Goal: Task Accomplishment & Management: Manage account settings

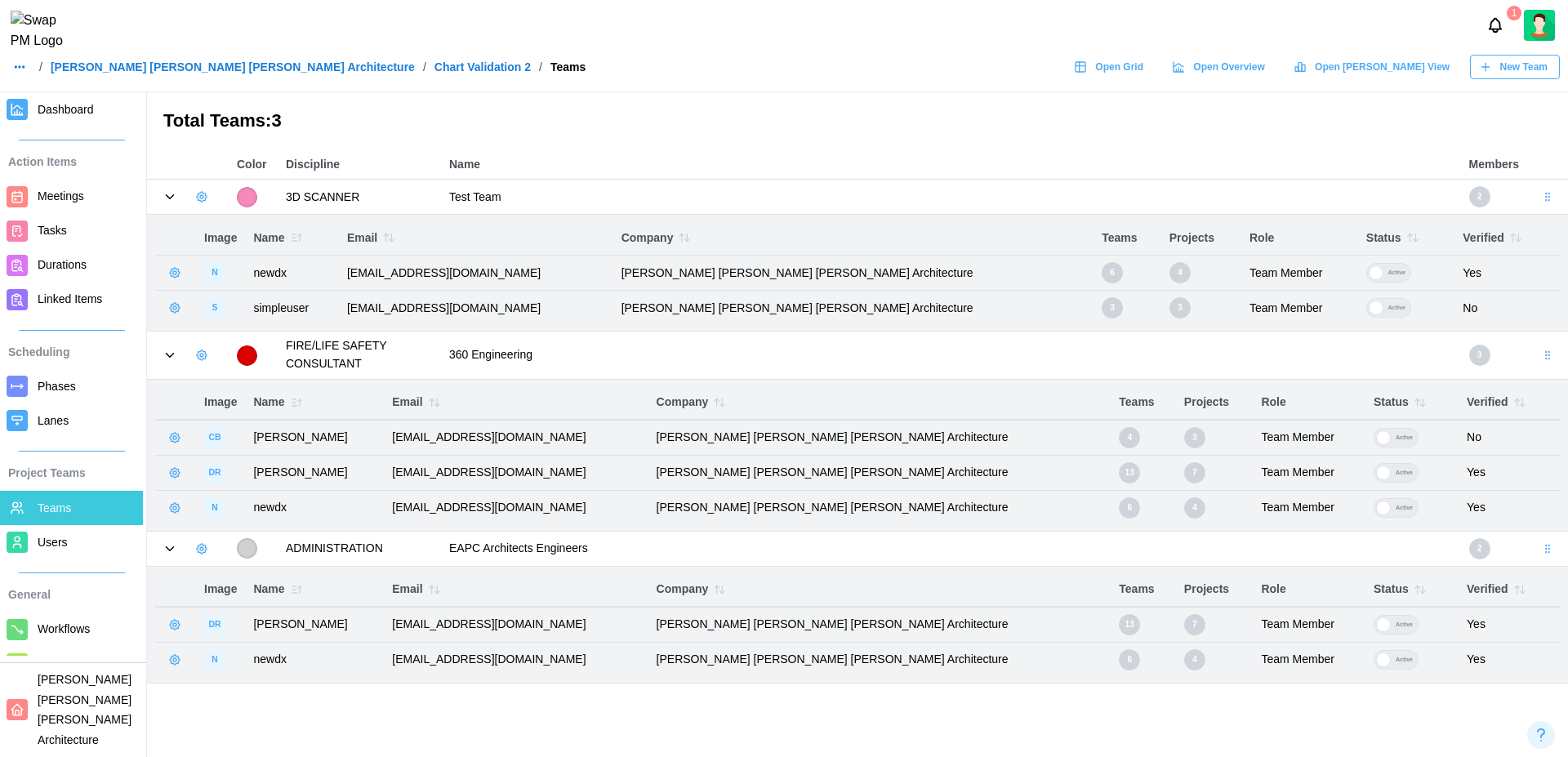
click at [195, 73] on link "[PERSON_NAME] [PERSON_NAME] [PERSON_NAME] Architecture" at bounding box center [232, 67] width 364 height 12
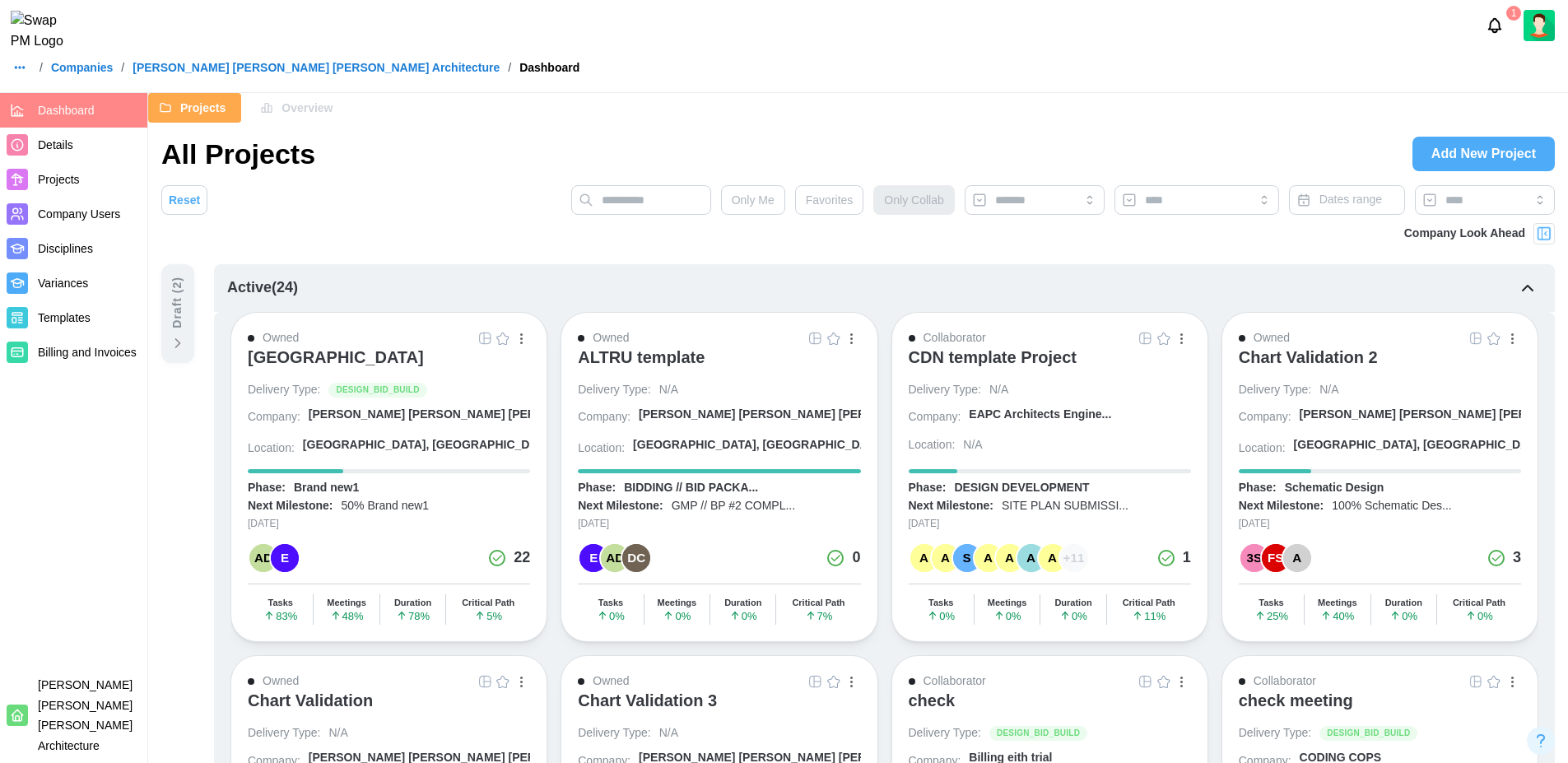
click at [1475, 155] on span "Add New Project" at bounding box center [1483, 154] width 105 height 33
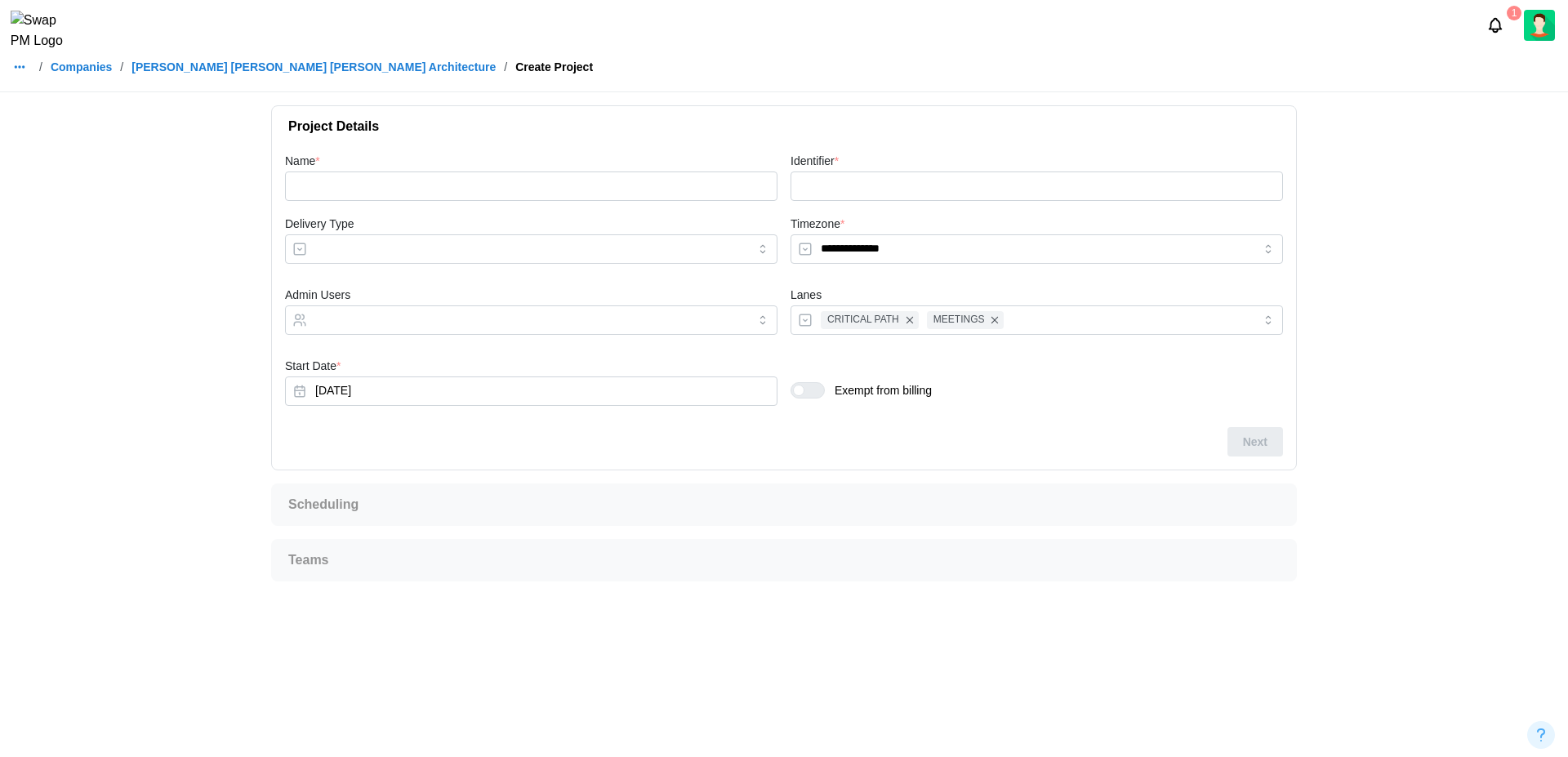
type input "**********"
type input "***"
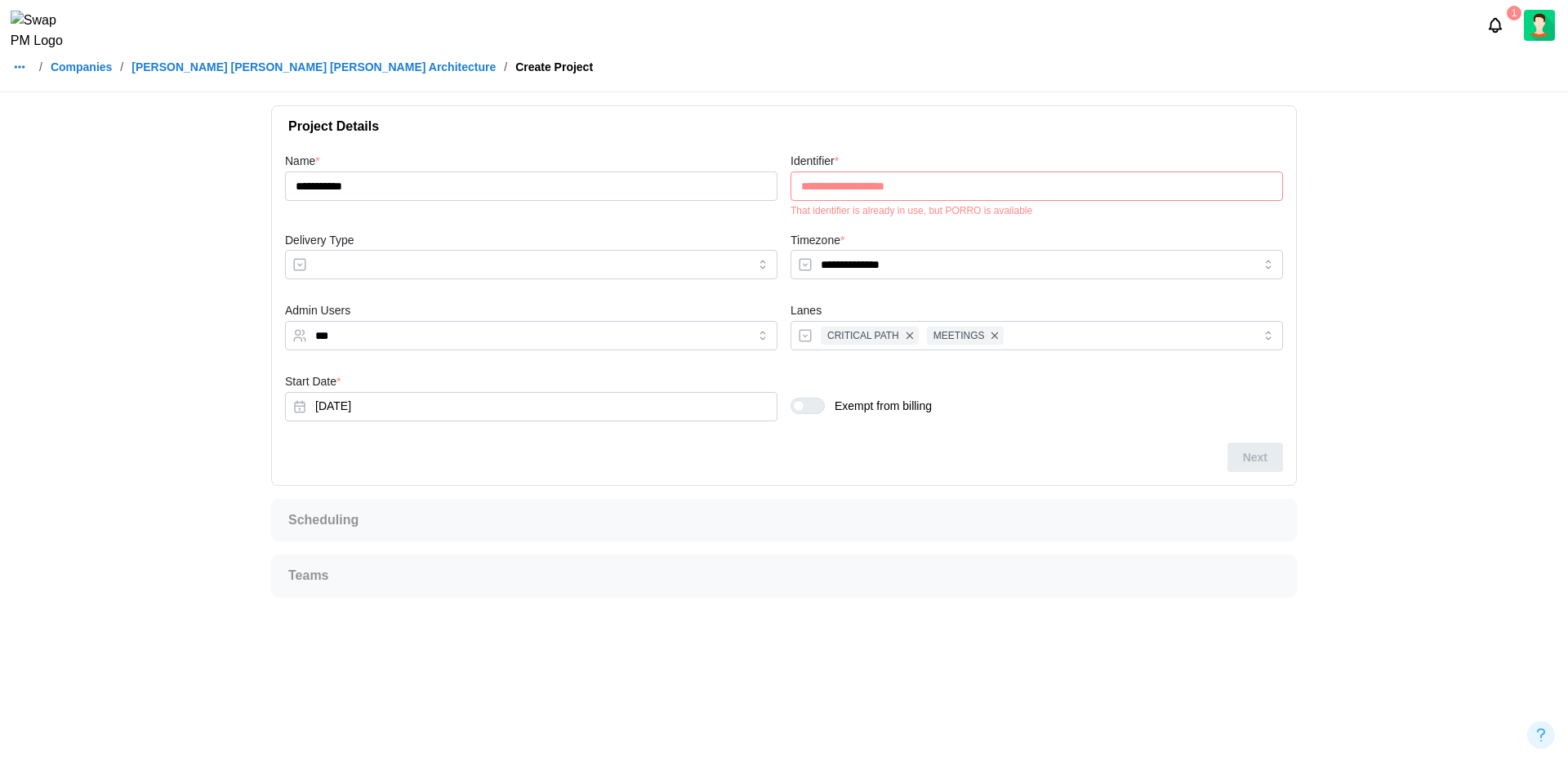
click at [969, 209] on div "That identifier is already in use, but PORRO is available" at bounding box center [1036, 211] width 492 height 12
copy div "PORRO"
drag, startPoint x: 910, startPoint y: 182, endPoint x: 757, endPoint y: 184, distance: 153.0
click at [757, 184] on div "**********" at bounding box center [784, 297] width 1011 height 305
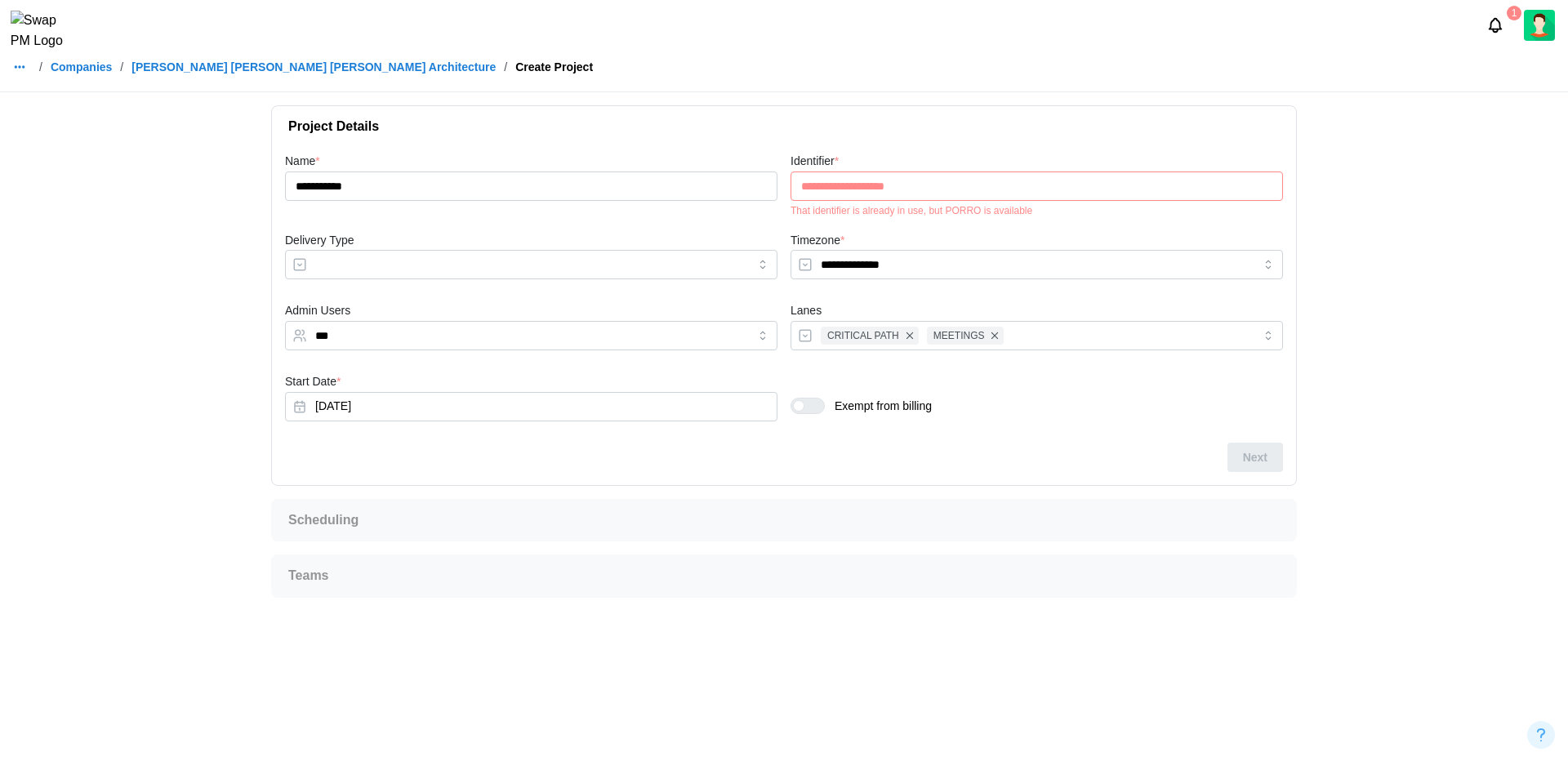
paste input "text"
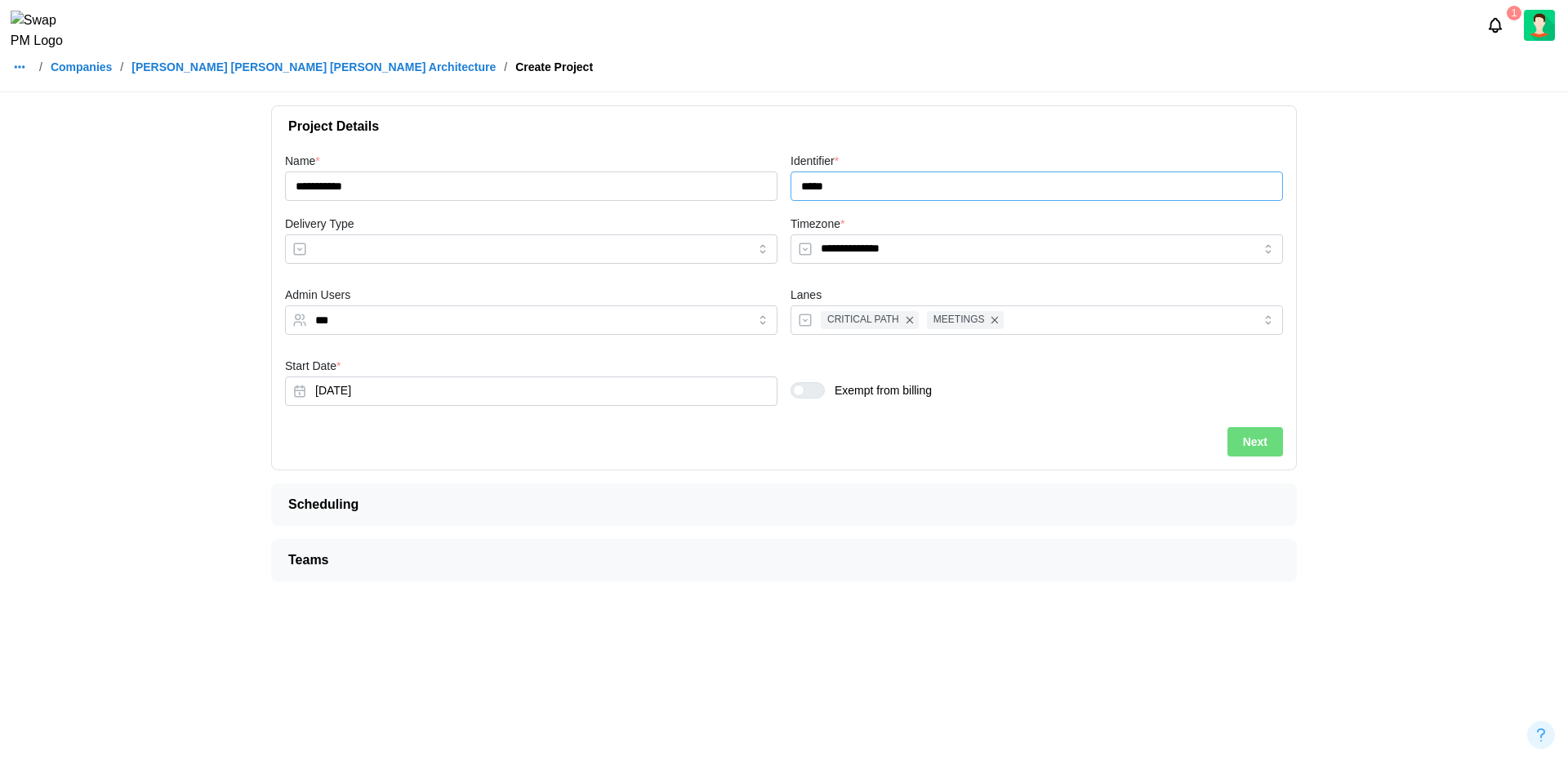
type input "*****"
drag, startPoint x: 377, startPoint y: 315, endPoint x: 193, endPoint y: 318, distance: 184.0
click at [193, 318] on main "**********" at bounding box center [784, 378] width 1568 height 757
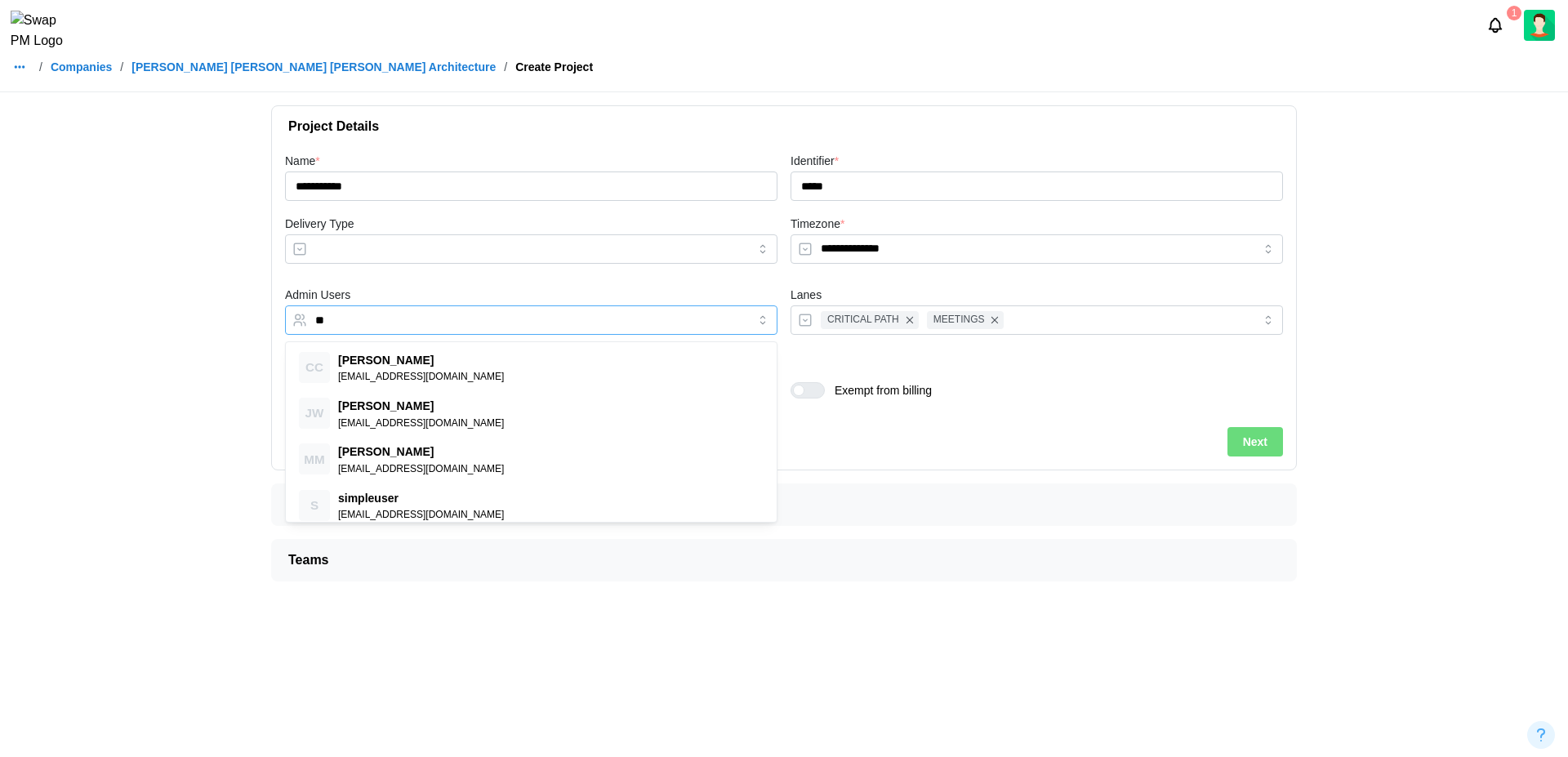
type input "*"
click at [1041, 418] on div "Exempt from billing" at bounding box center [1037, 384] width 506 height 71
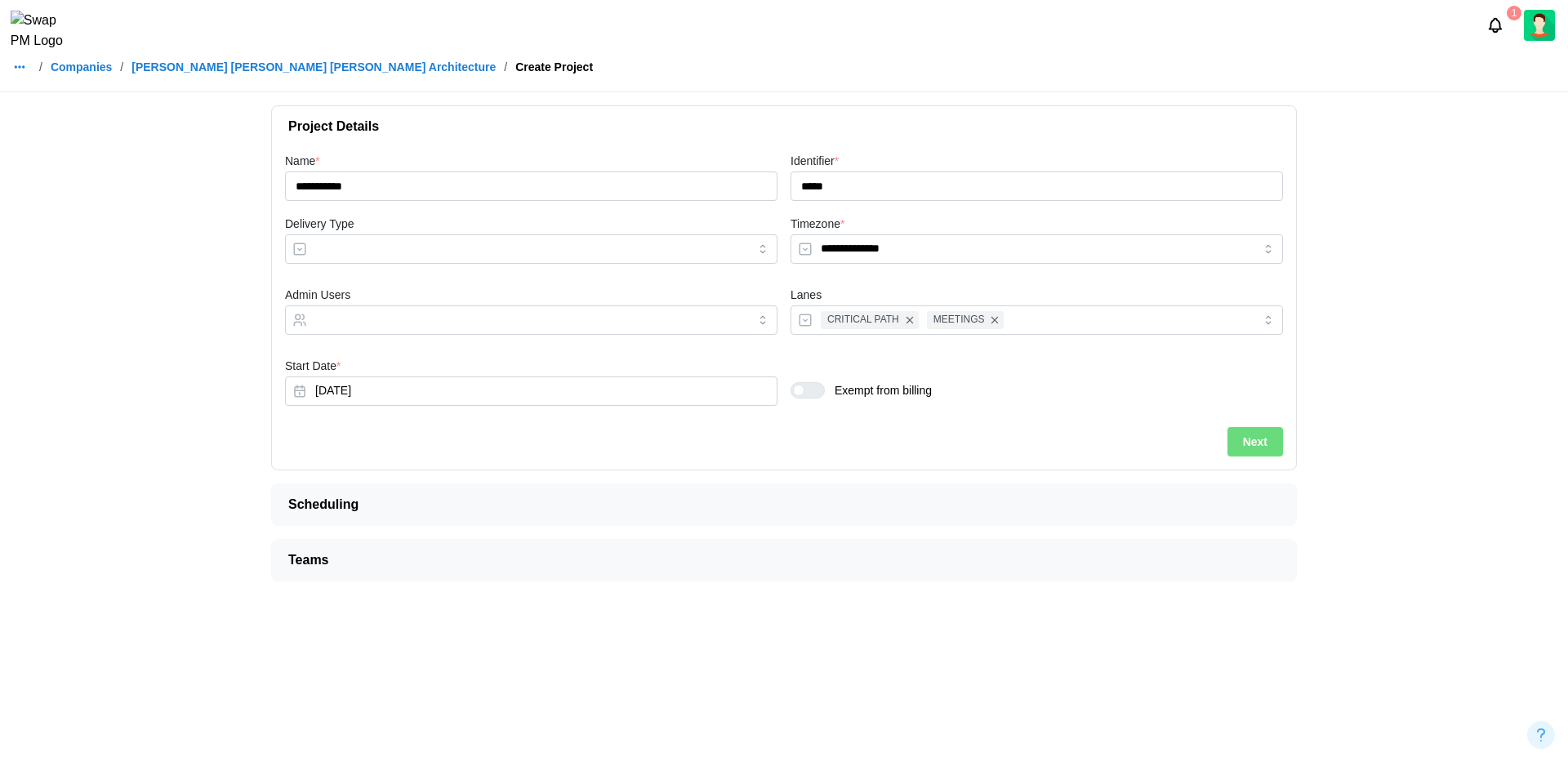
click at [1247, 440] on span "Next" at bounding box center [1254, 442] width 24 height 28
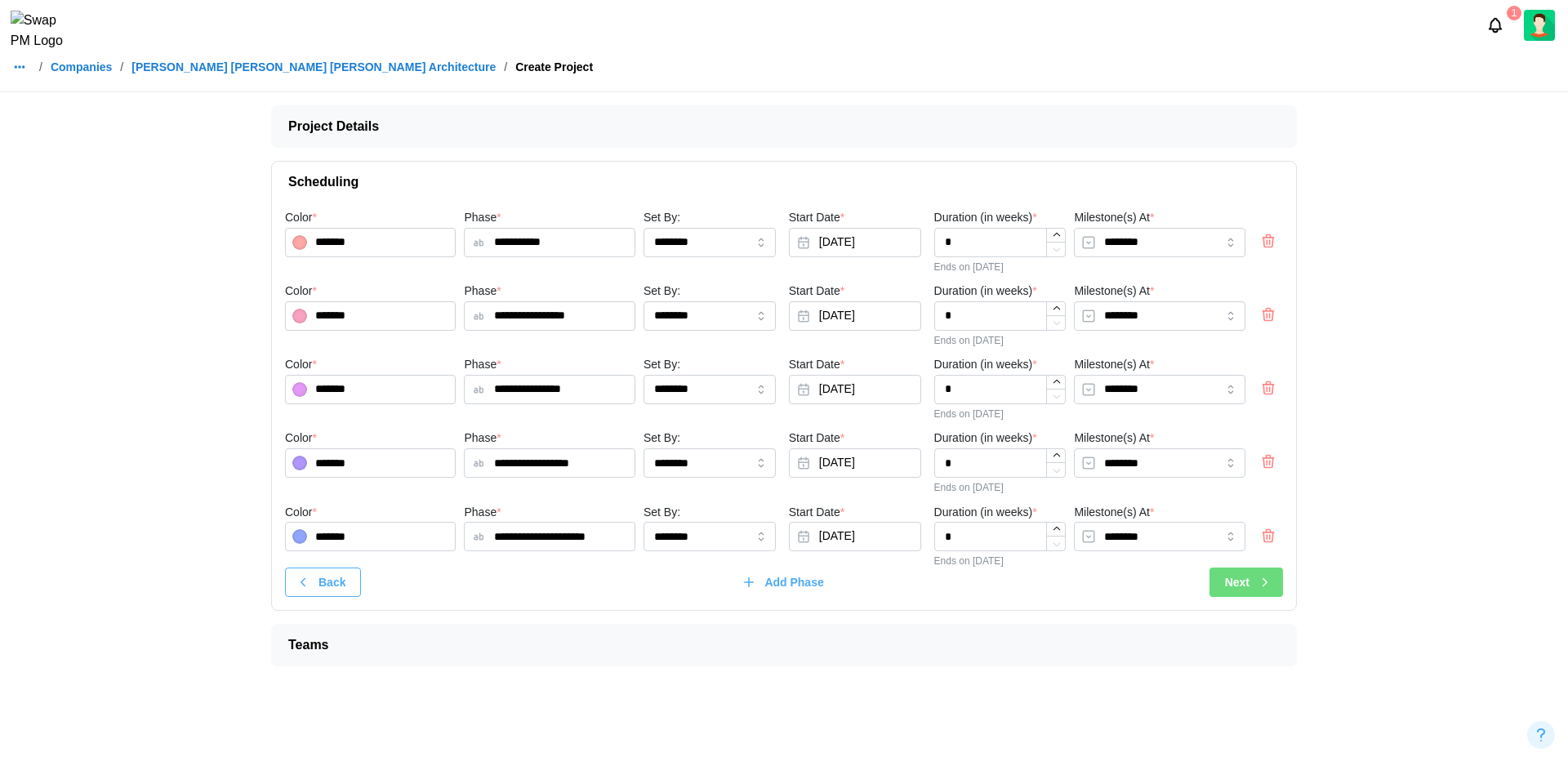
click at [1268, 573] on div "Next" at bounding box center [1249, 582] width 48 height 28
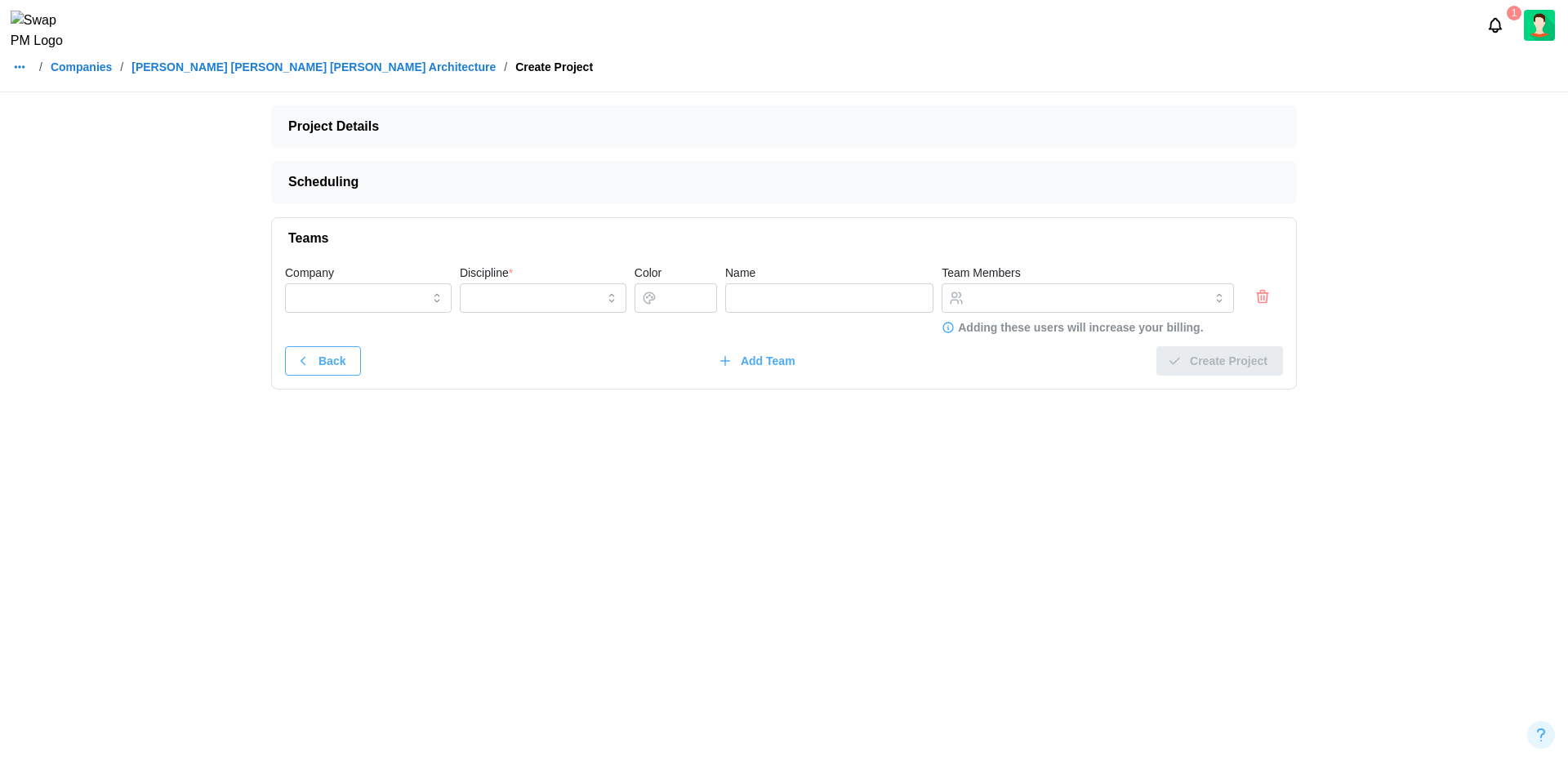
click at [1269, 294] on icon "button" at bounding box center [1262, 296] width 17 height 19
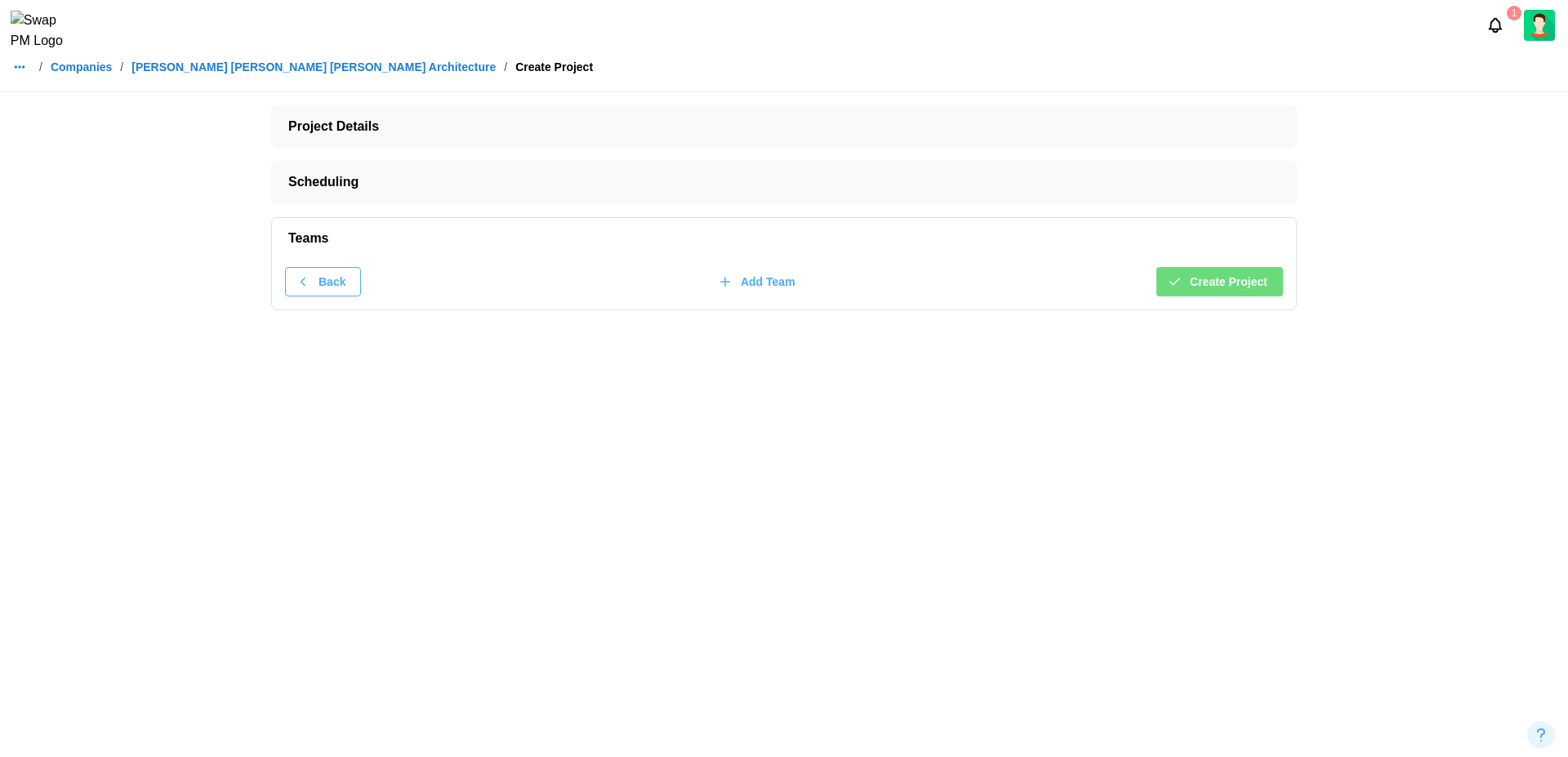
click at [1203, 280] on span "Create Project" at bounding box center [1229, 281] width 78 height 28
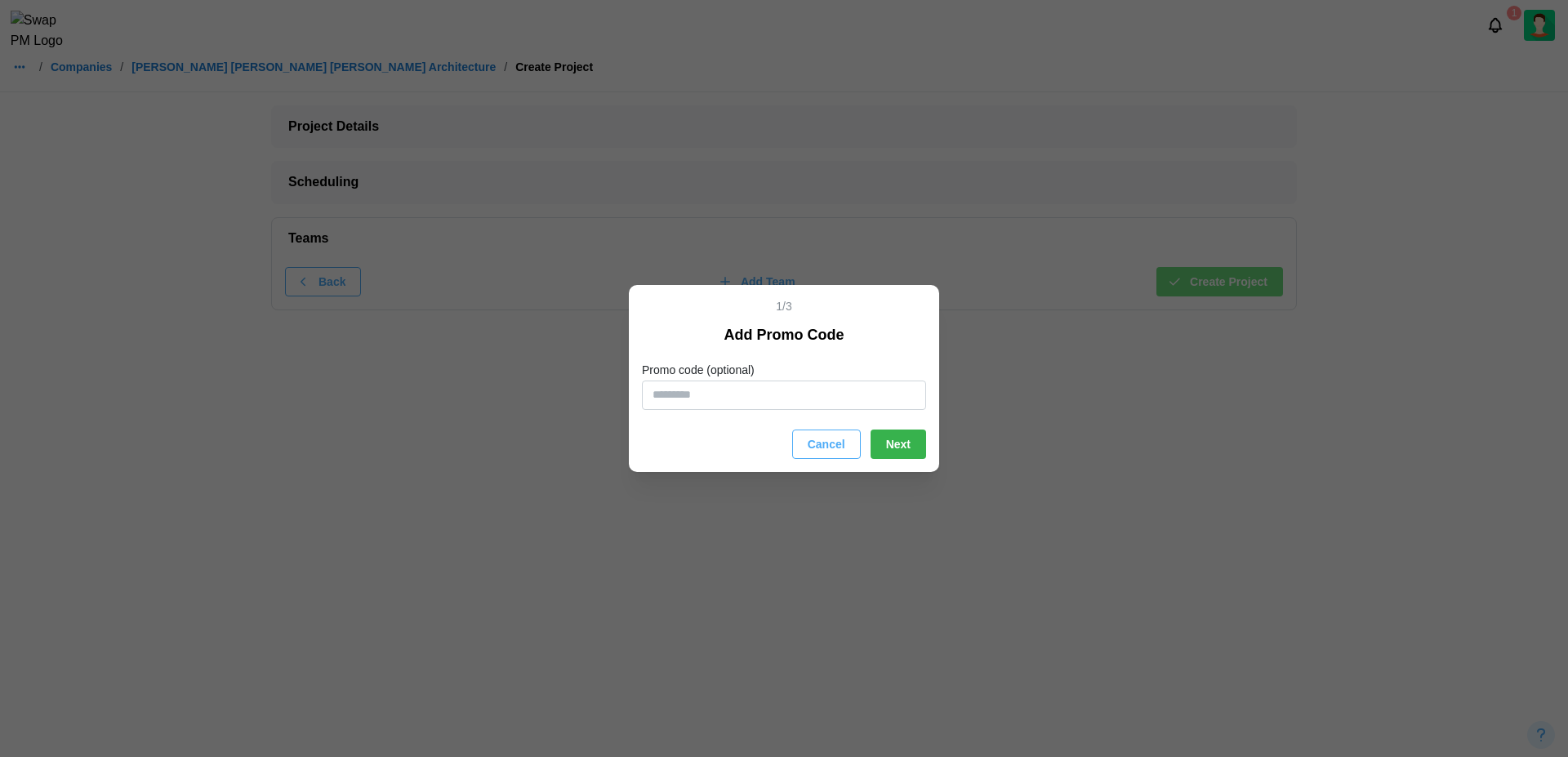
click at [889, 454] on span "Next" at bounding box center [898, 444] width 24 height 28
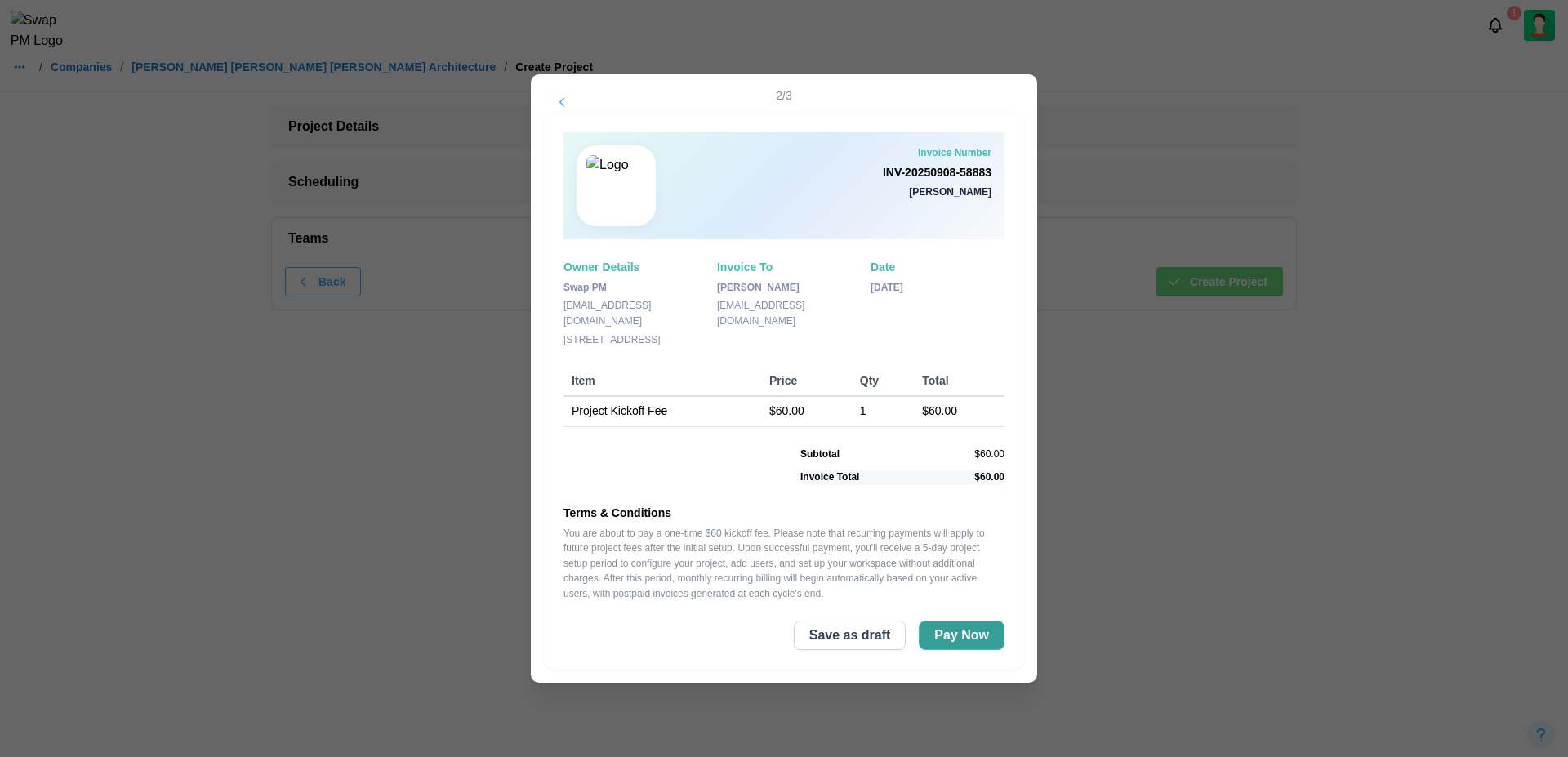
click at [965, 642] on span "Pay Now" at bounding box center [961, 635] width 54 height 28
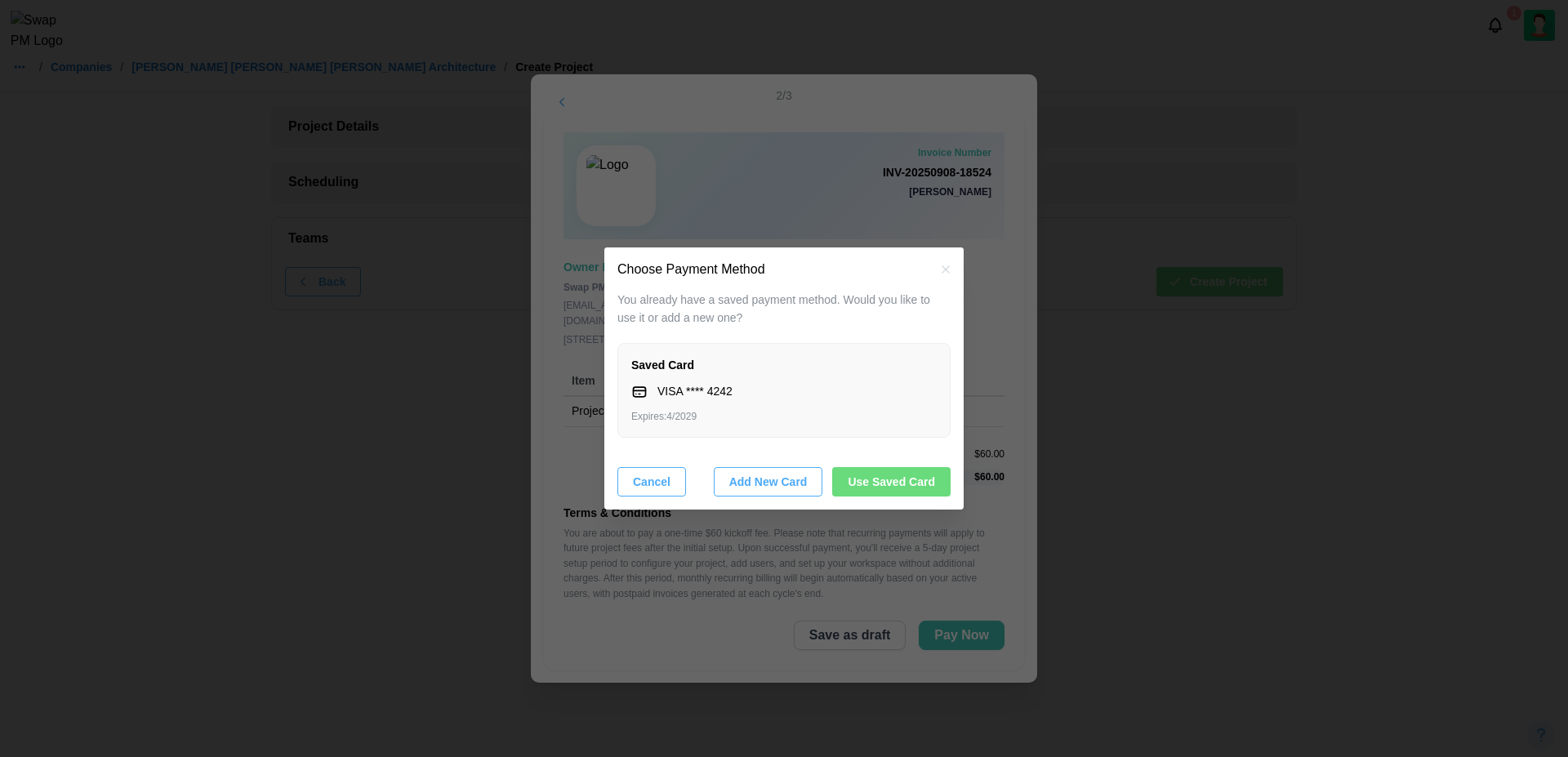
click at [761, 484] on span "Add New Card" at bounding box center [768, 481] width 79 height 28
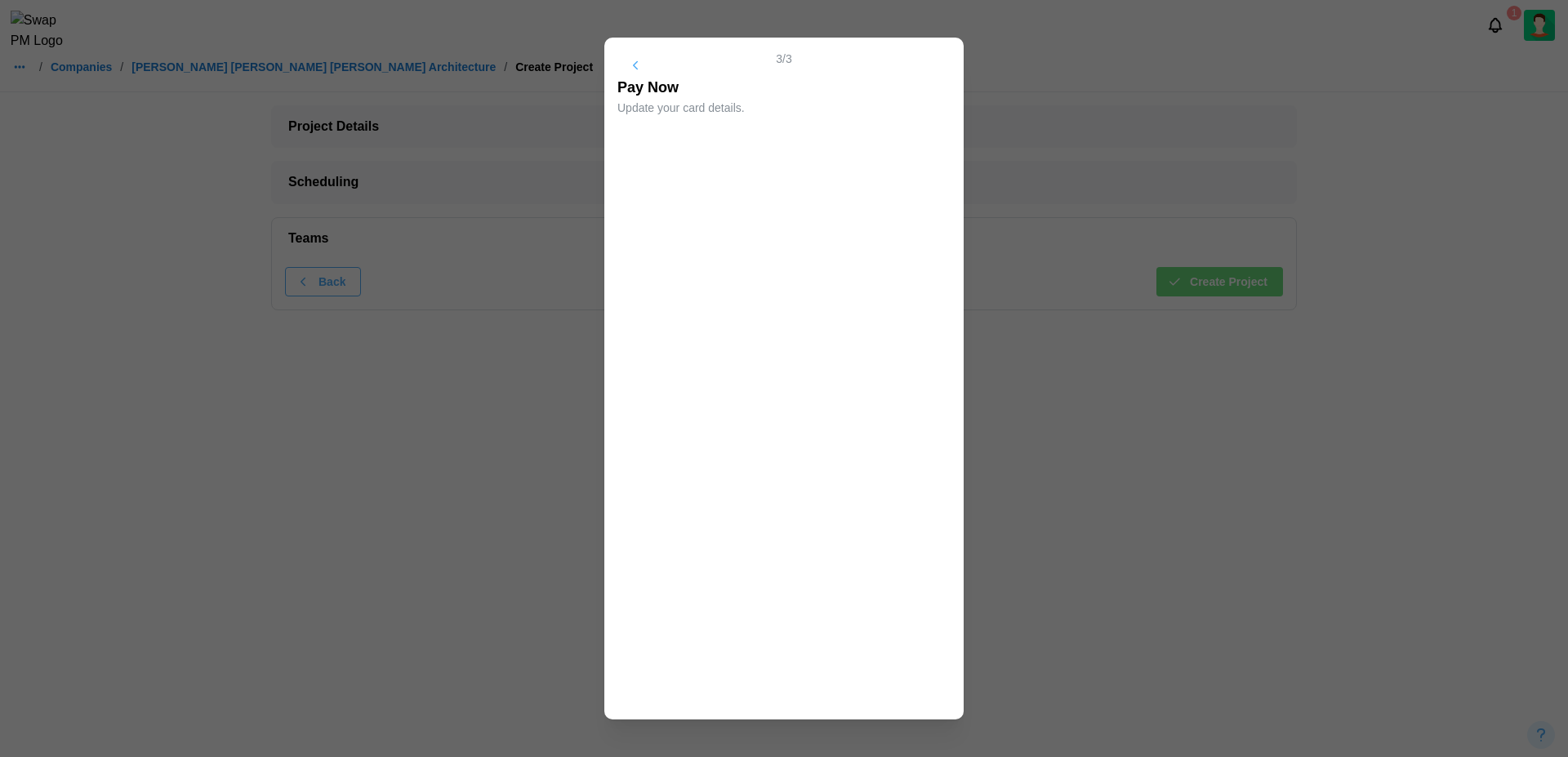
scroll to position [132, 0]
click at [898, 688] on div "Cancel Pay Now" at bounding box center [784, 691] width 333 height 29
click at [898, 690] on span "Pay Now" at bounding box center [911, 691] width 48 height 28
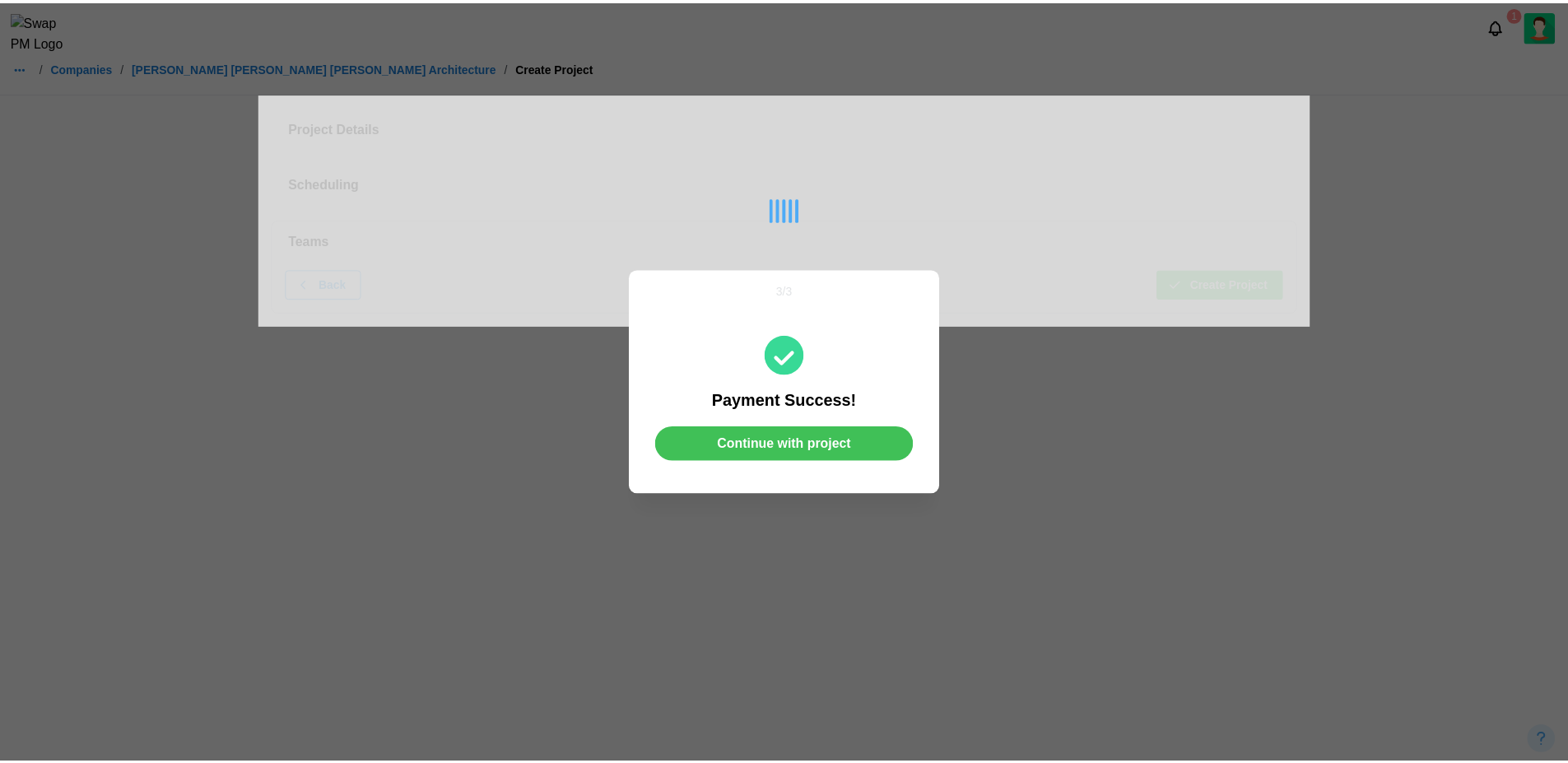
scroll to position [0, 0]
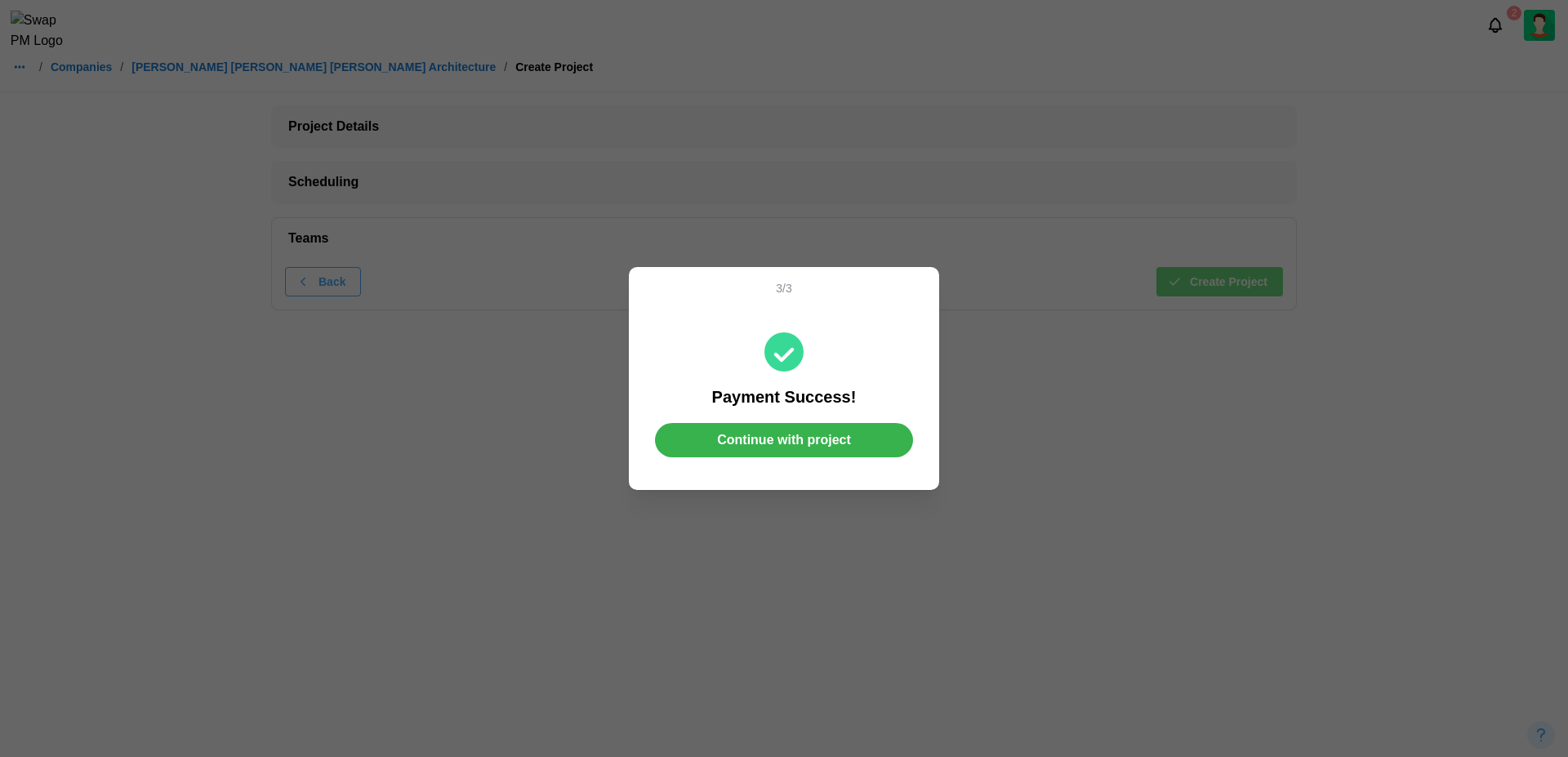
click at [802, 449] on span "Continue with project" at bounding box center [784, 441] width 134 height 33
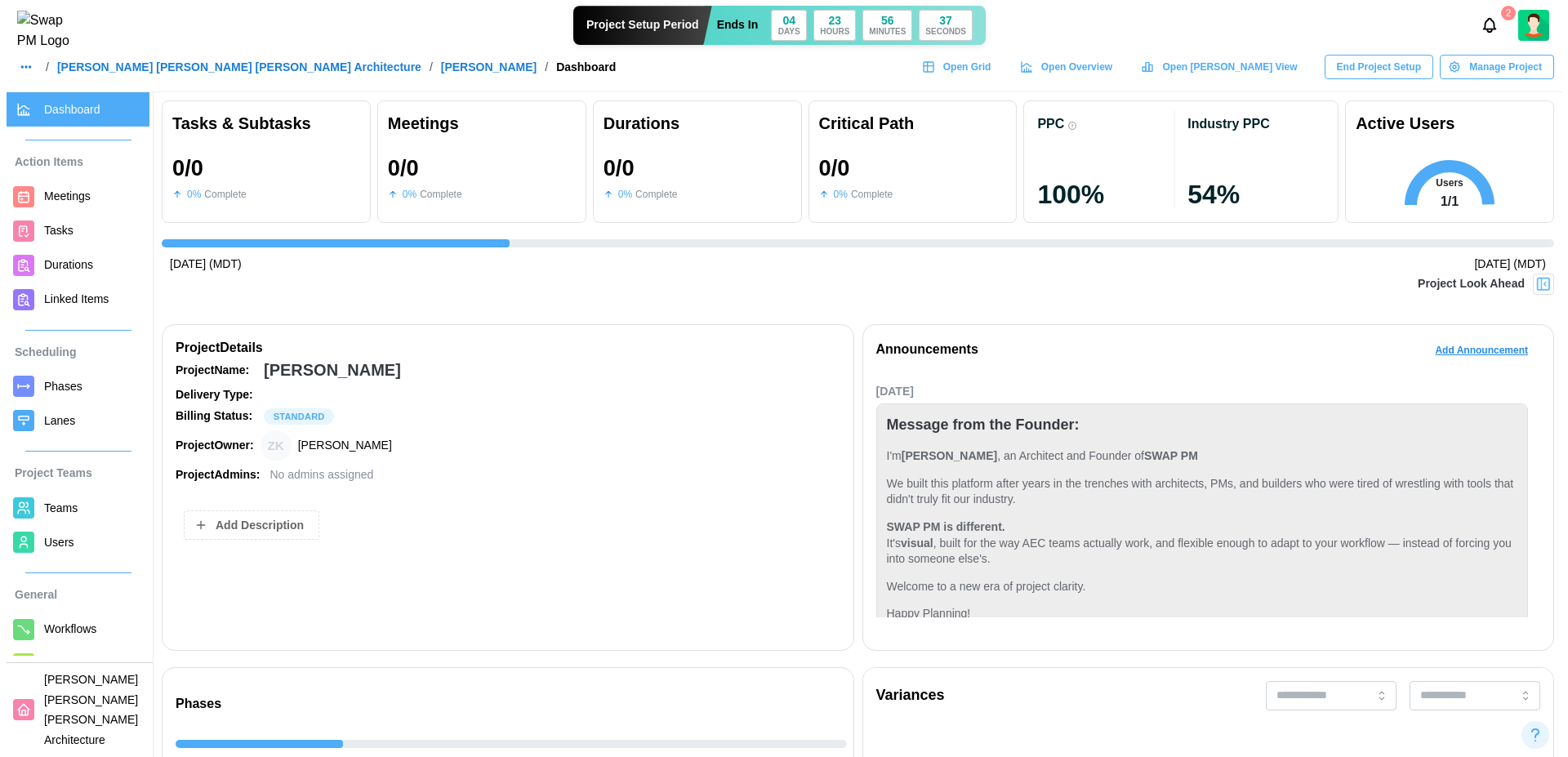
scroll to position [107, 0]
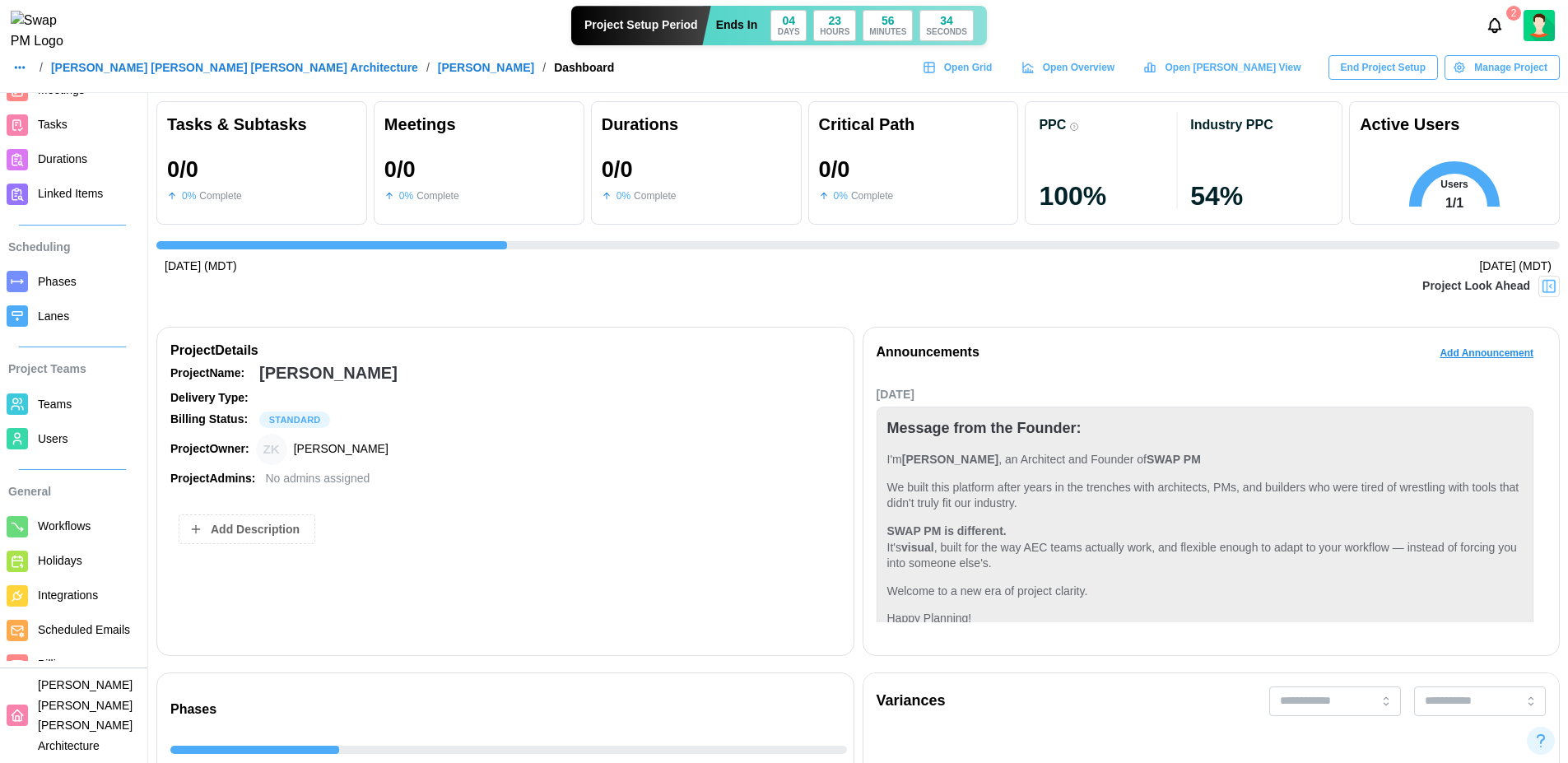
click at [60, 671] on span "Billing" at bounding box center [53, 663] width 30 height 13
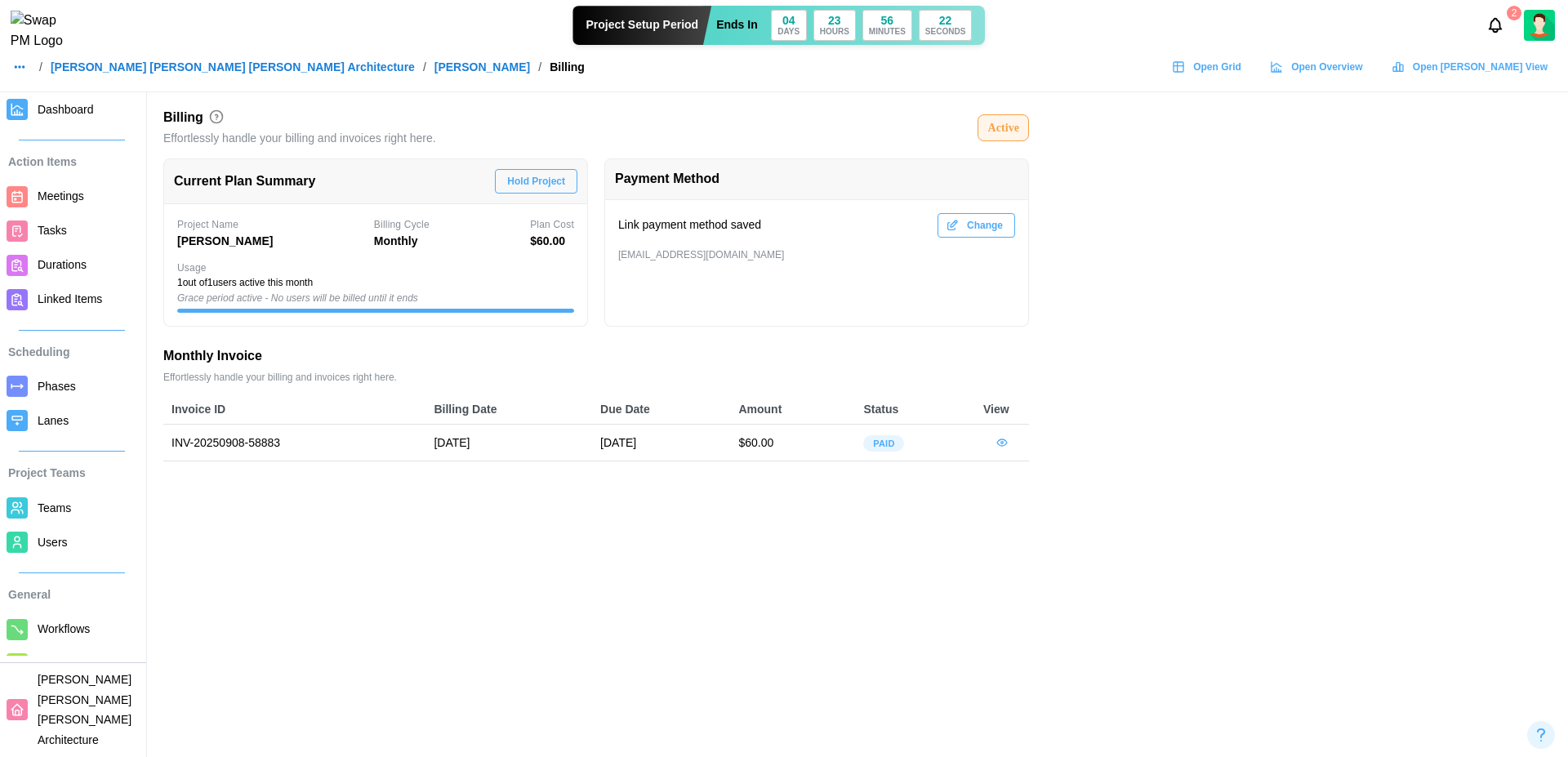
click at [972, 226] on span "Change" at bounding box center [984, 225] width 36 height 23
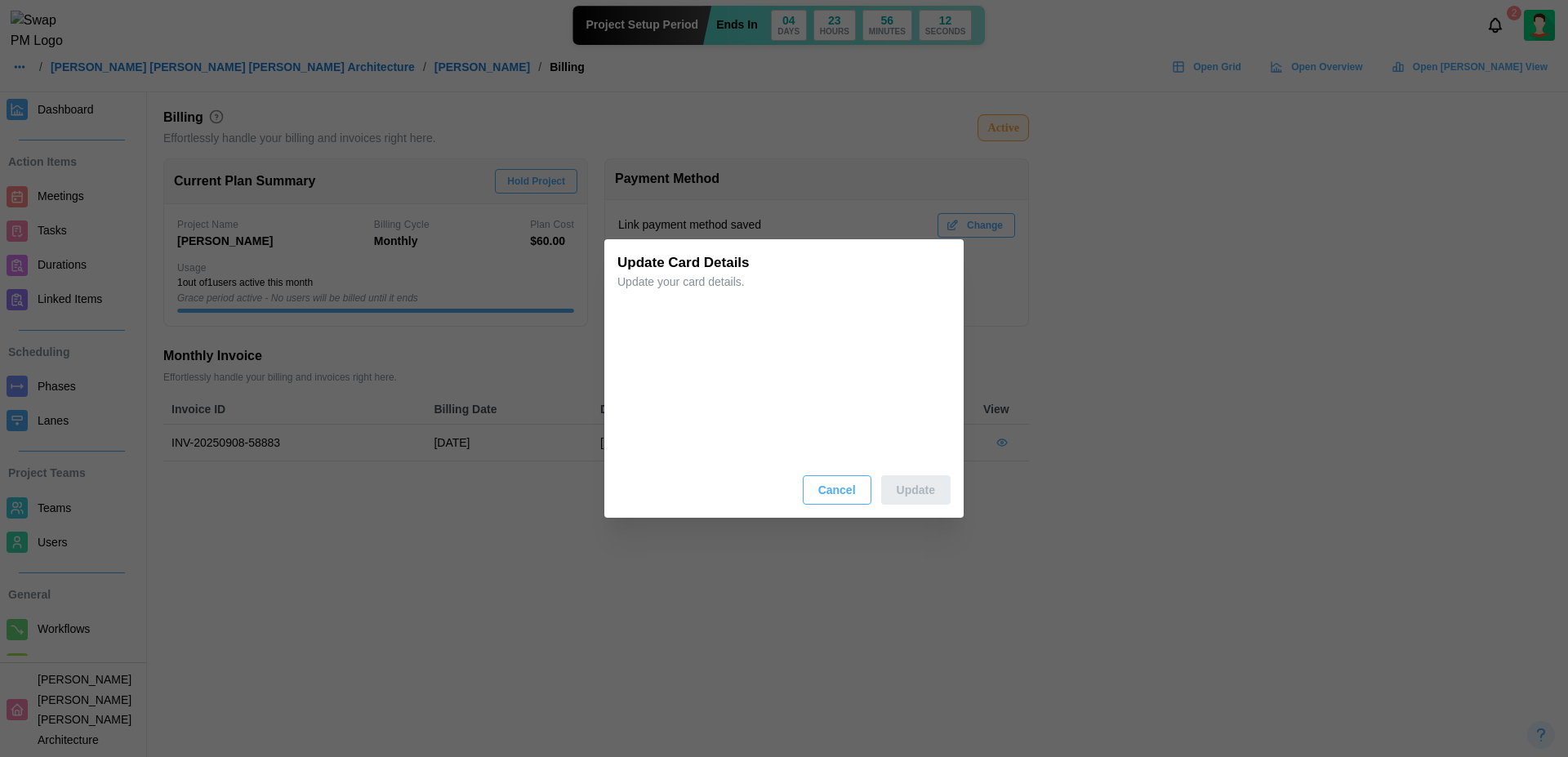
click at [831, 488] on span "Cancel" at bounding box center [837, 489] width 38 height 28
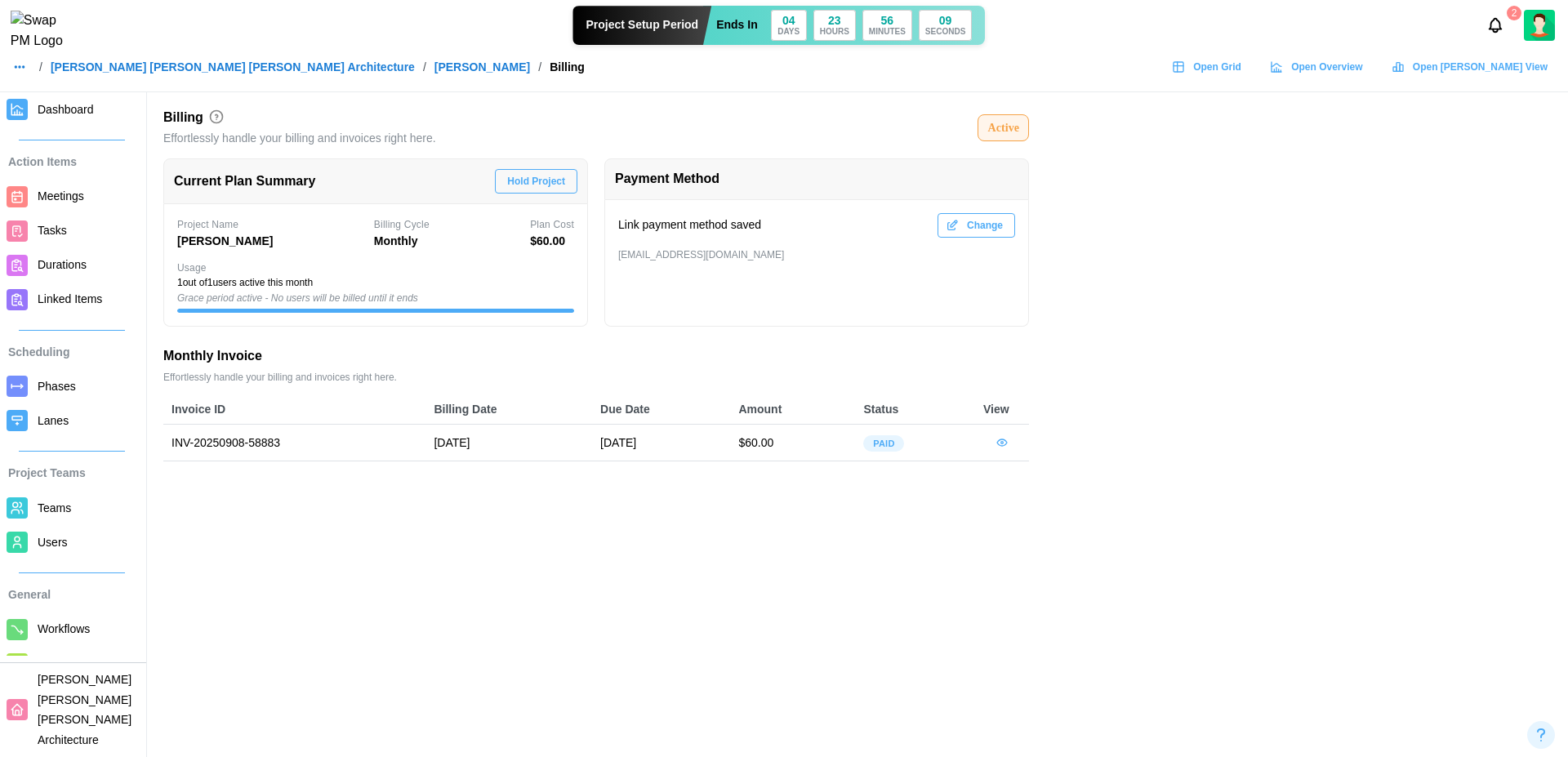
click at [81, 109] on span "Dashboard" at bounding box center [66, 109] width 56 height 13
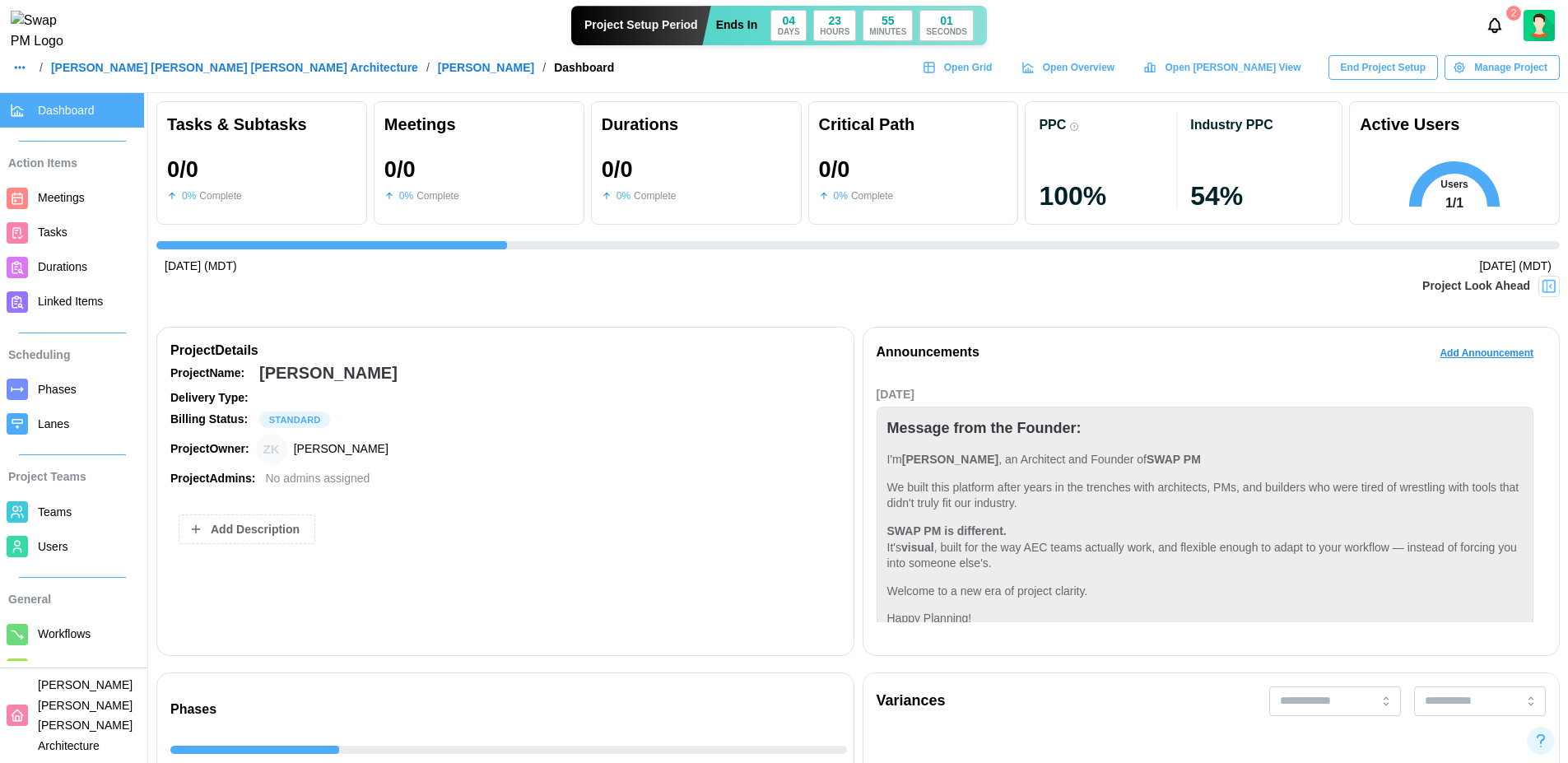
click at [1532, 79] on span "Manage Project" at bounding box center [1510, 67] width 73 height 23
click at [1482, 169] on div "Delete Project" at bounding box center [1508, 170] width 89 height 13
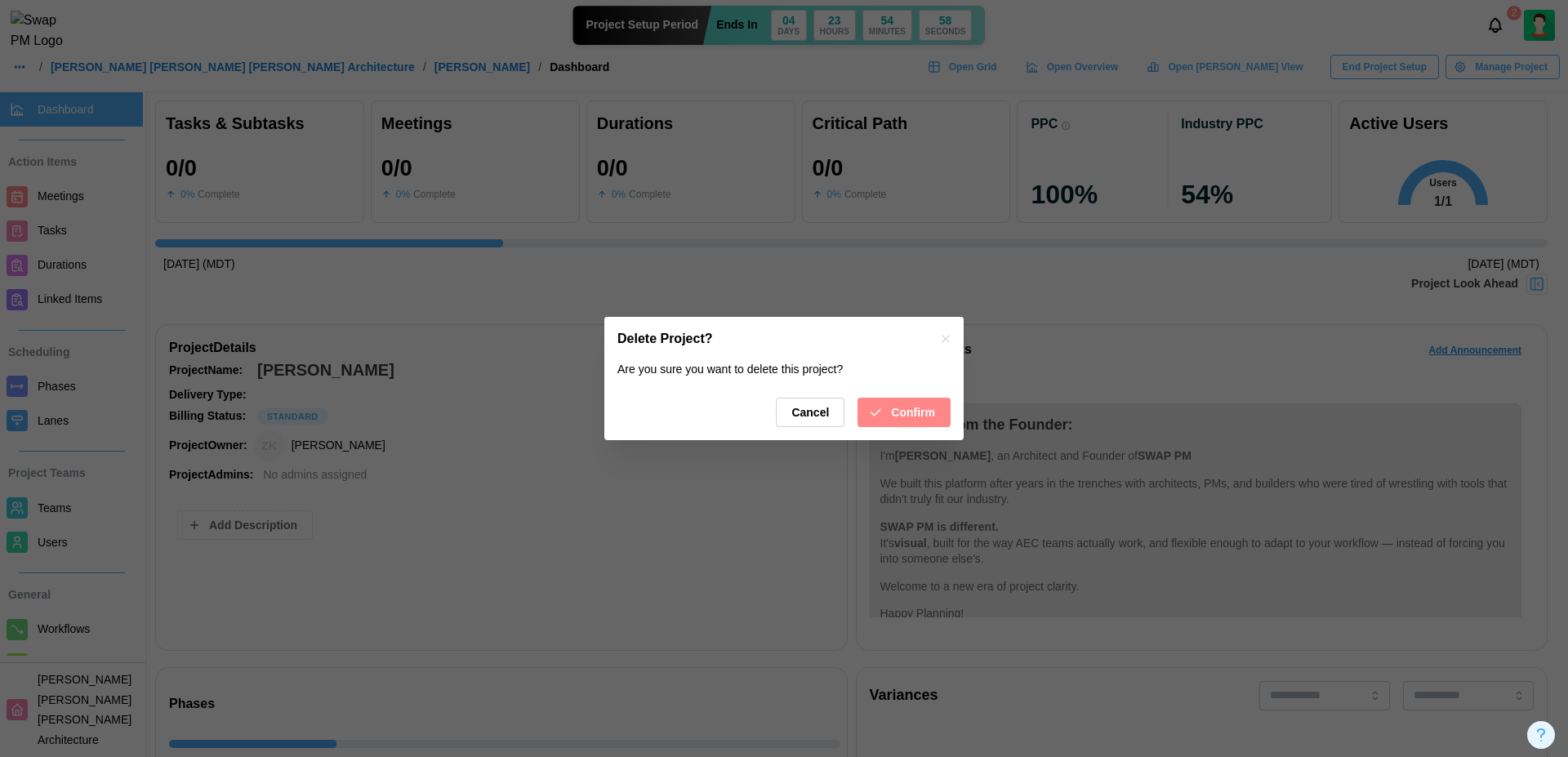
click at [917, 405] on span "Confirm" at bounding box center [913, 412] width 44 height 28
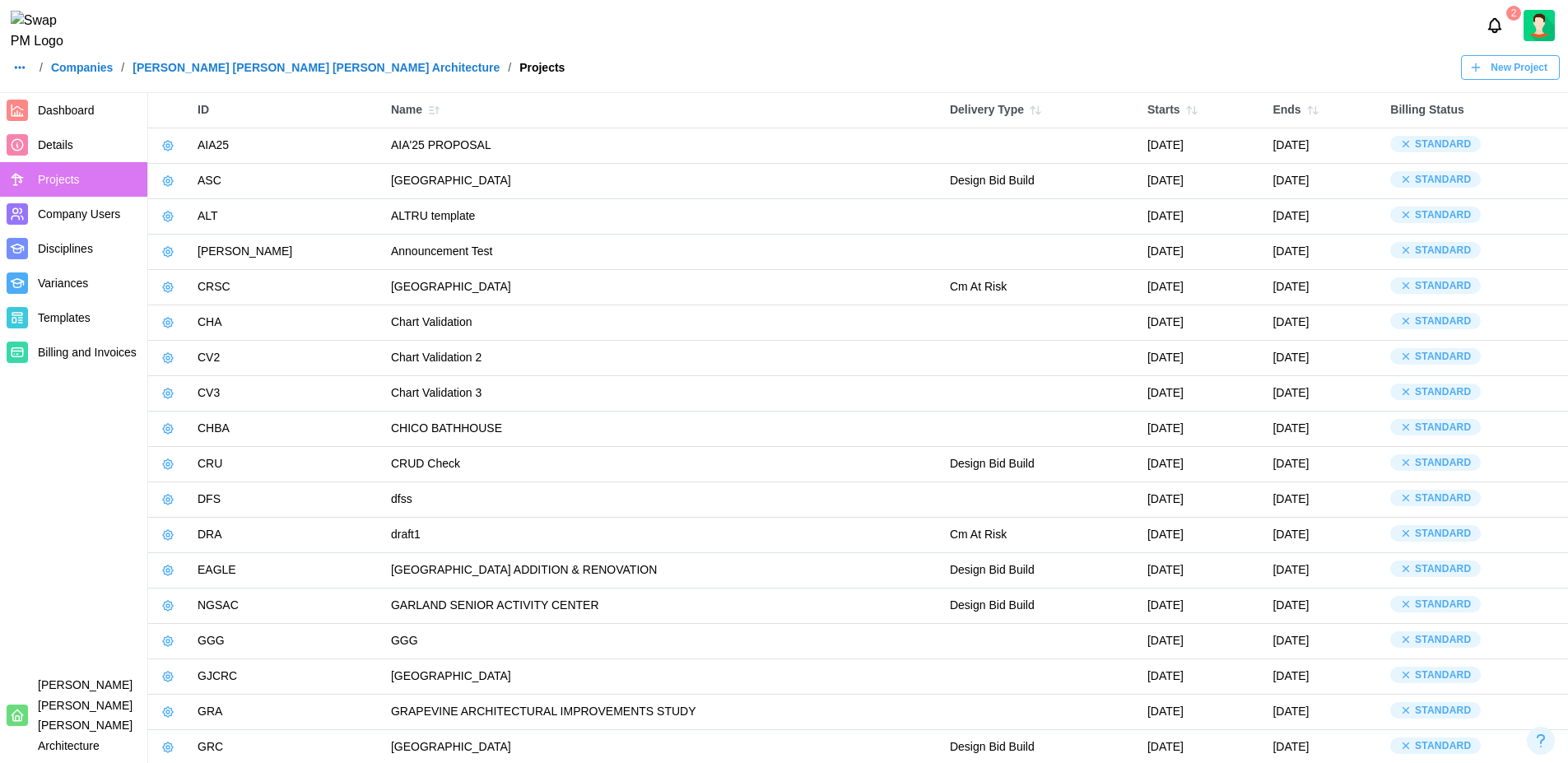
click at [1536, 79] on span "New Project" at bounding box center [1518, 67] width 57 height 23
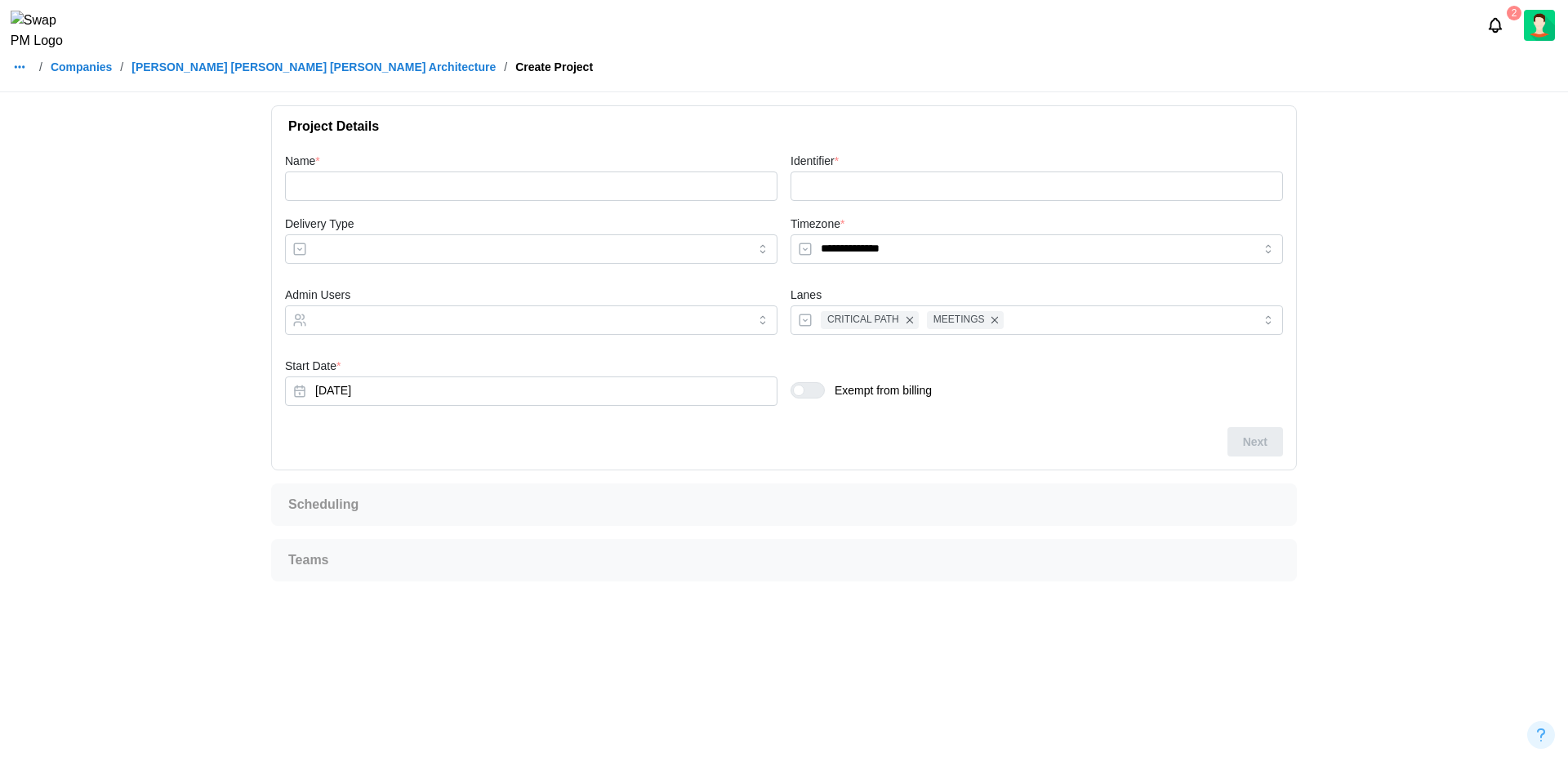
type input "**********"
type input "*****"
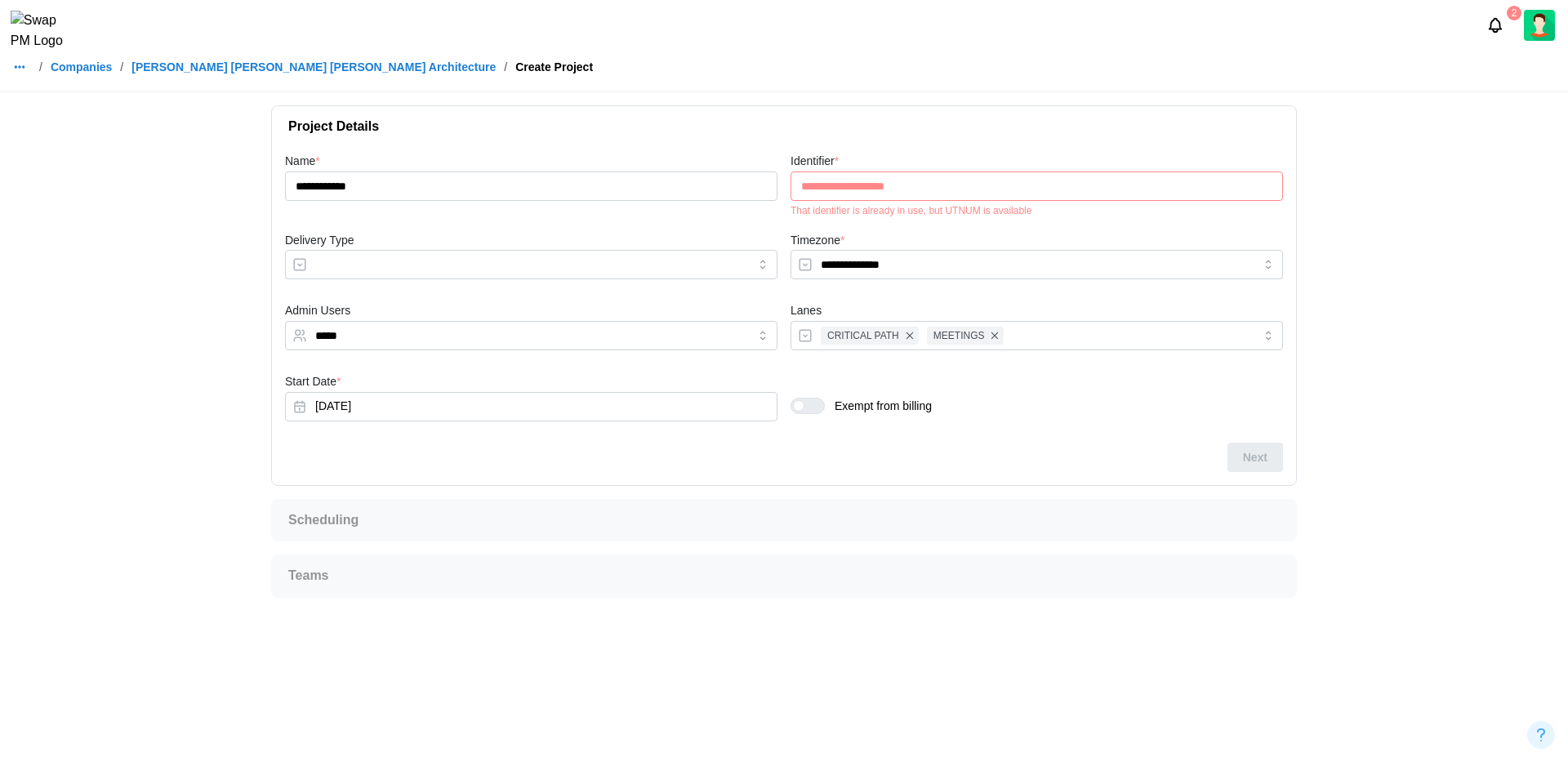
click at [955, 211] on div "That identifier is already in use, but UTNUM is available" at bounding box center [1036, 211] width 492 height 12
copy div "UTNUM"
click at [923, 198] on input "**********" at bounding box center [1036, 186] width 492 height 29
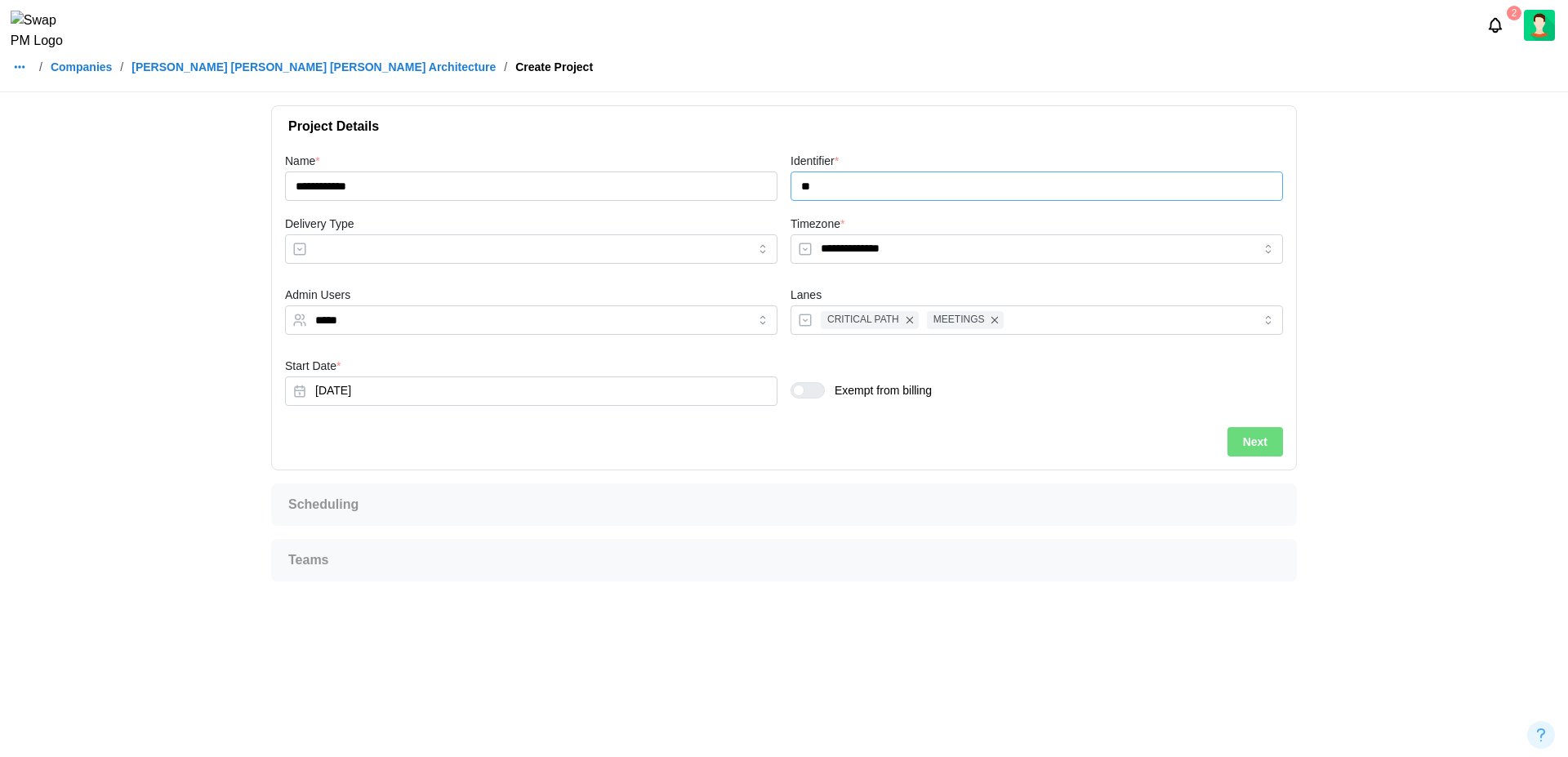
type input "*"
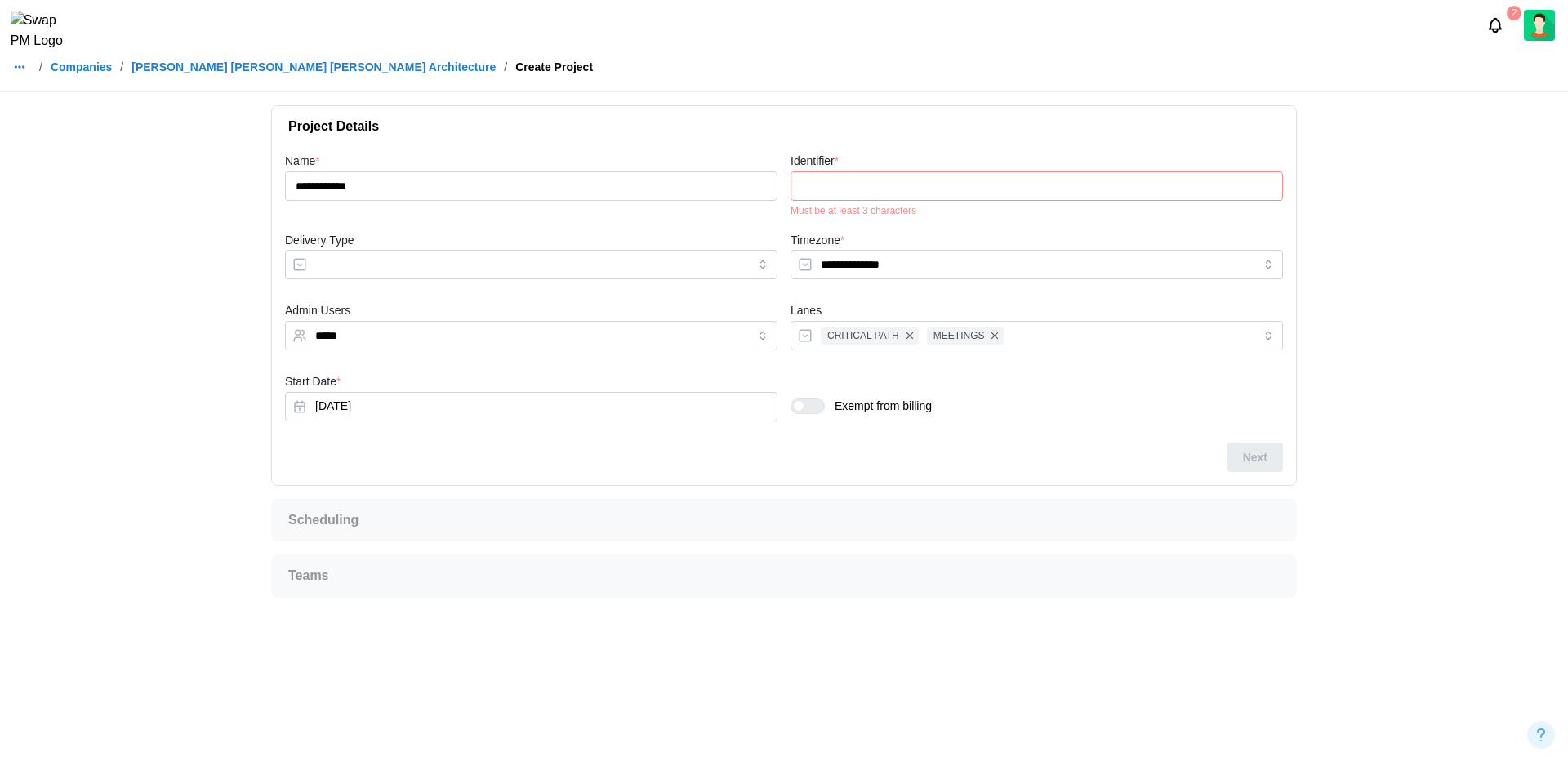
paste input "*****"
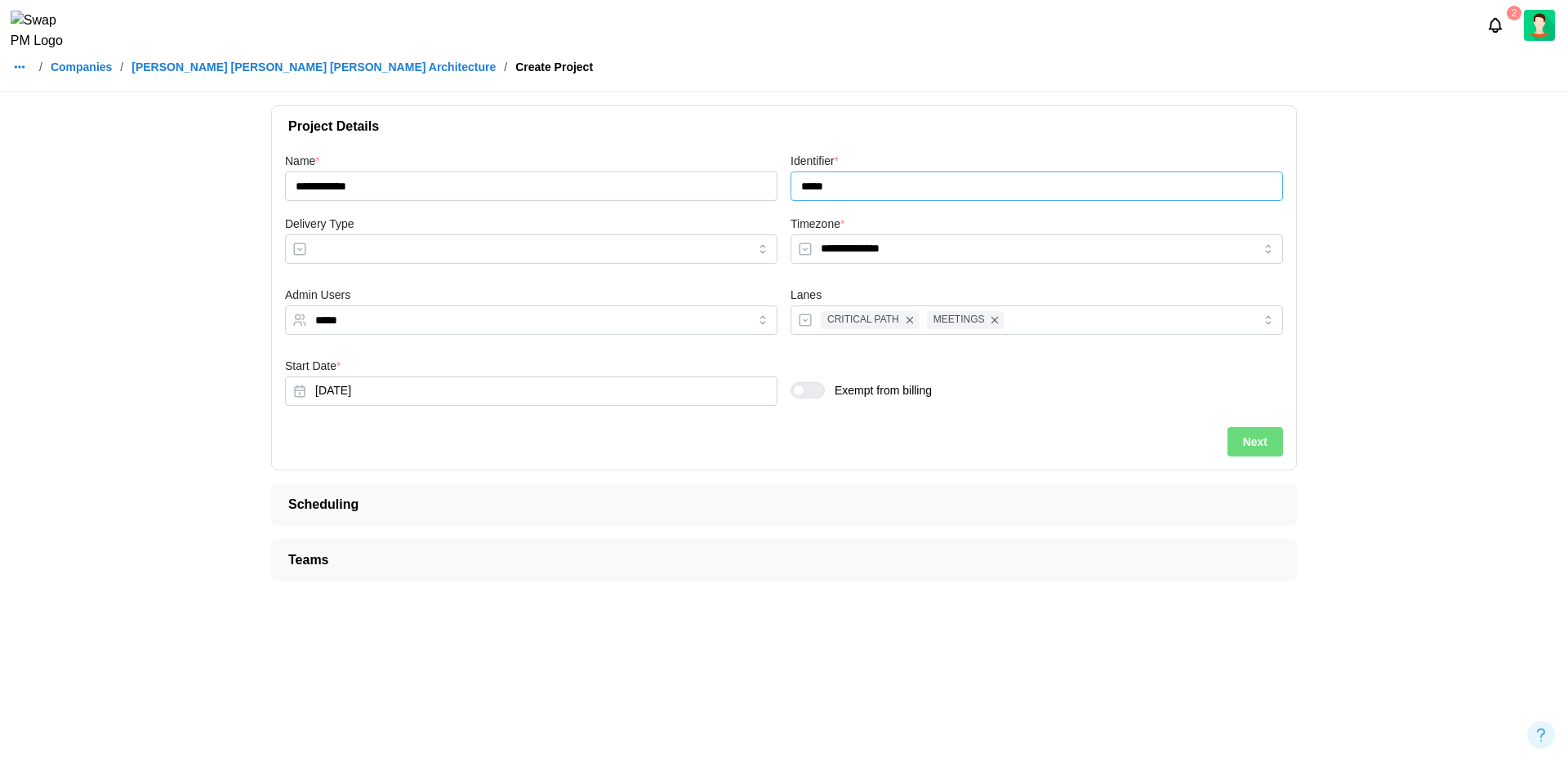
type input "*****"
click at [358, 326] on input "*****" at bounding box center [517, 319] width 403 height 13
type input "*"
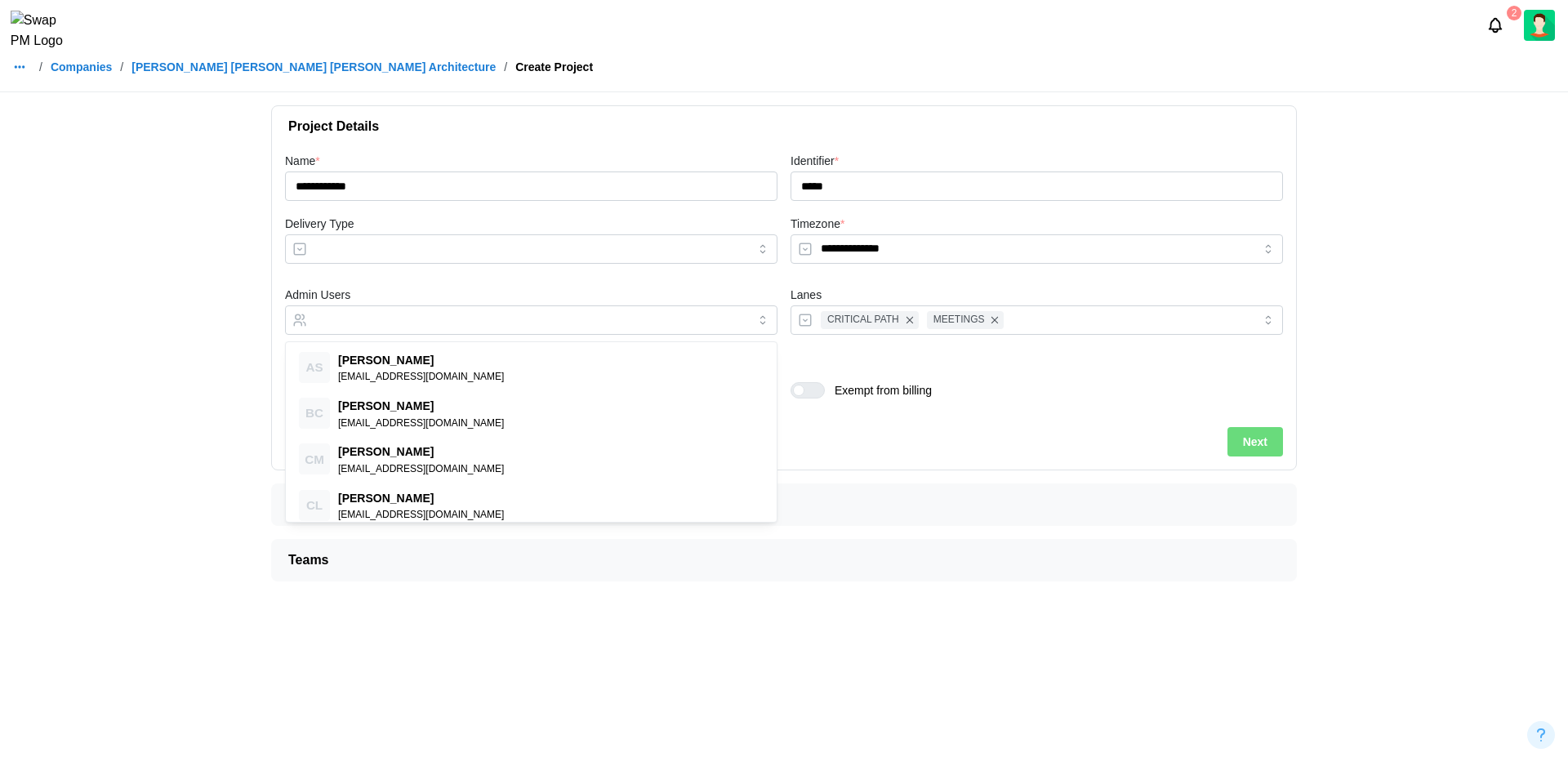
click at [92, 375] on main "**********" at bounding box center [784, 378] width 1568 height 757
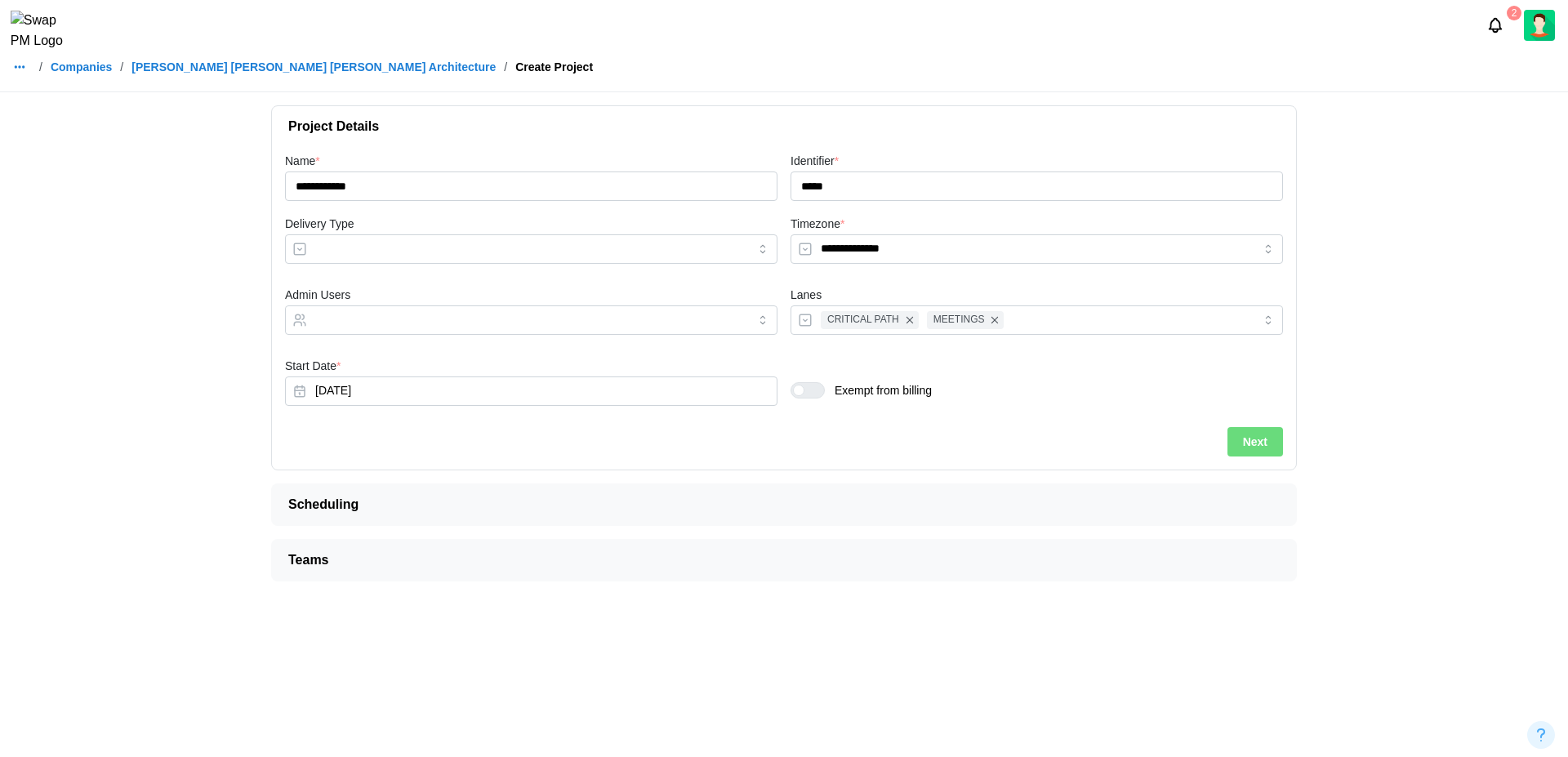
click at [1251, 454] on span "Next" at bounding box center [1254, 442] width 24 height 28
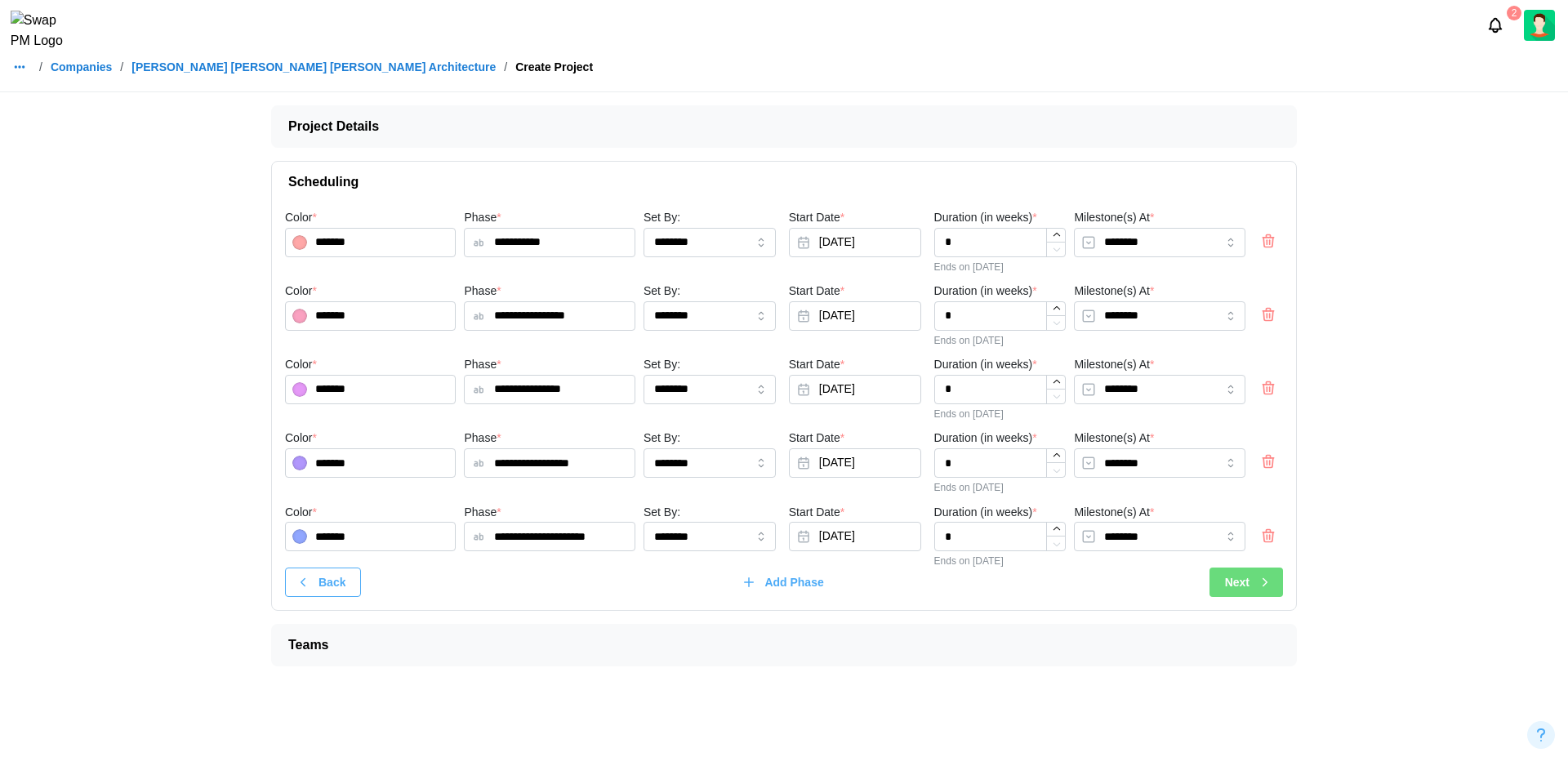
click at [1248, 587] on span "Next" at bounding box center [1237, 582] width 24 height 28
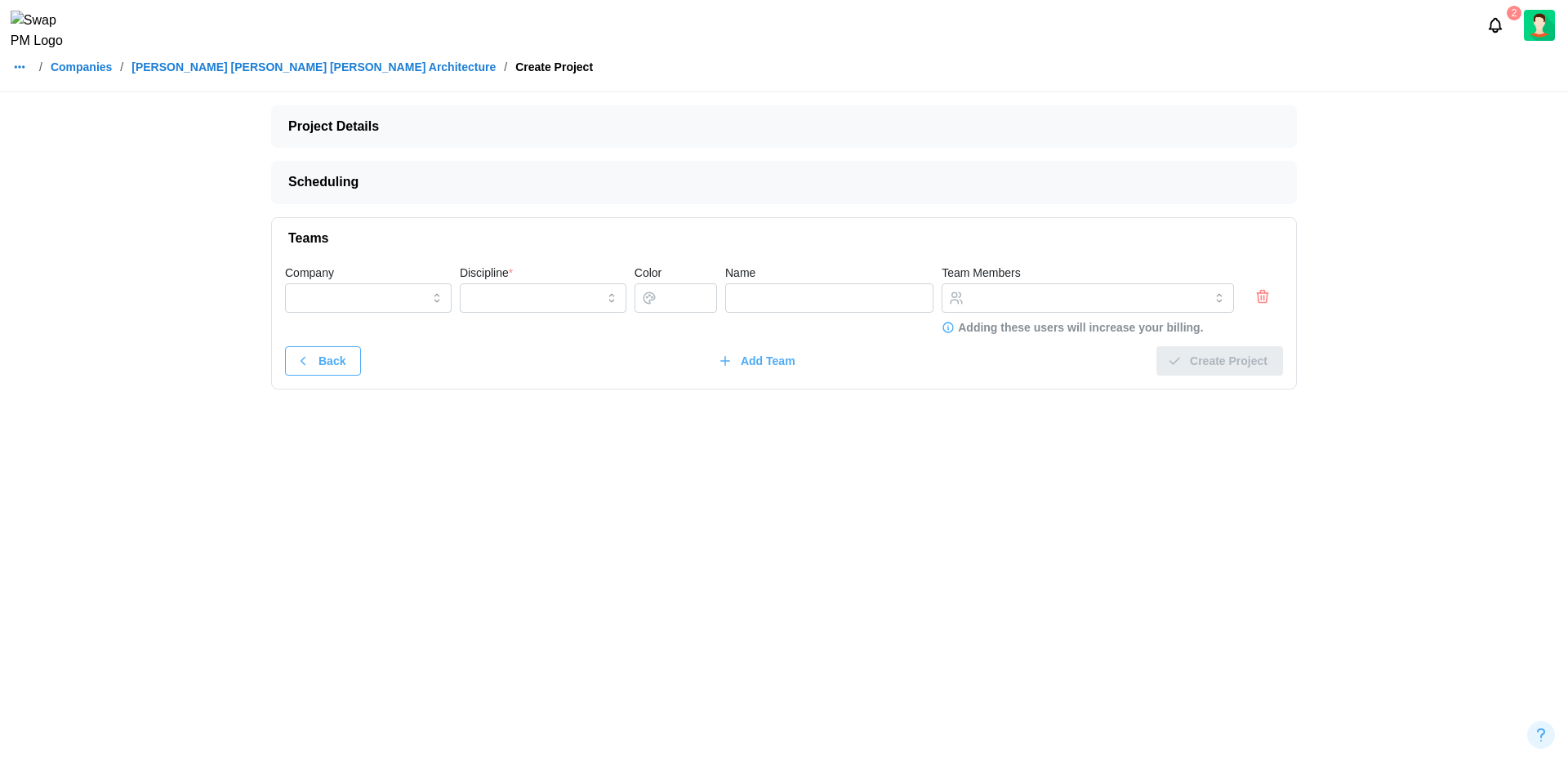
click at [1259, 299] on icon "button" at bounding box center [1262, 296] width 17 height 19
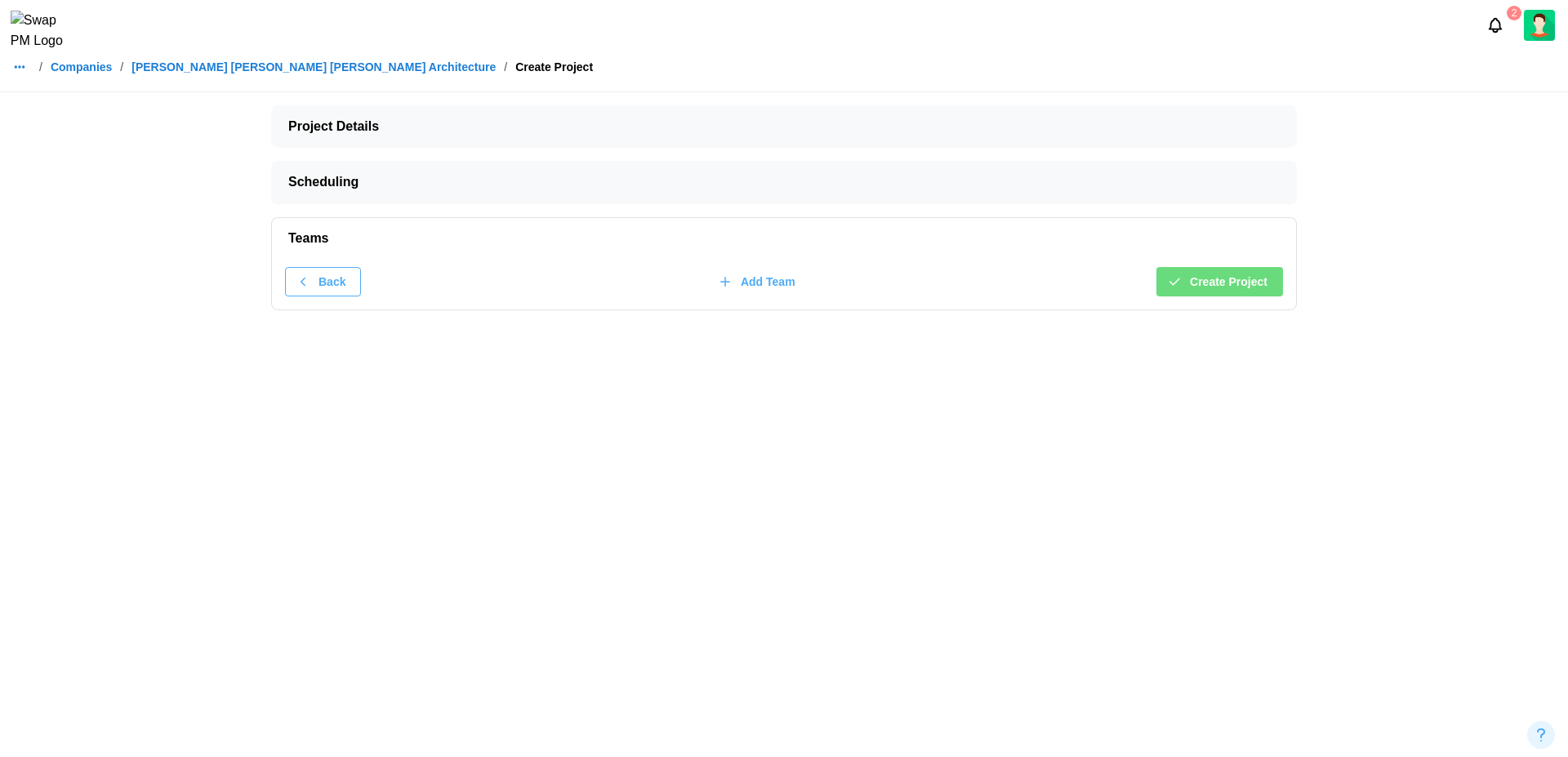
click at [1220, 270] on span "Create Project" at bounding box center [1229, 281] width 78 height 28
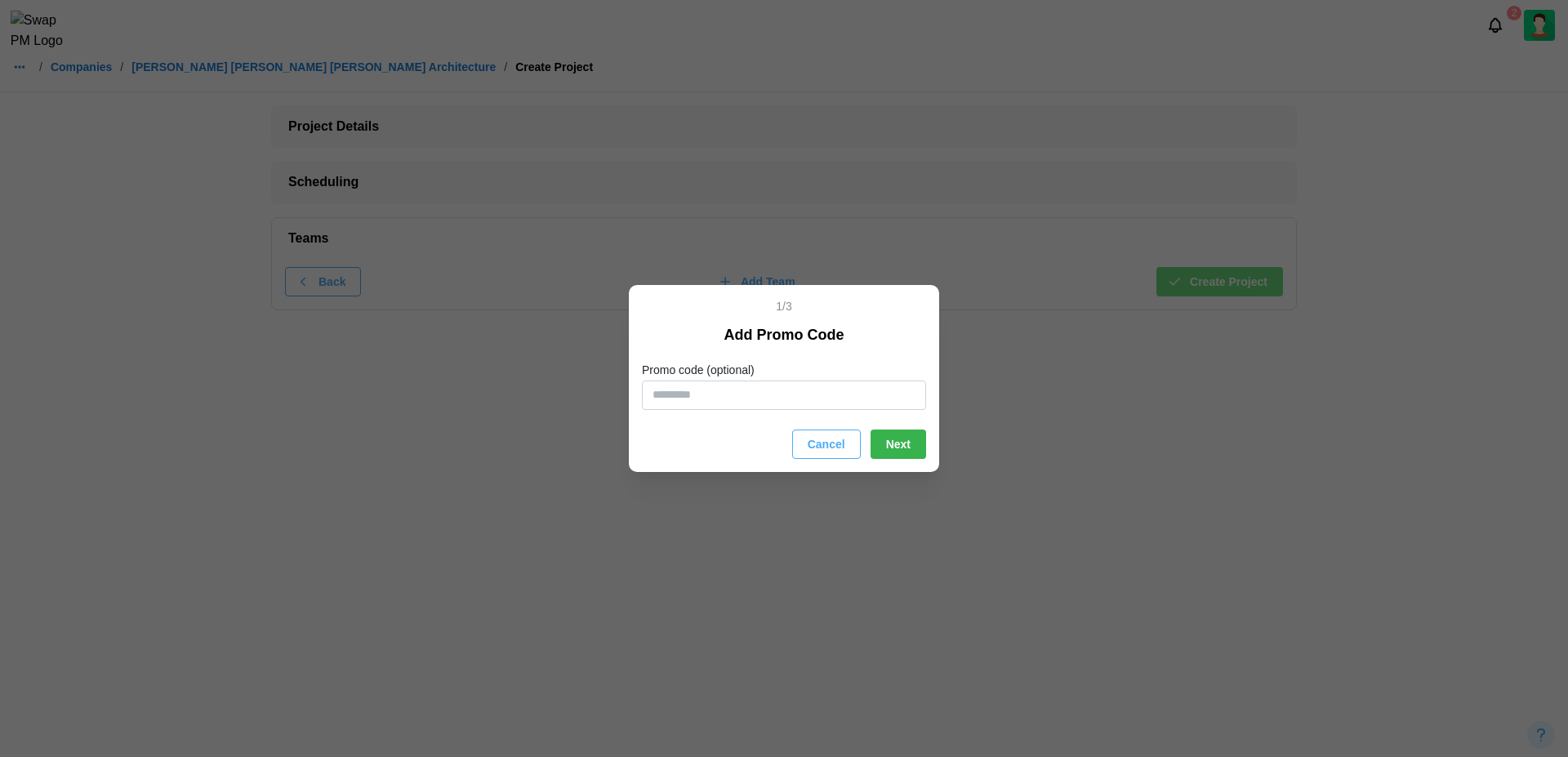
click at [888, 450] on span "Next" at bounding box center [898, 444] width 24 height 28
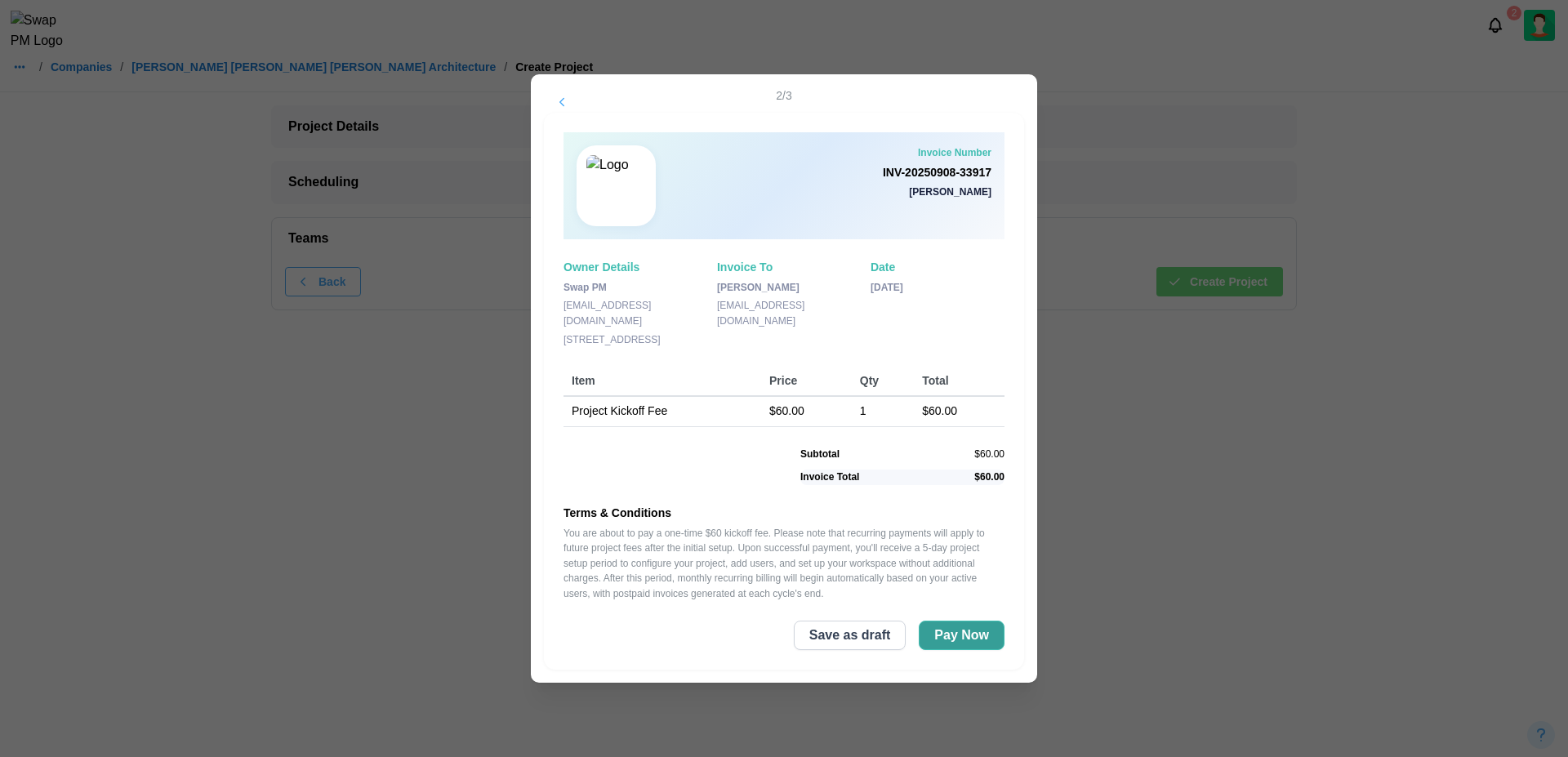
click at [954, 636] on span "Pay Now" at bounding box center [961, 635] width 54 height 28
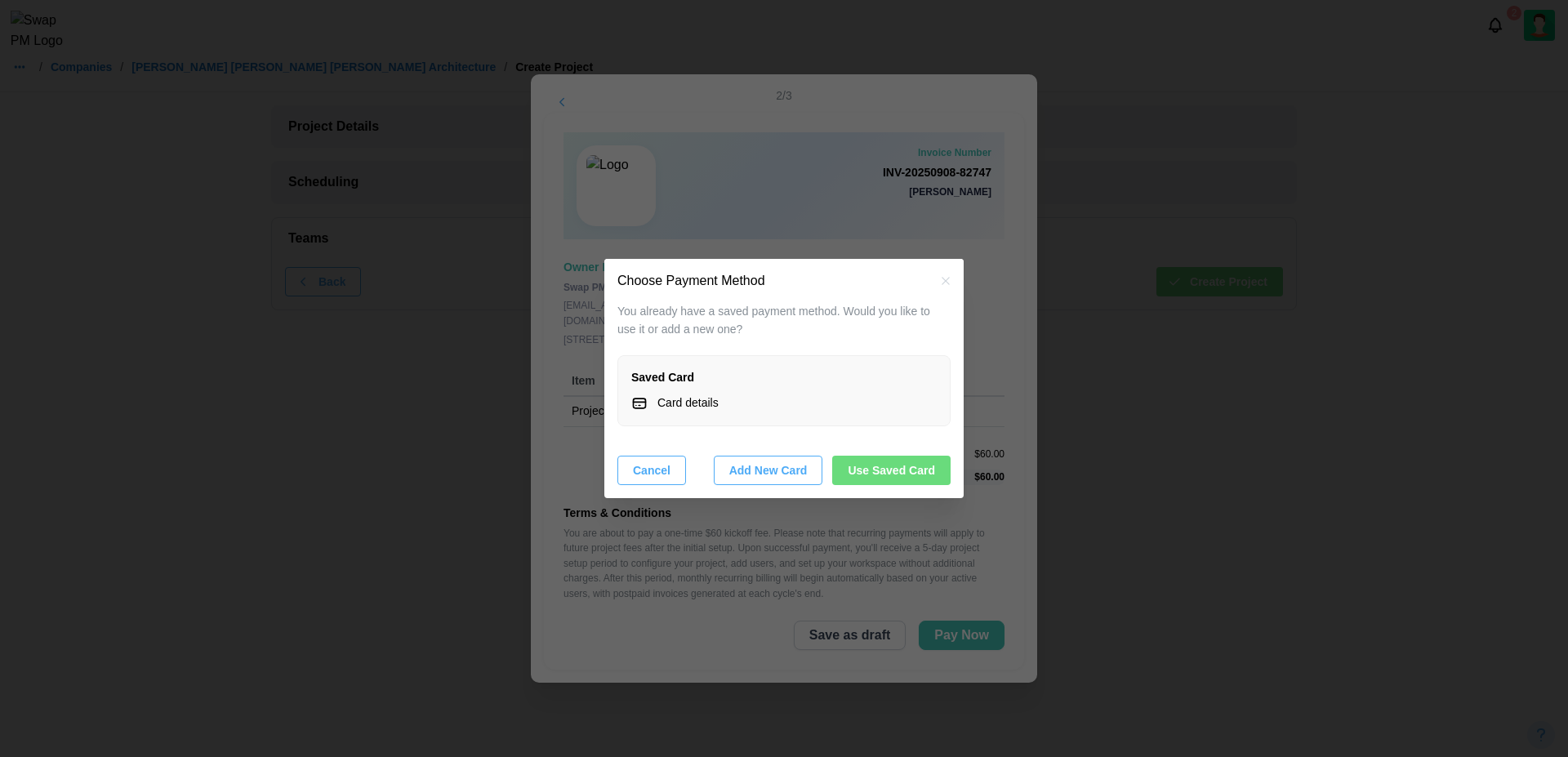
click at [665, 400] on div "Card details" at bounding box center [687, 403] width 61 height 18
click at [669, 371] on div "Saved Card" at bounding box center [784, 378] width 306 height 18
click at [892, 466] on span "Use Saved Card" at bounding box center [891, 470] width 87 height 28
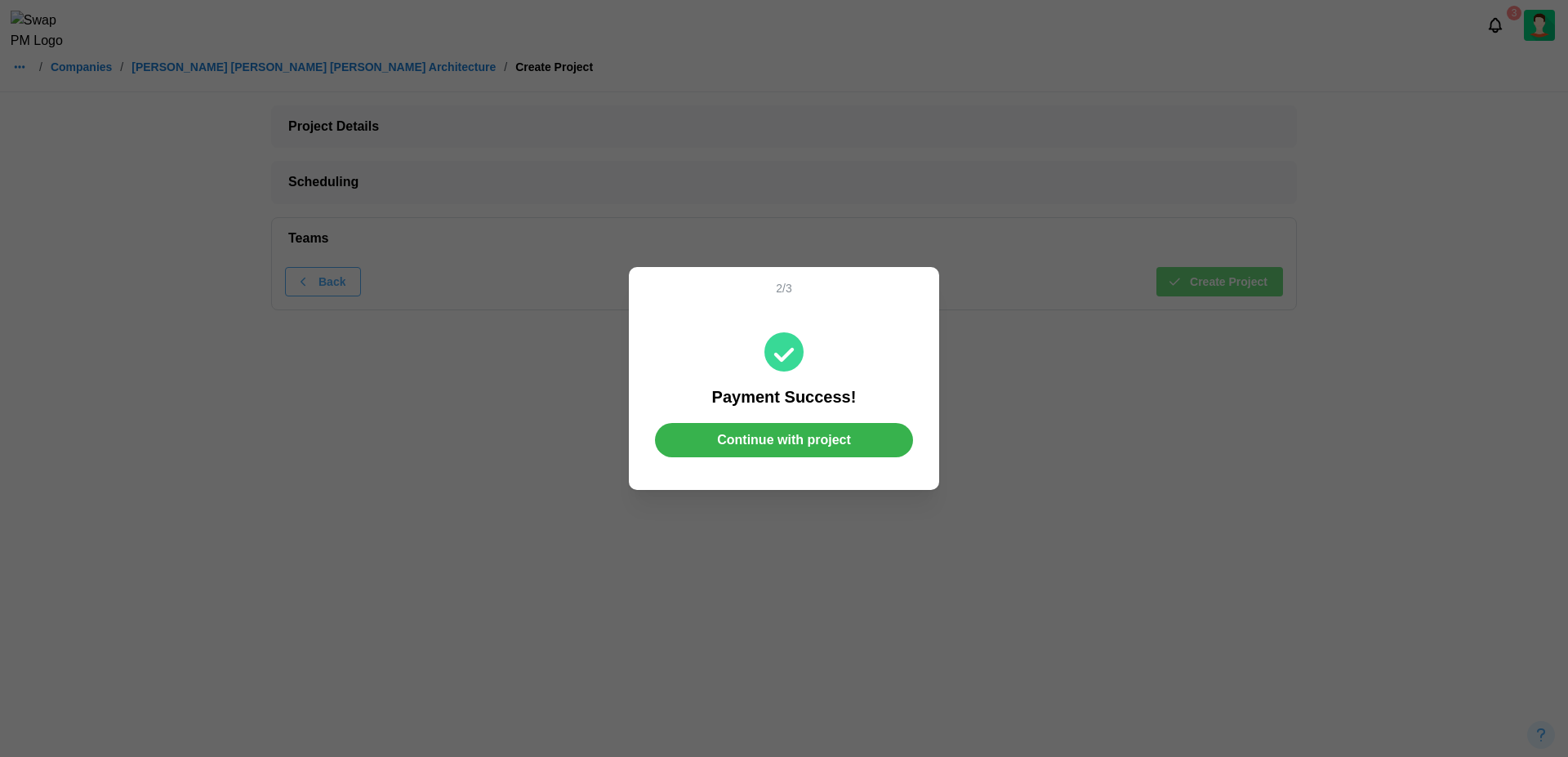
click at [835, 425] on span "Continue with project" at bounding box center [784, 441] width 134 height 33
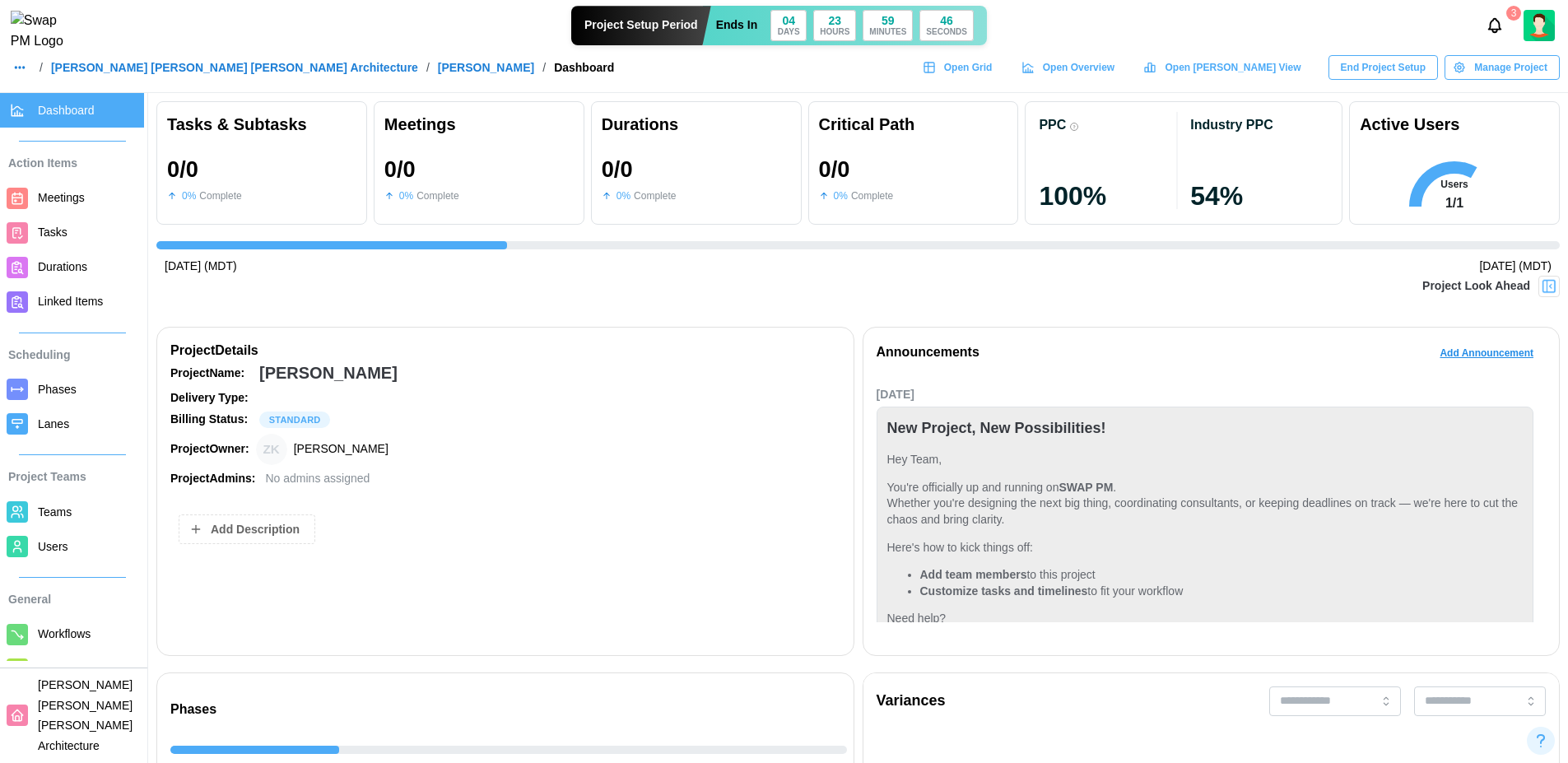
scroll to position [108, 0]
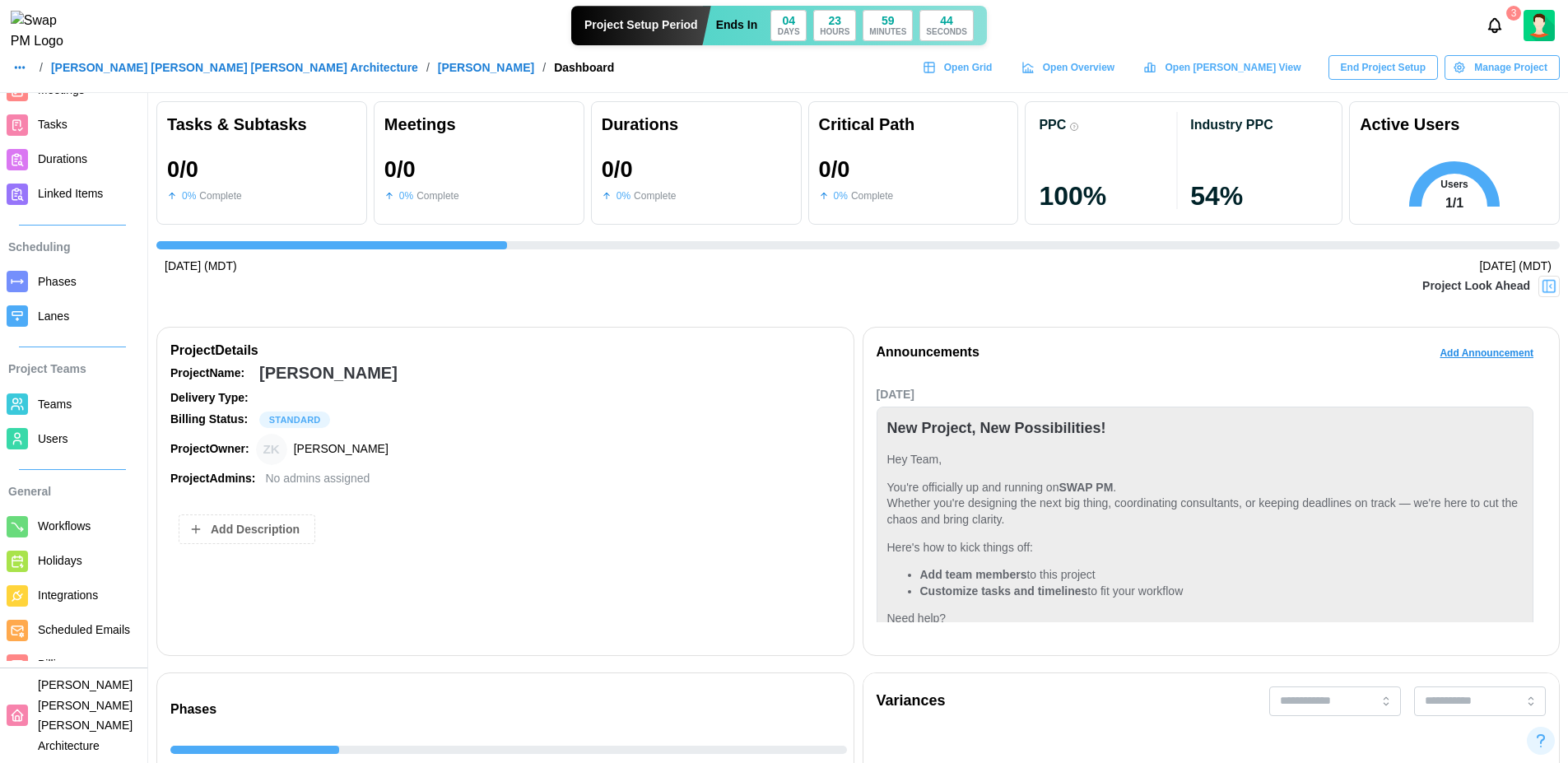
click at [89, 675] on span "Billing" at bounding box center [88, 664] width 100 height 21
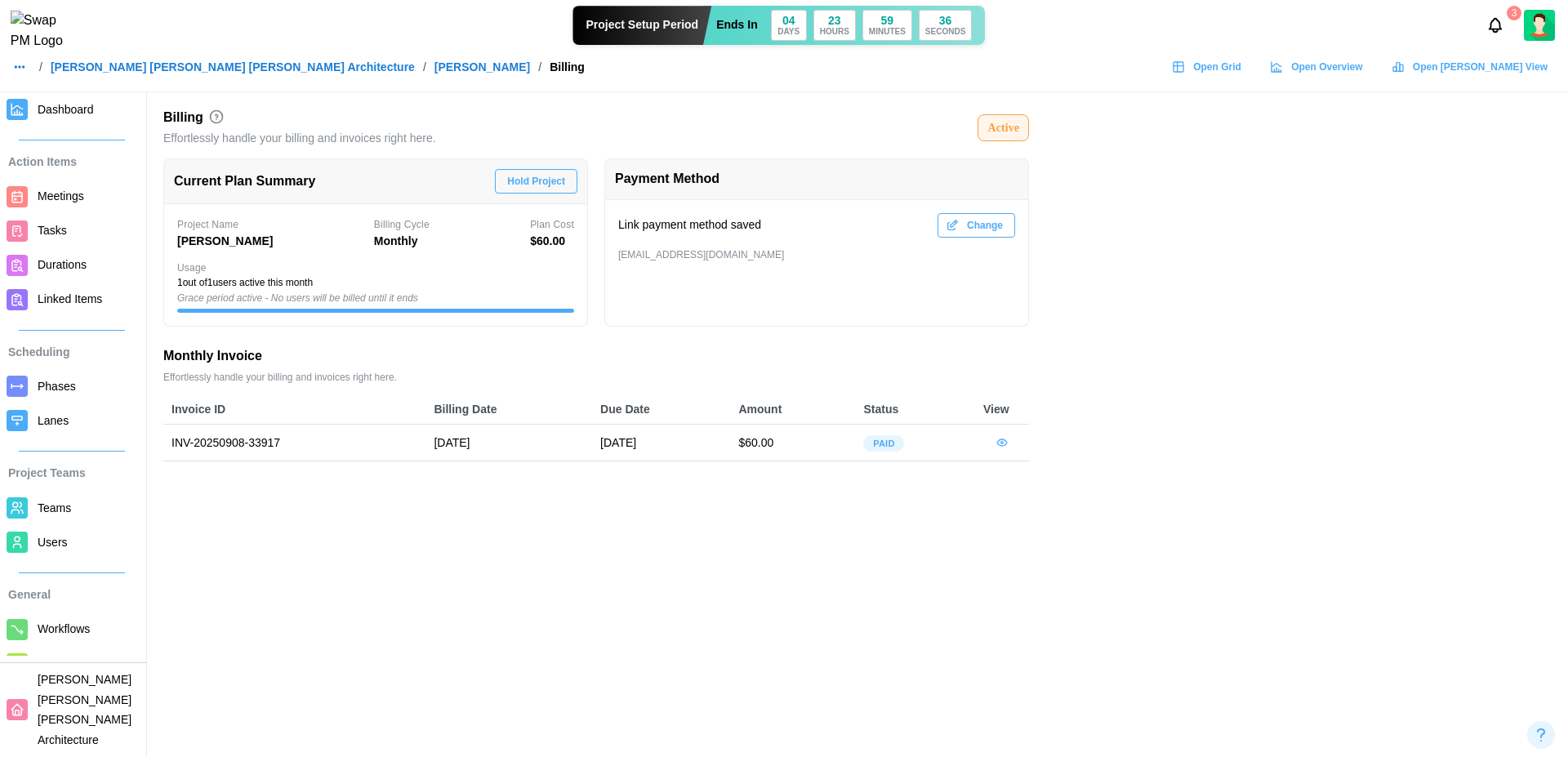
drag, startPoint x: 777, startPoint y: 246, endPoint x: 669, endPoint y: 263, distance: 109.3
click at [669, 263] on div "Link payment method saved Change zulqarnain.khalil@codingcops.com" at bounding box center [817, 263] width 424 height 126
click at [695, 266] on div "Link payment method saved Change zulqarnain.khalil@codingcops.com" at bounding box center [817, 263] width 424 height 126
drag, startPoint x: 772, startPoint y: 261, endPoint x: 605, endPoint y: 252, distance: 167.2
click at [605, 252] on div "Link payment method saved Change zulqarnain.khalil@codingcops.com" at bounding box center [817, 263] width 424 height 126
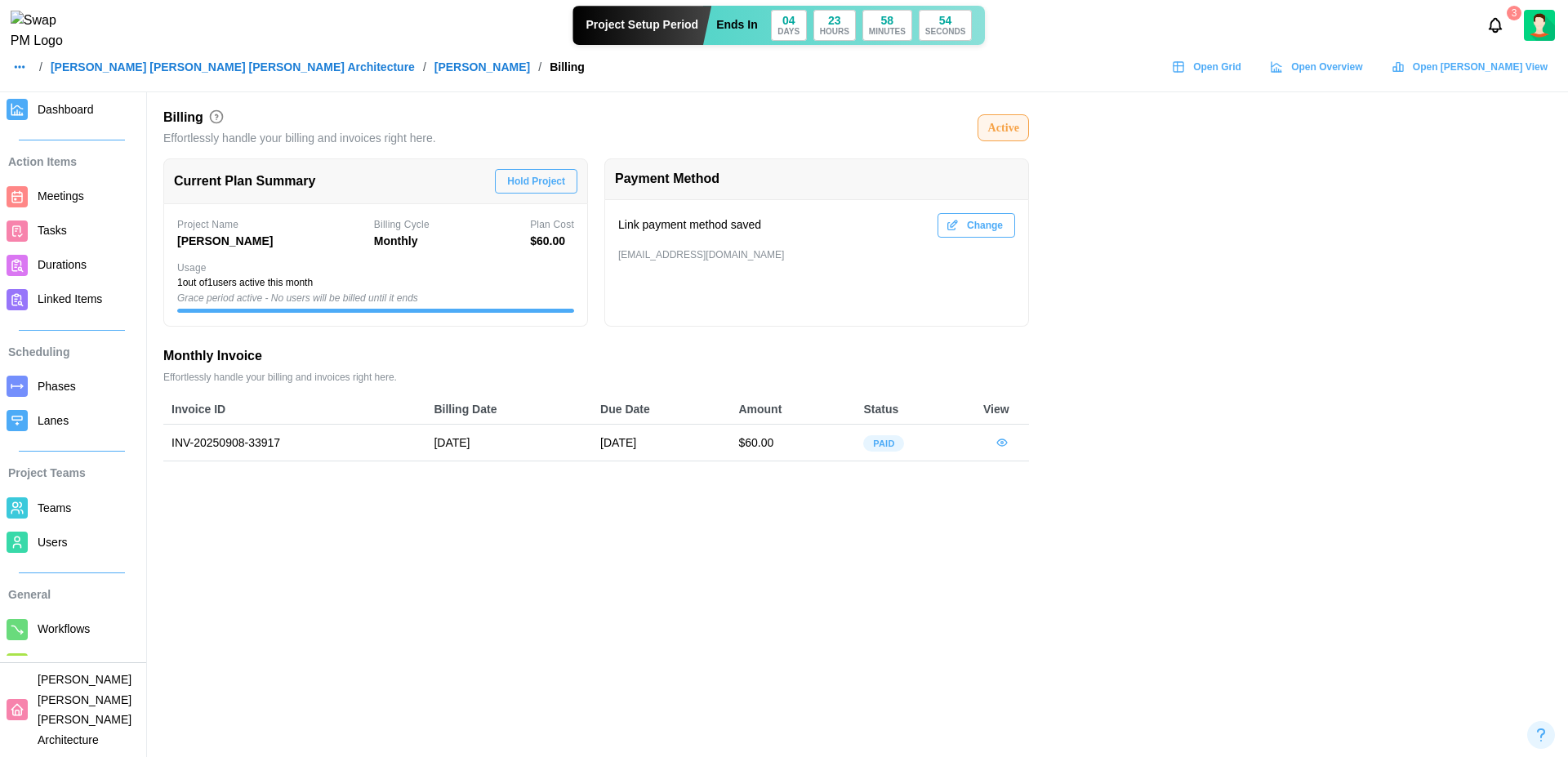
click at [1097, 230] on main "Billing Effortlessly handle your billing and invoices right here. Active Curren…" at bounding box center [784, 378] width 1568 height 757
click at [1539, 41] on img at bounding box center [1540, 25] width 31 height 31
click at [1515, 73] on div "My Profile" at bounding box center [1529, 70] width 50 height 18
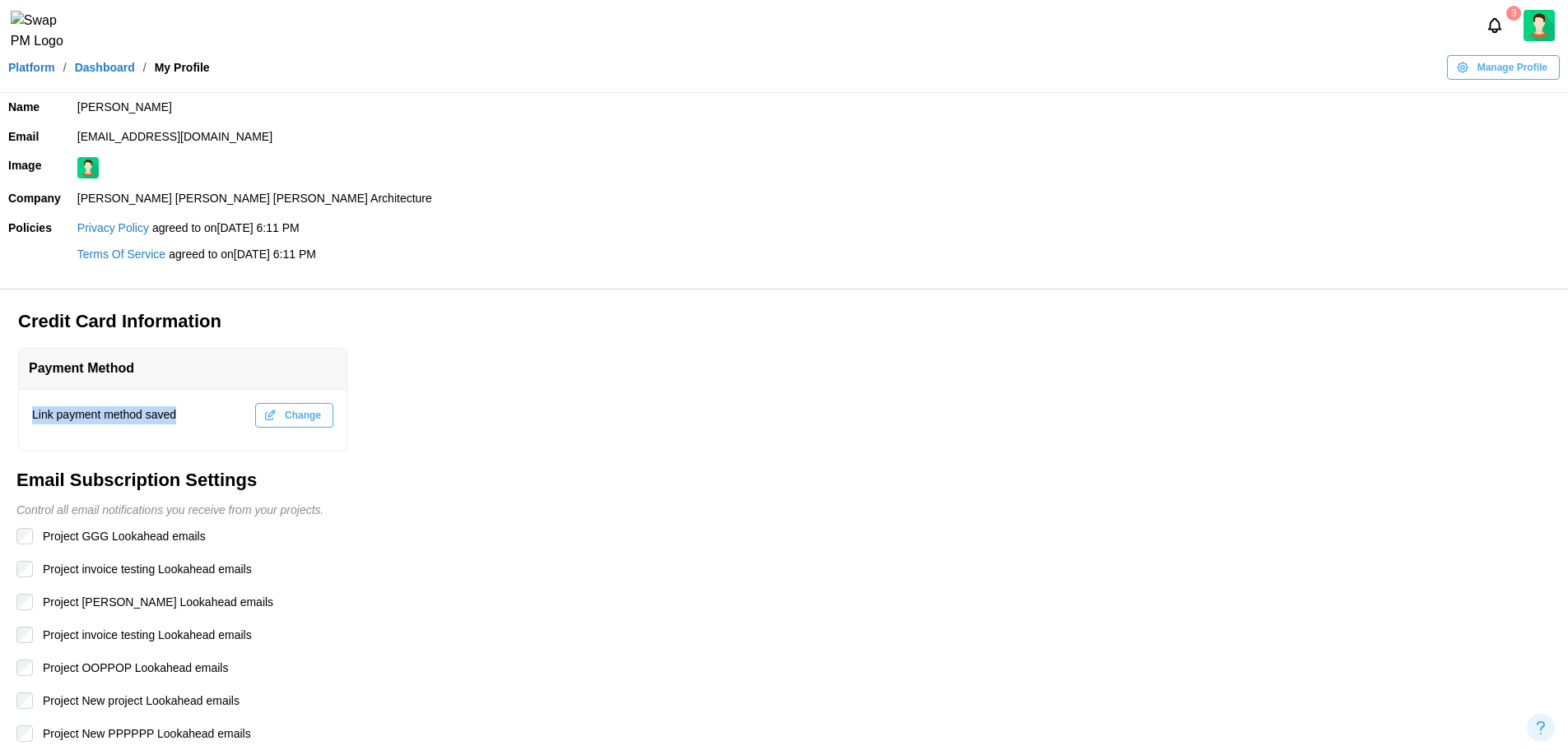
drag, startPoint x: 184, startPoint y: 418, endPoint x: 14, endPoint y: 415, distance: 170.0
click at [14, 415] on div "Credit Card Information Payment Method Link payment method saved Change" at bounding box center [786, 380] width 1563 height 143
click at [147, 413] on div "Link payment method saved" at bounding box center [104, 416] width 144 height 19
click at [298, 412] on span "Change" at bounding box center [302, 416] width 36 height 23
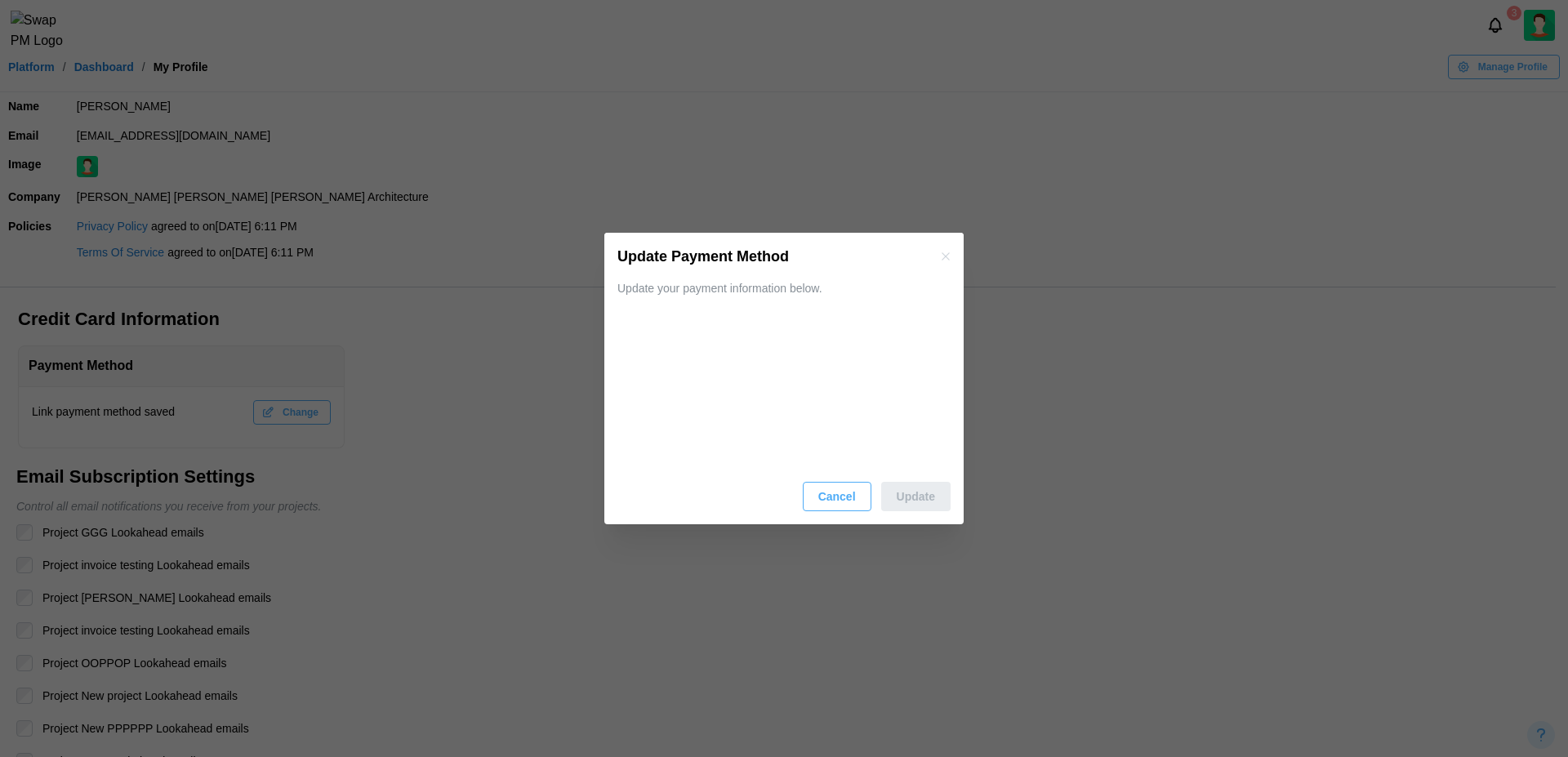
click at [827, 499] on span "Cancel" at bounding box center [837, 496] width 38 height 28
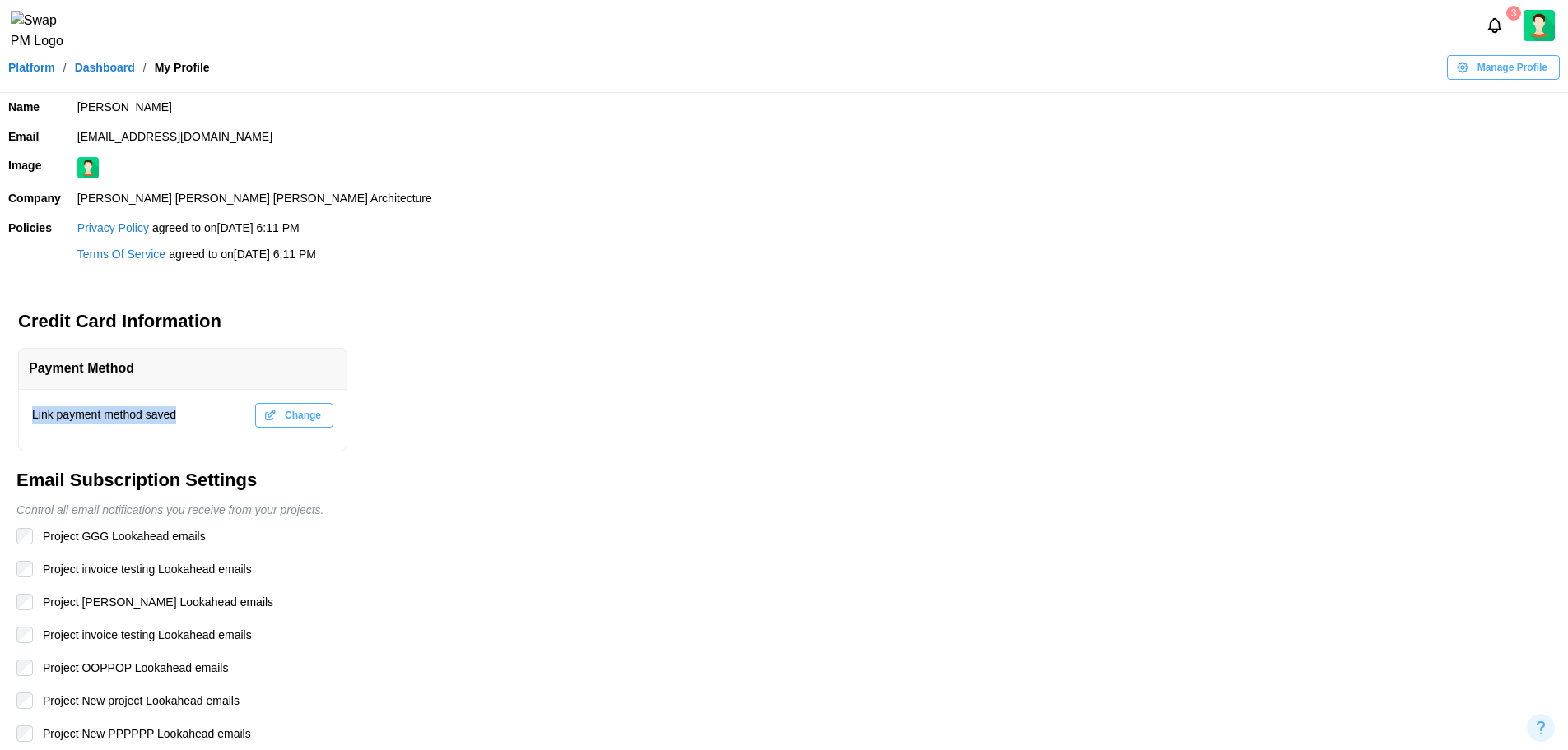
drag, startPoint x: 186, startPoint y: 418, endPoint x: 34, endPoint y: 407, distance: 152.4
click at [34, 407] on div "Link payment method saved Change" at bounding box center [183, 415] width 301 height 24
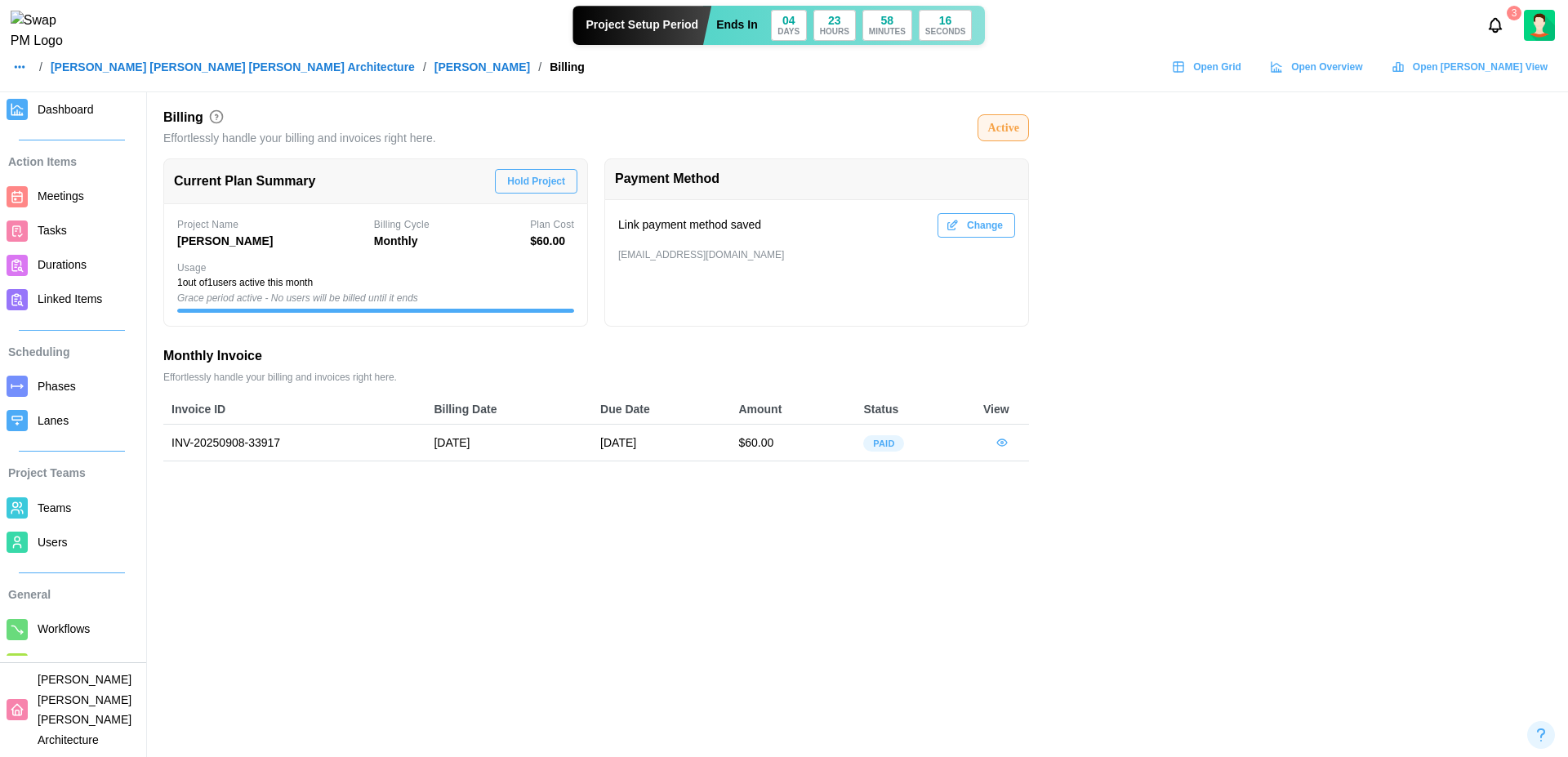
click at [126, 106] on link "Dashboard" at bounding box center [71, 109] width 143 height 34
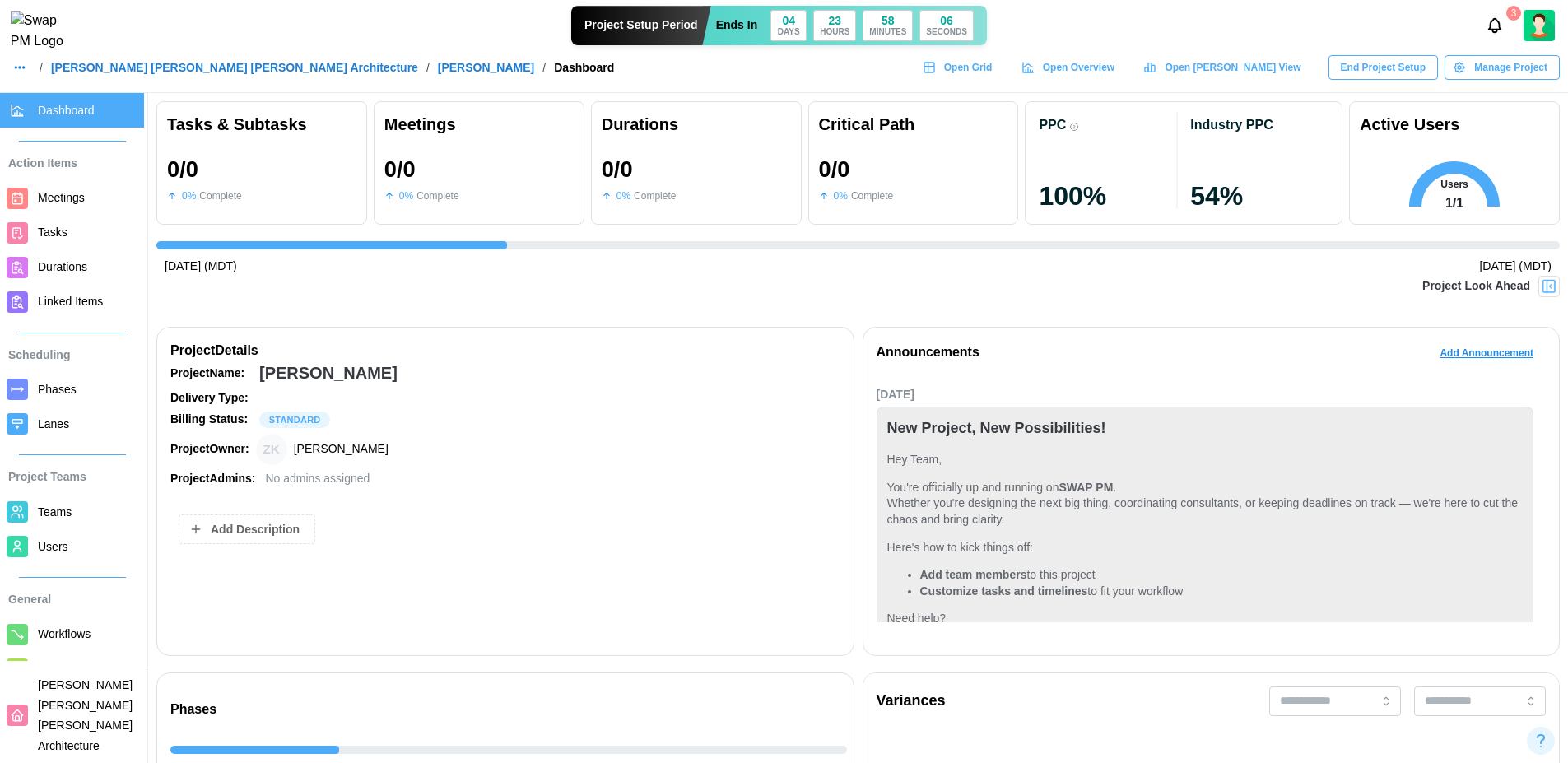
click at [1537, 79] on span "Manage Project" at bounding box center [1510, 67] width 73 height 23
click at [1501, 176] on div "Delete Project" at bounding box center [1508, 170] width 89 height 13
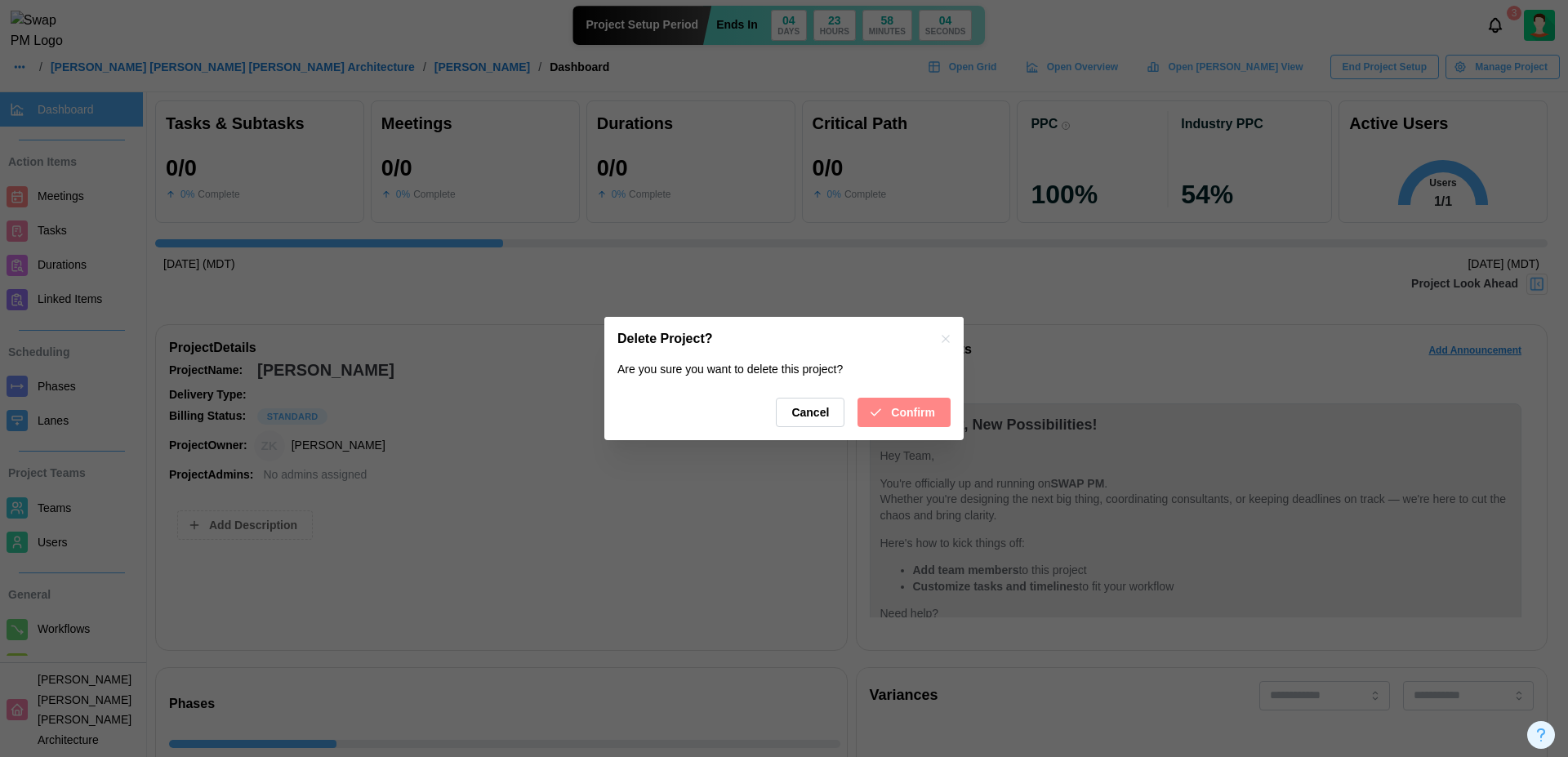
click at [902, 417] on span "Confirm" at bounding box center [913, 412] width 44 height 28
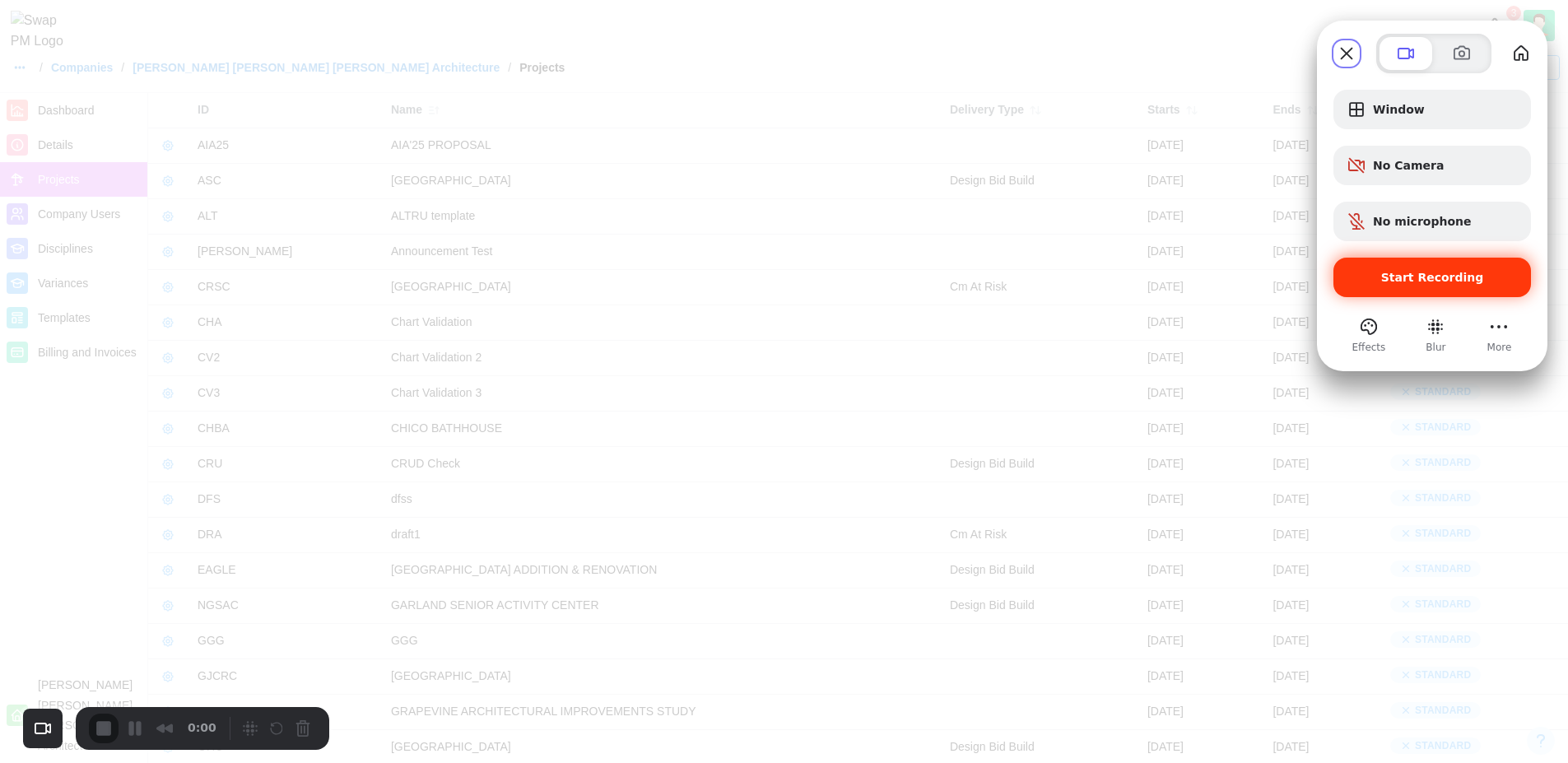
click at [1434, 281] on span "Start Recording" at bounding box center [1432, 277] width 103 height 13
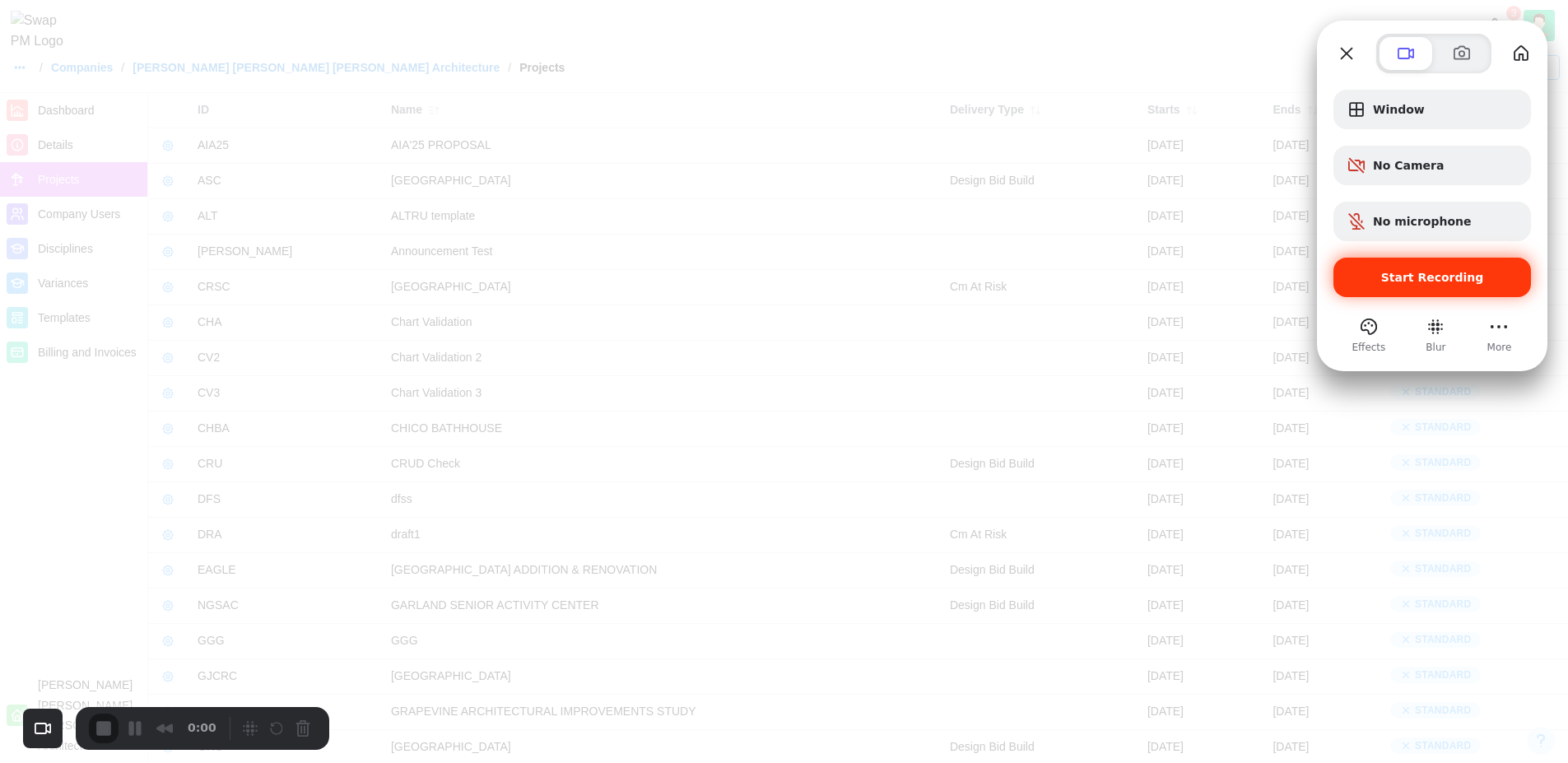
click at [1425, 288] on div "Start Recording" at bounding box center [1432, 277] width 198 height 39
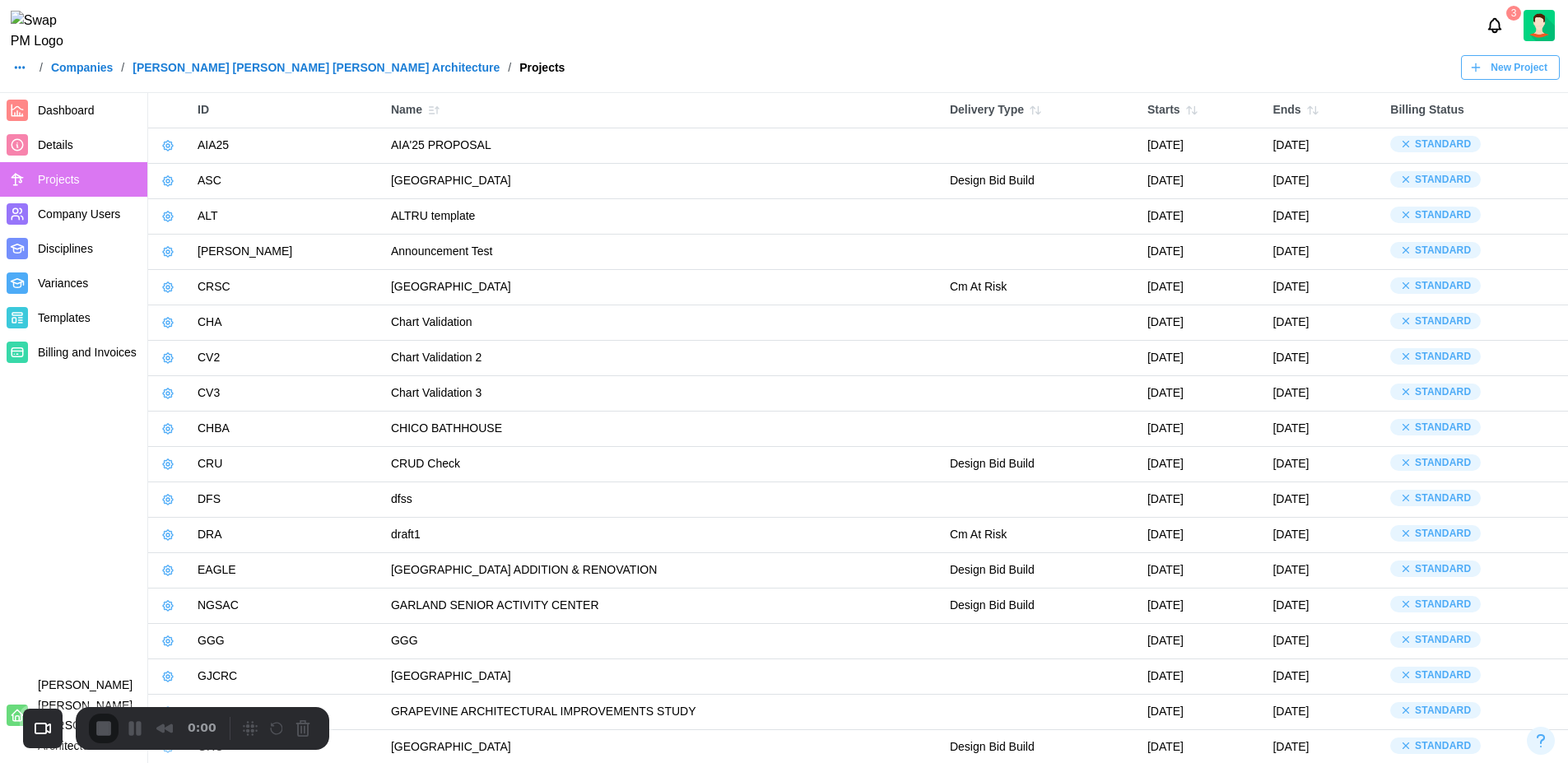
click at [1533, 75] on span "New Project" at bounding box center [1518, 67] width 57 height 23
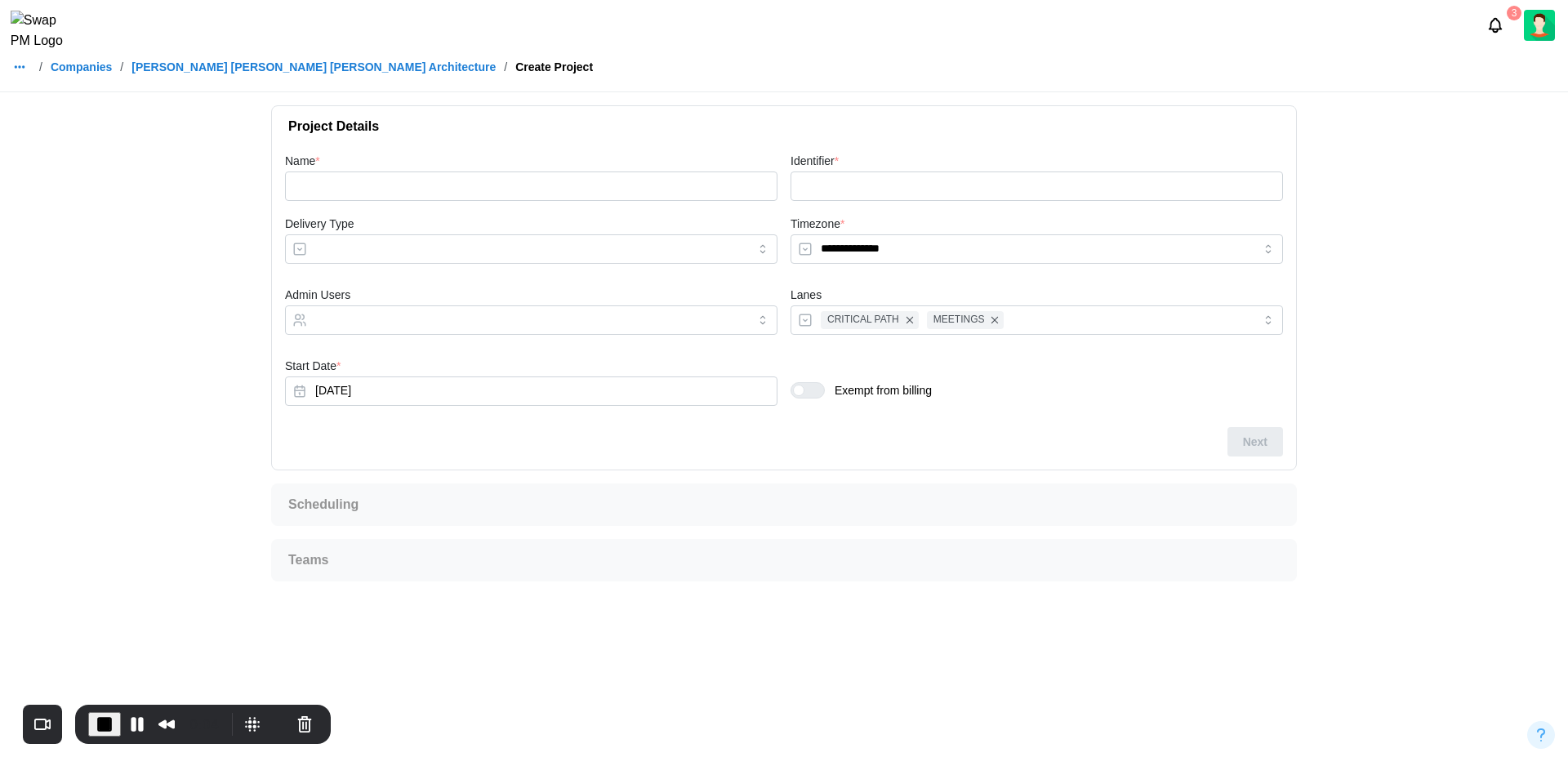
type input "**********"
type input "******"
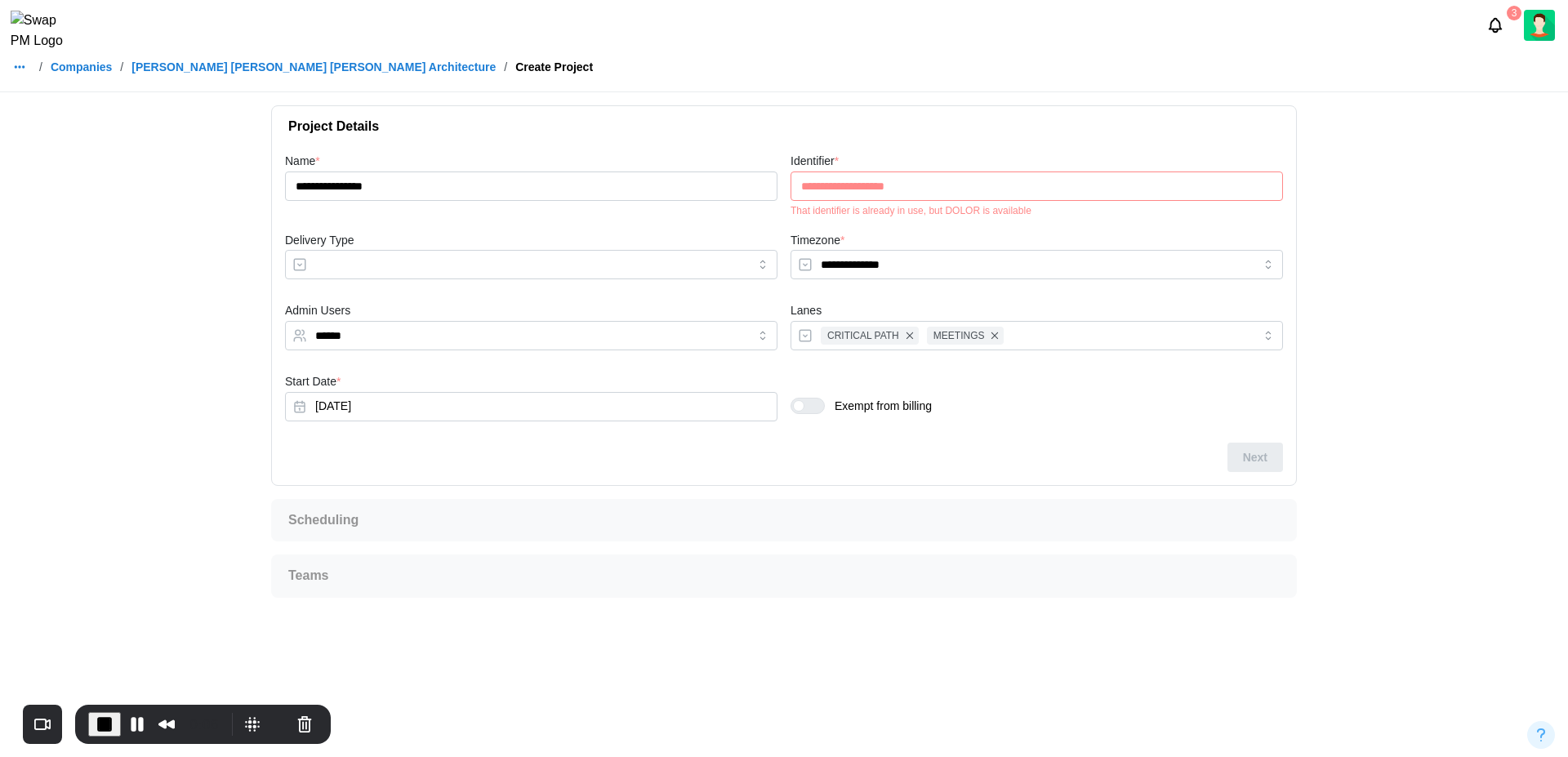
click at [956, 209] on div "That identifier is already in use, but DOLOR is available" at bounding box center [1036, 211] width 492 height 12
copy div "DOLOR"
drag, startPoint x: 924, startPoint y: 189, endPoint x: 767, endPoint y: 181, distance: 157.2
click at [767, 181] on div "**********" at bounding box center [784, 297] width 1011 height 305
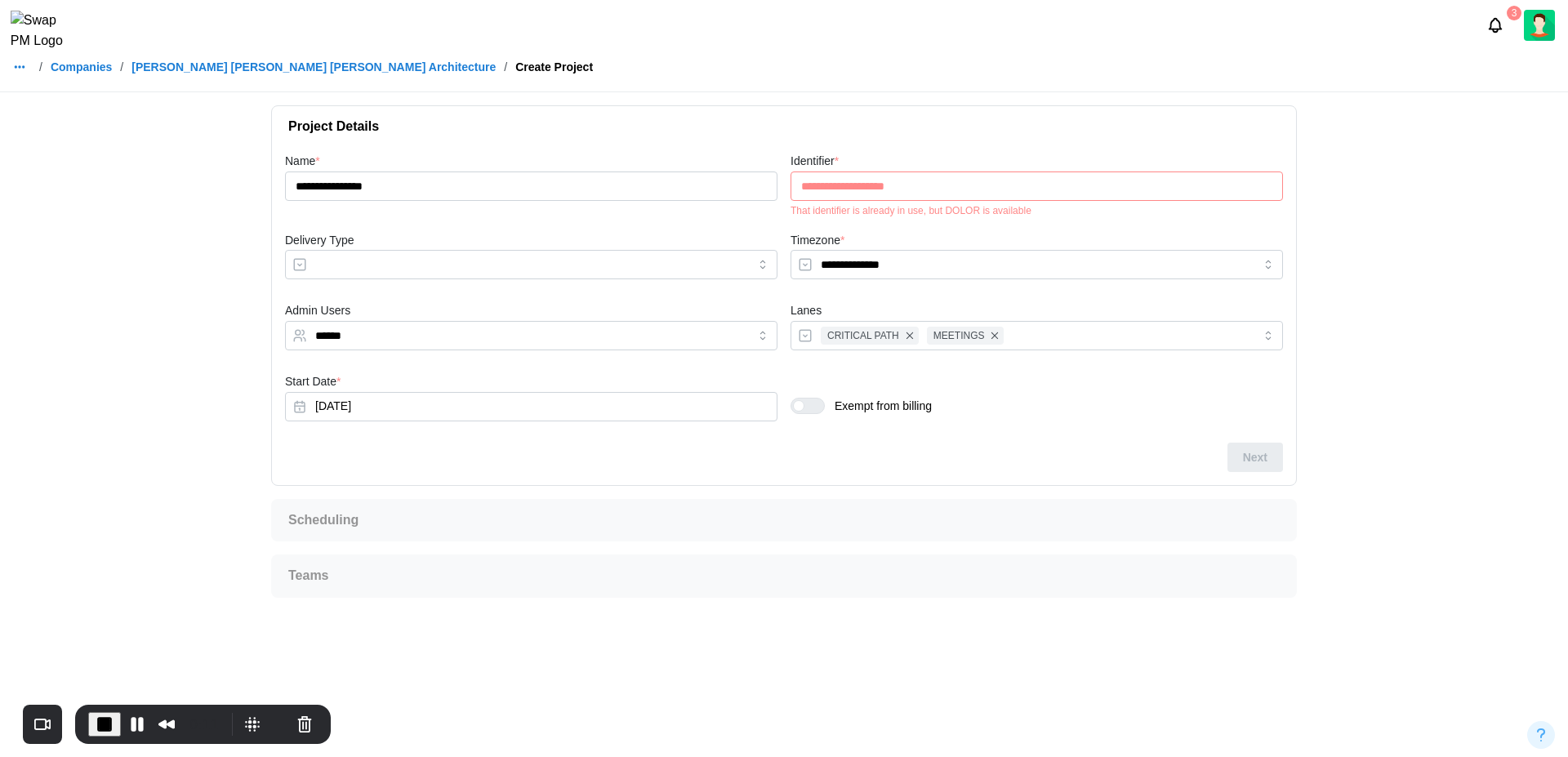
paste input "text"
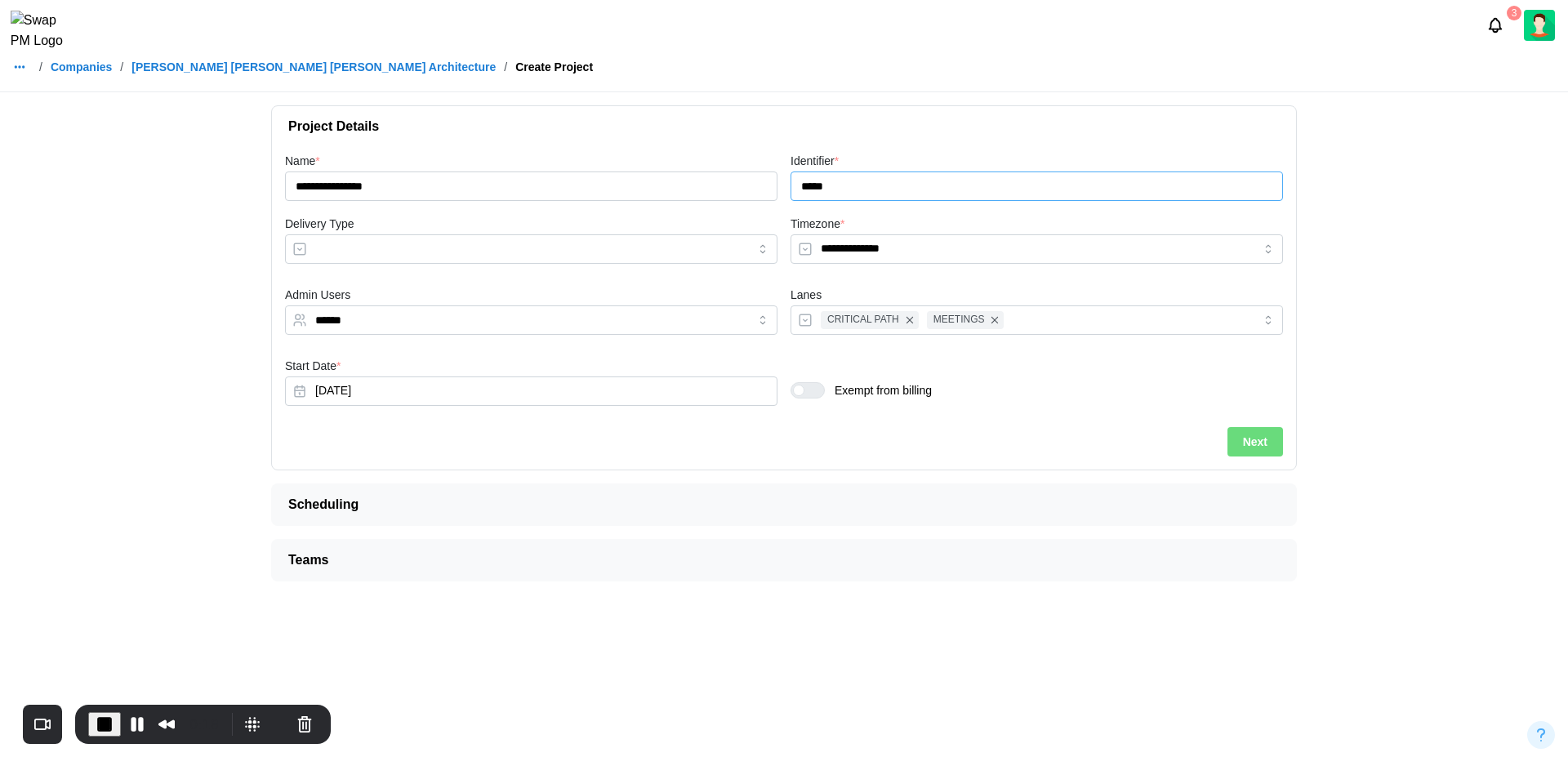
type input "*****"
click at [851, 136] on span "Project Details" at bounding box center [778, 126] width 979 height 41
click at [476, 313] on input "******" at bounding box center [517, 319] width 403 height 13
type input "*"
click at [1082, 420] on div "**********" at bounding box center [784, 288] width 1011 height 288
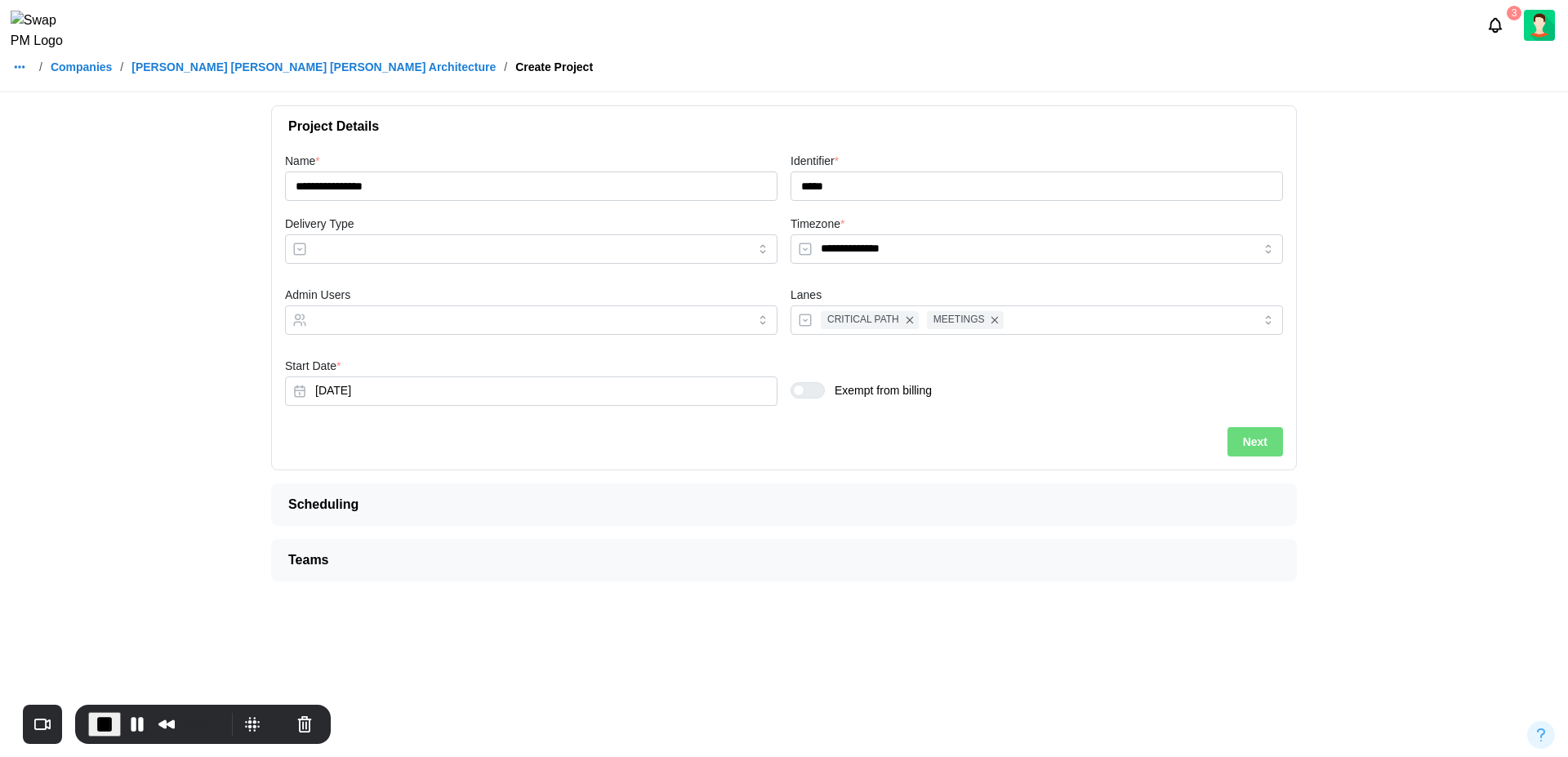
click at [1254, 449] on span "Next" at bounding box center [1254, 442] width 24 height 28
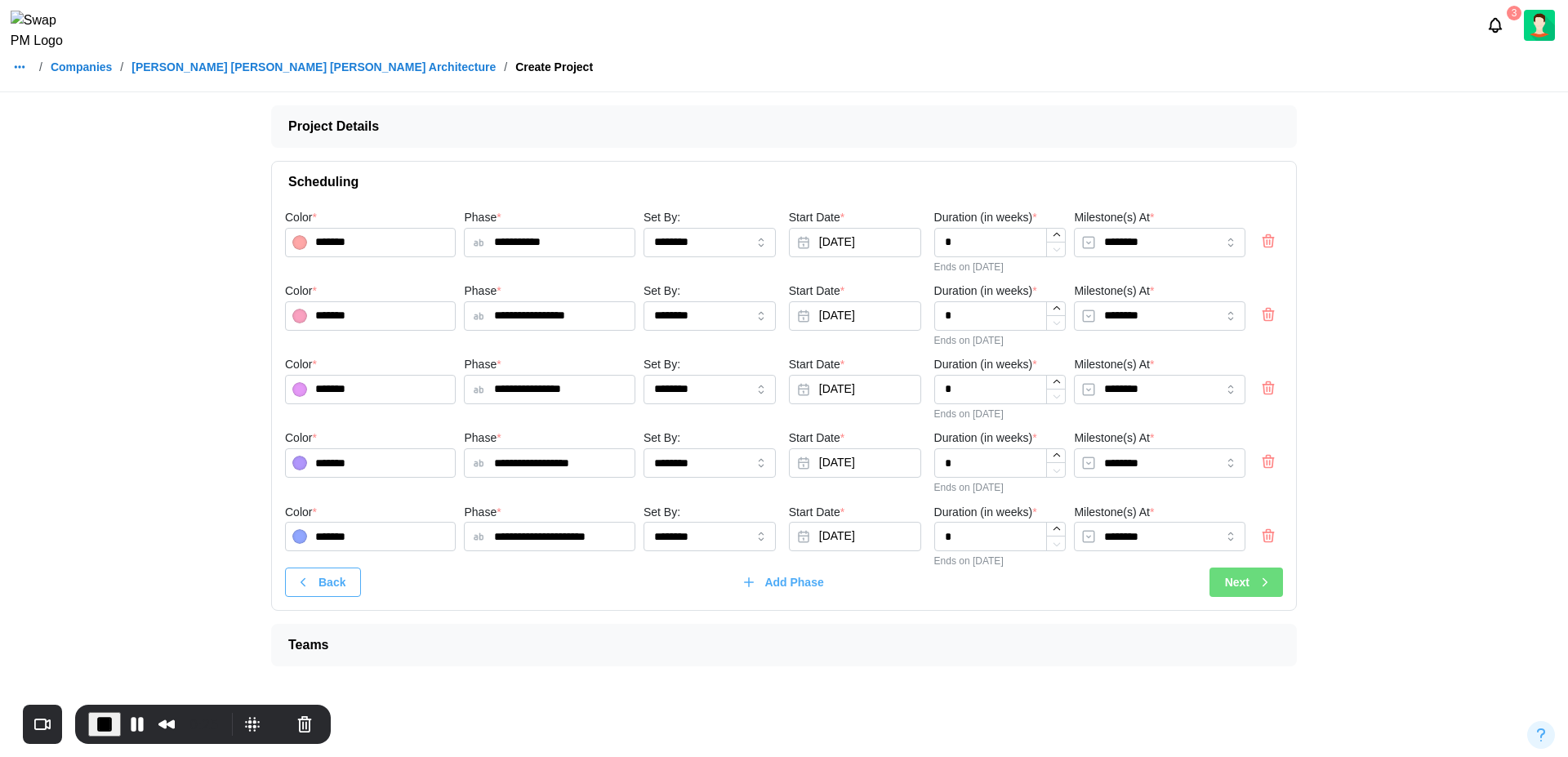
click at [1245, 589] on span "Next" at bounding box center [1237, 582] width 24 height 28
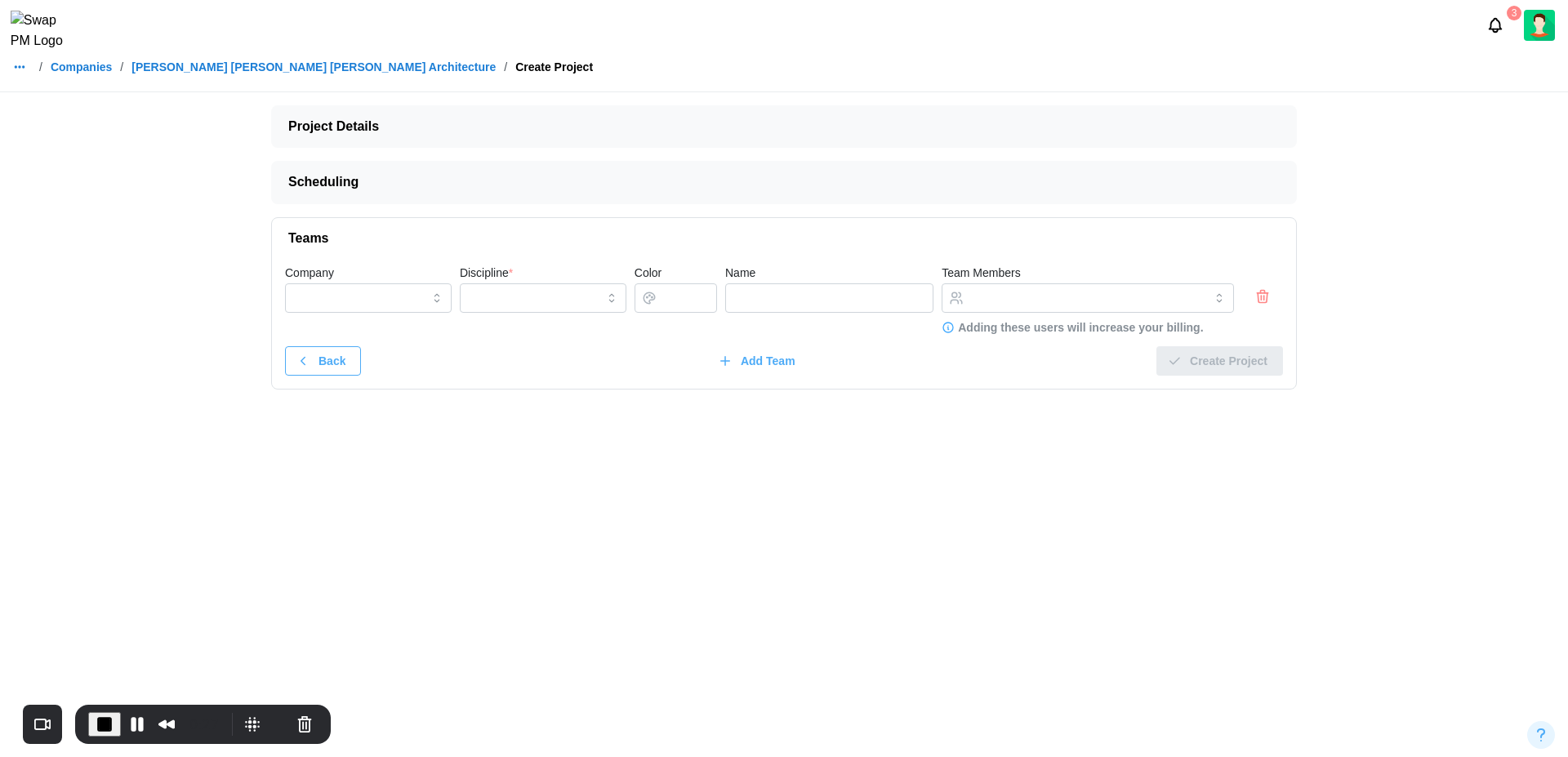
click at [1259, 297] on icon "button" at bounding box center [1262, 296] width 17 height 19
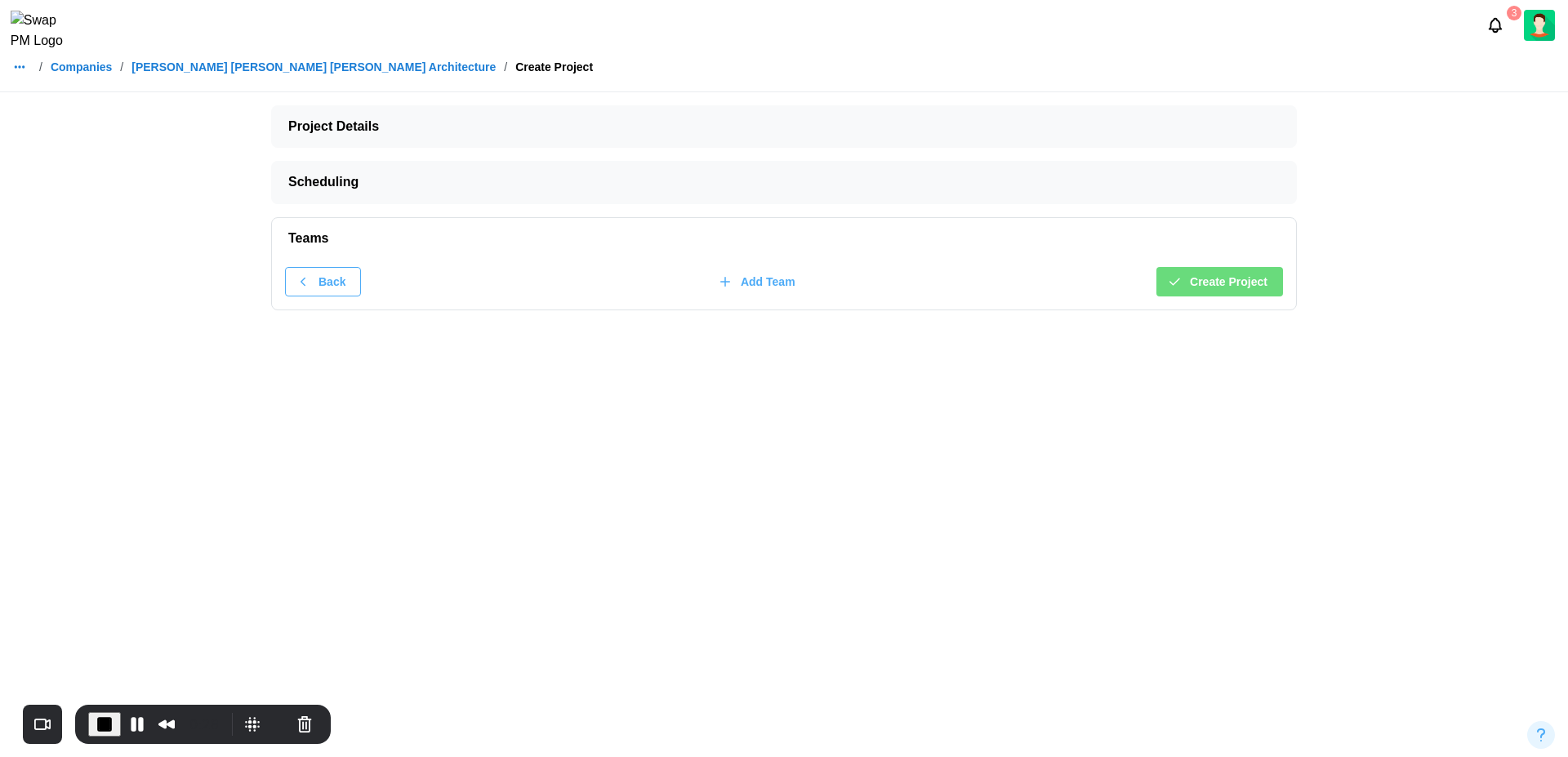
click at [1209, 283] on span "Create Project" at bounding box center [1229, 281] width 78 height 28
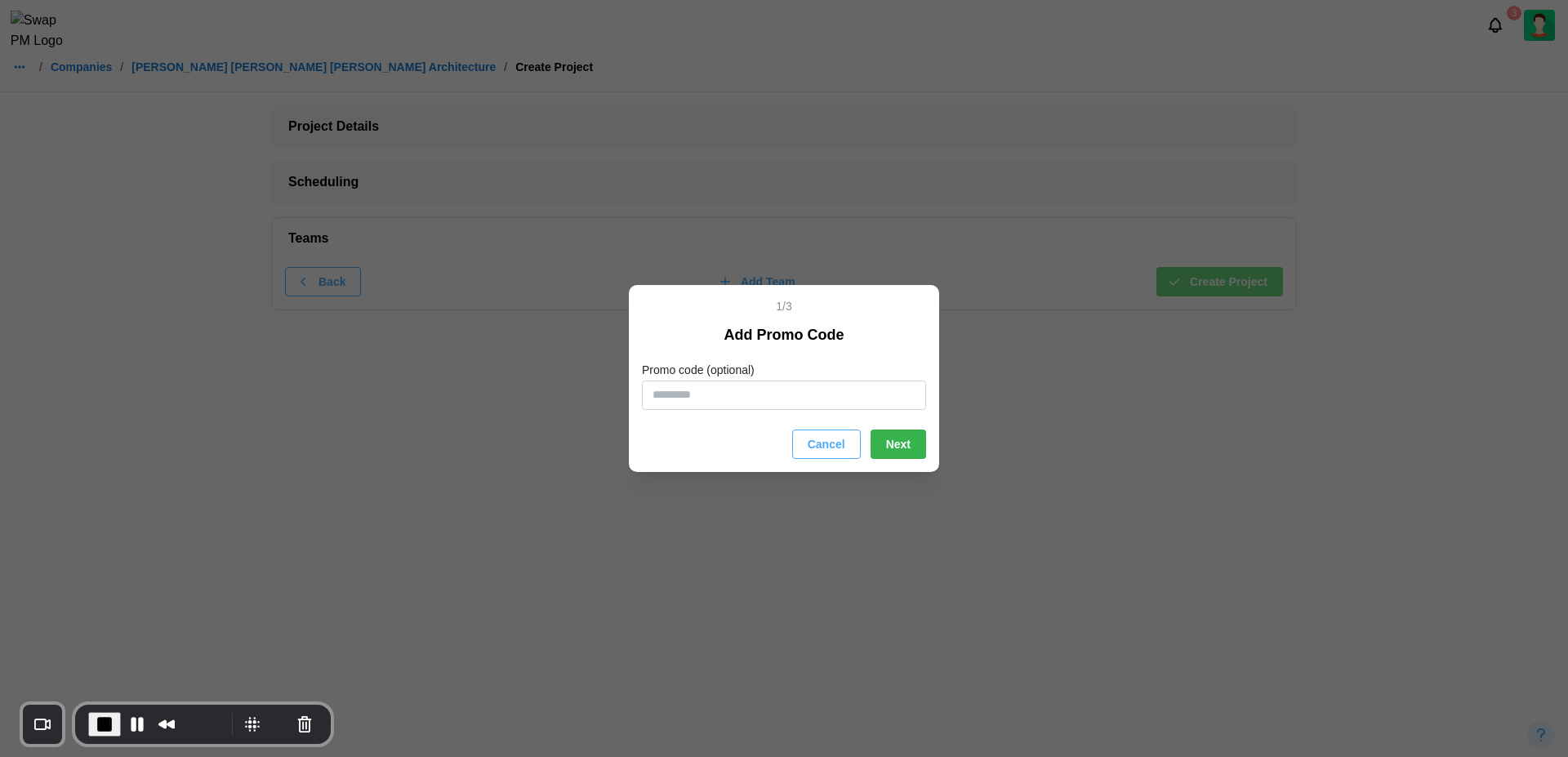
click at [908, 445] on span "Next" at bounding box center [898, 444] width 24 height 28
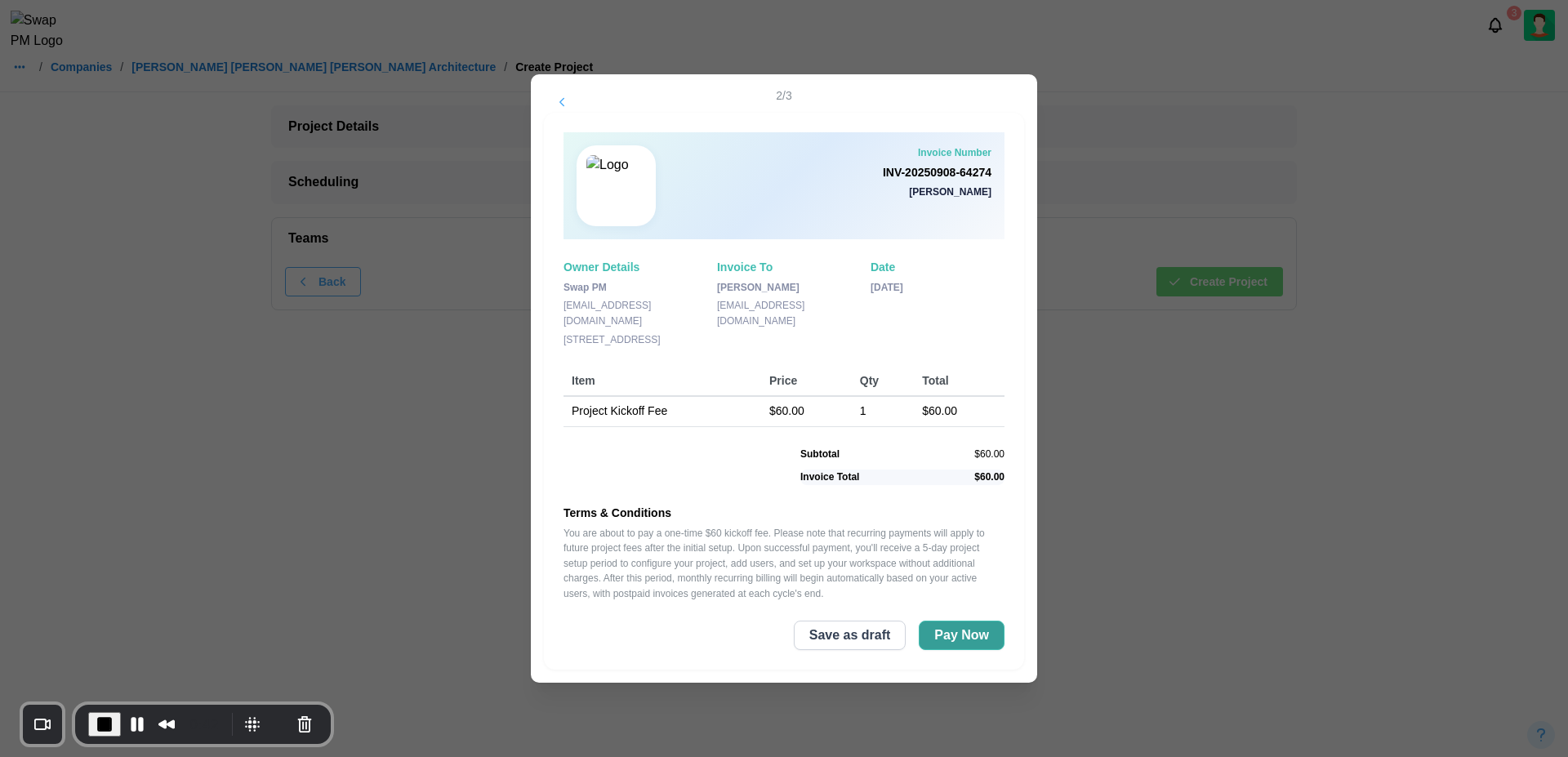
click at [967, 647] on span "Pay Now" at bounding box center [961, 635] width 54 height 28
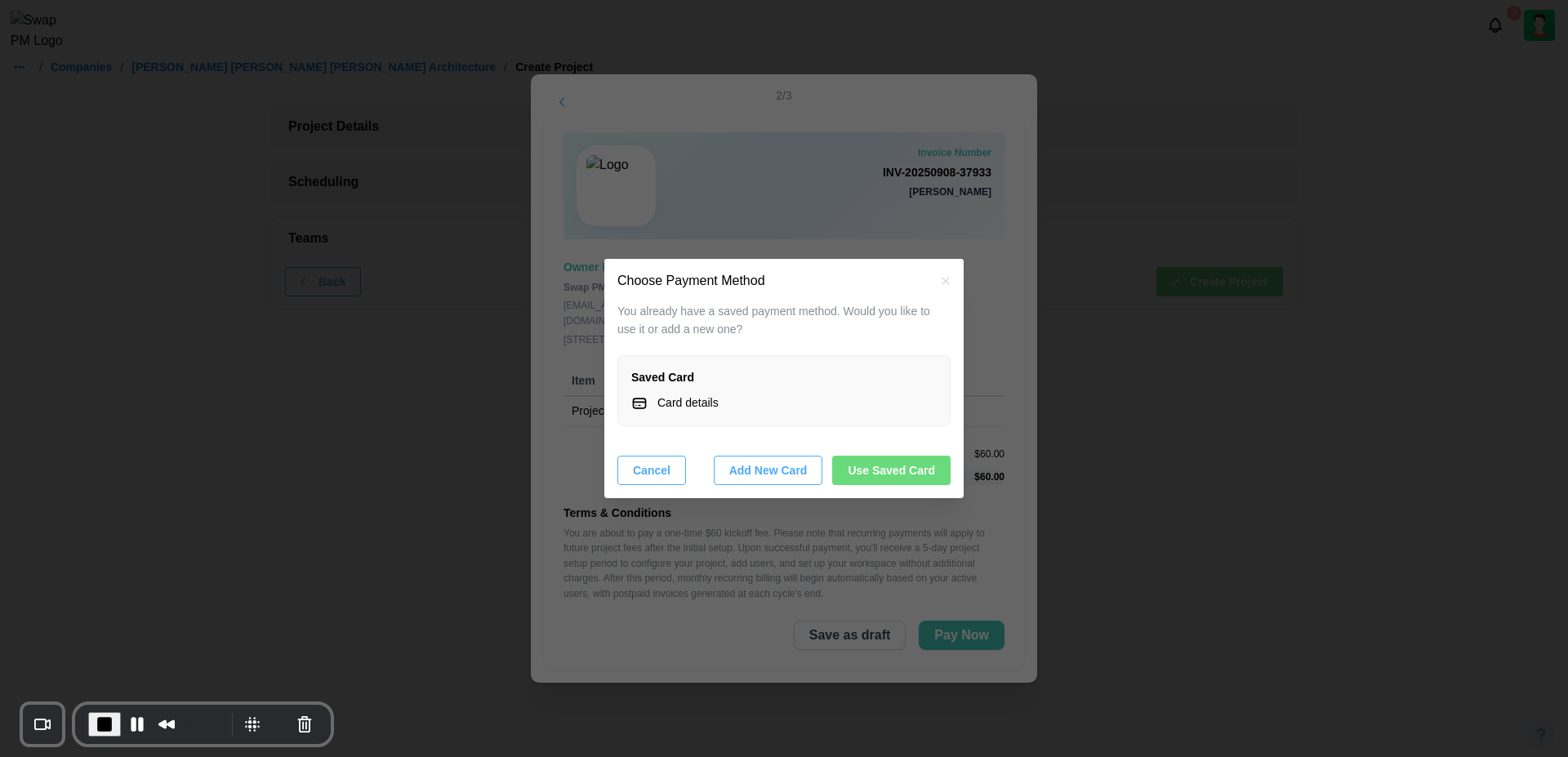
click at [882, 468] on span "Use Saved Card" at bounding box center [891, 470] width 87 height 28
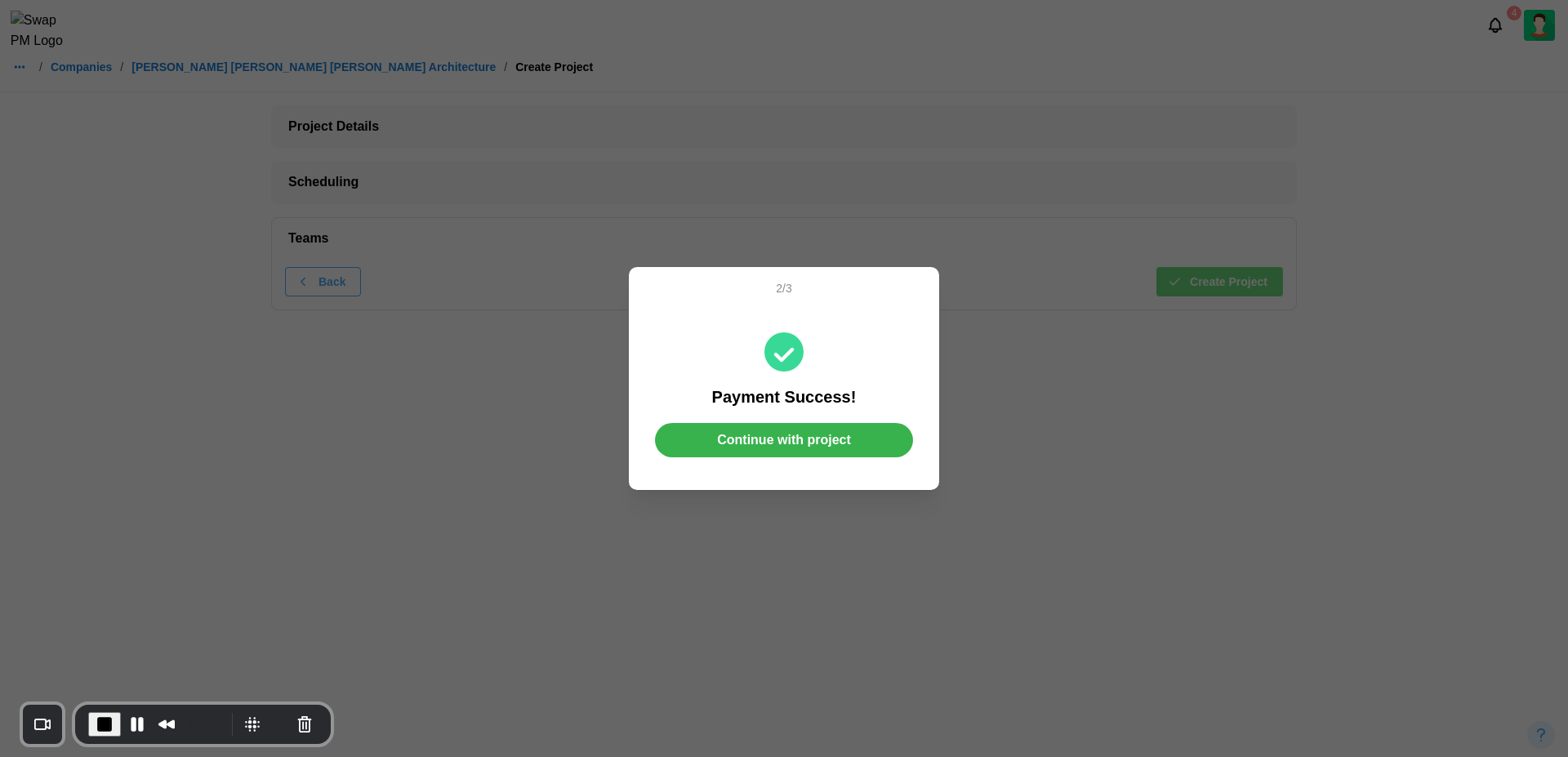
click at [789, 442] on span "Continue with project" at bounding box center [784, 441] width 134 height 33
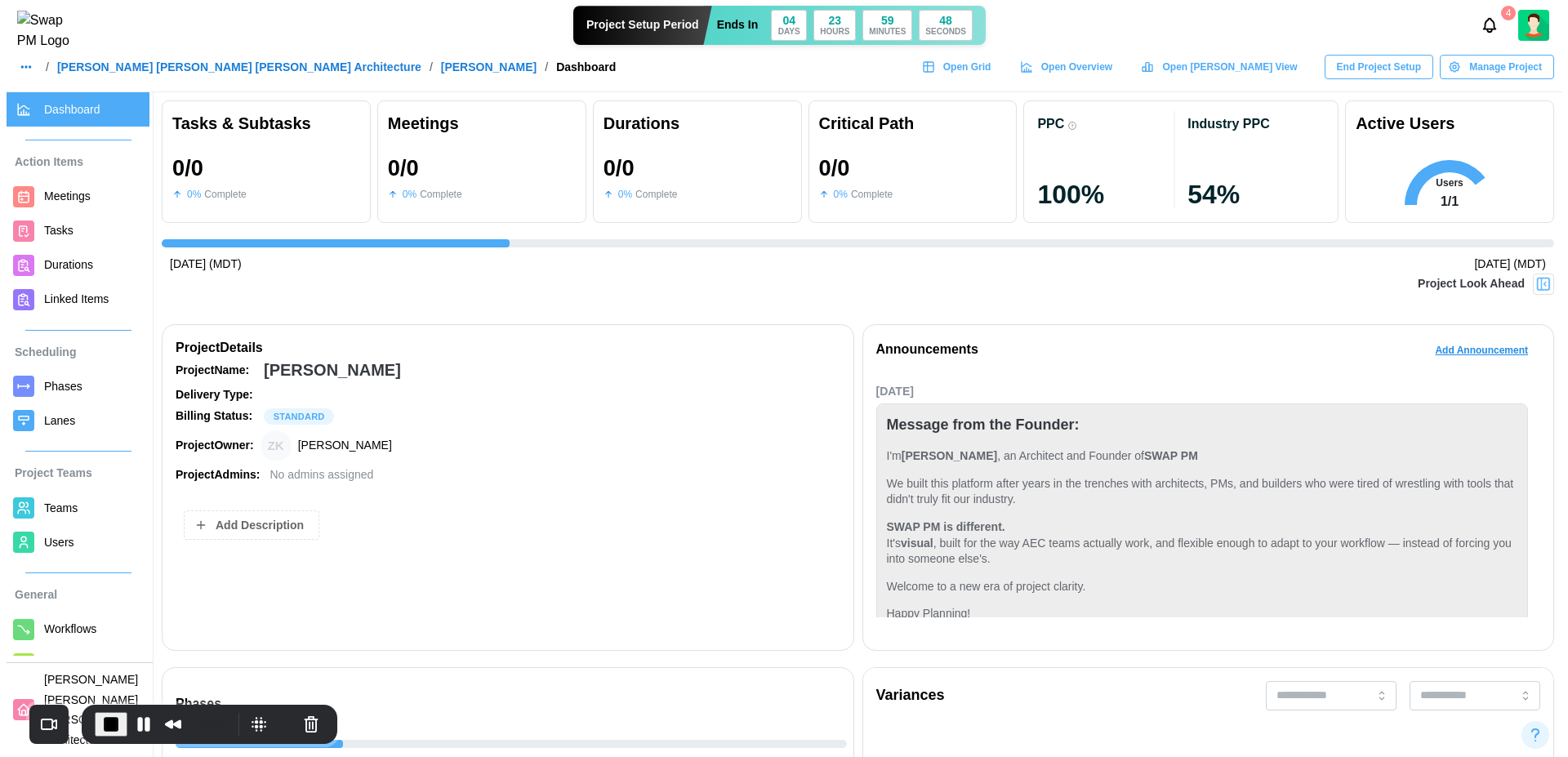
scroll to position [107, 0]
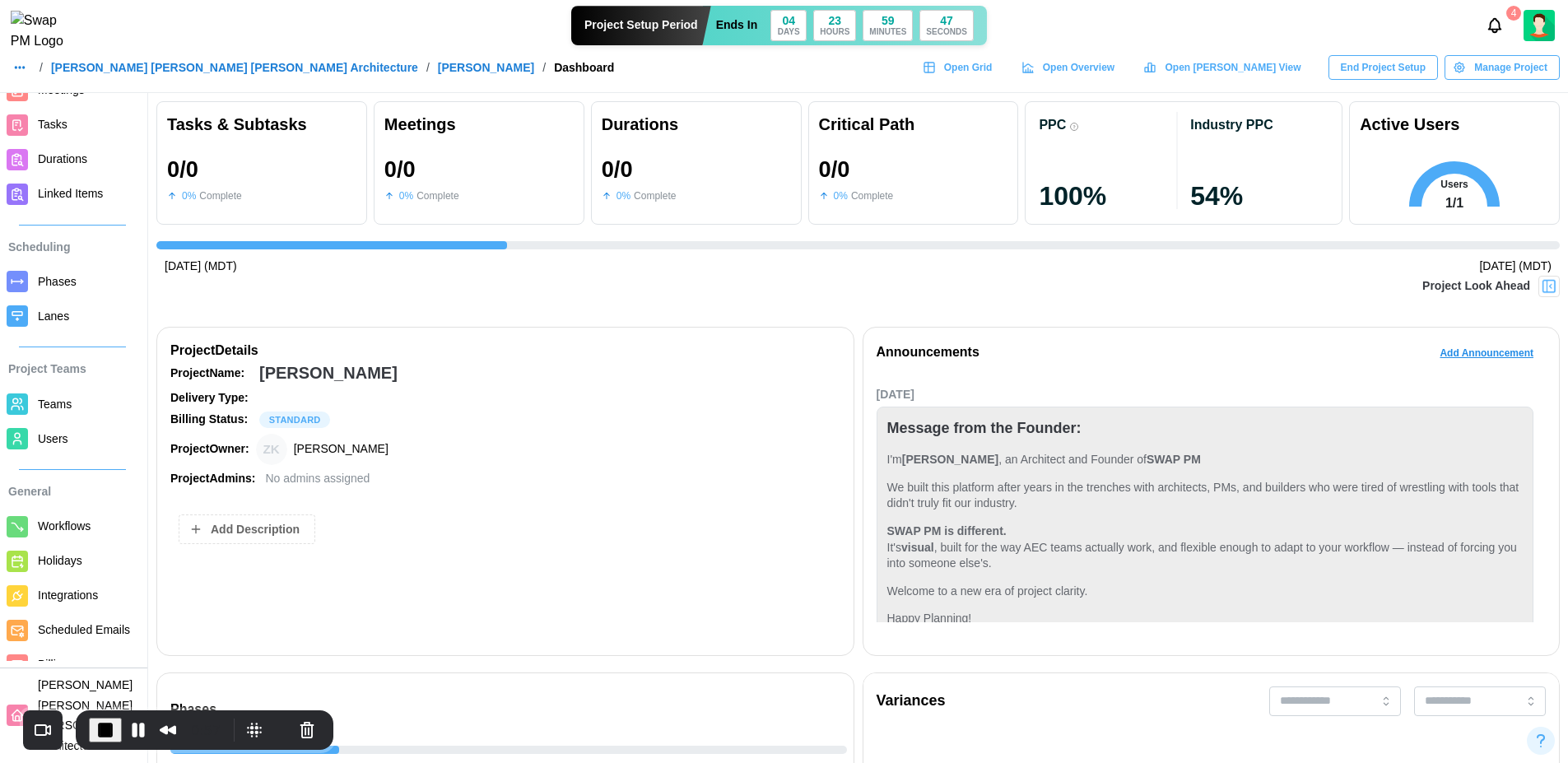
click at [66, 671] on span "Billing" at bounding box center [53, 663] width 30 height 13
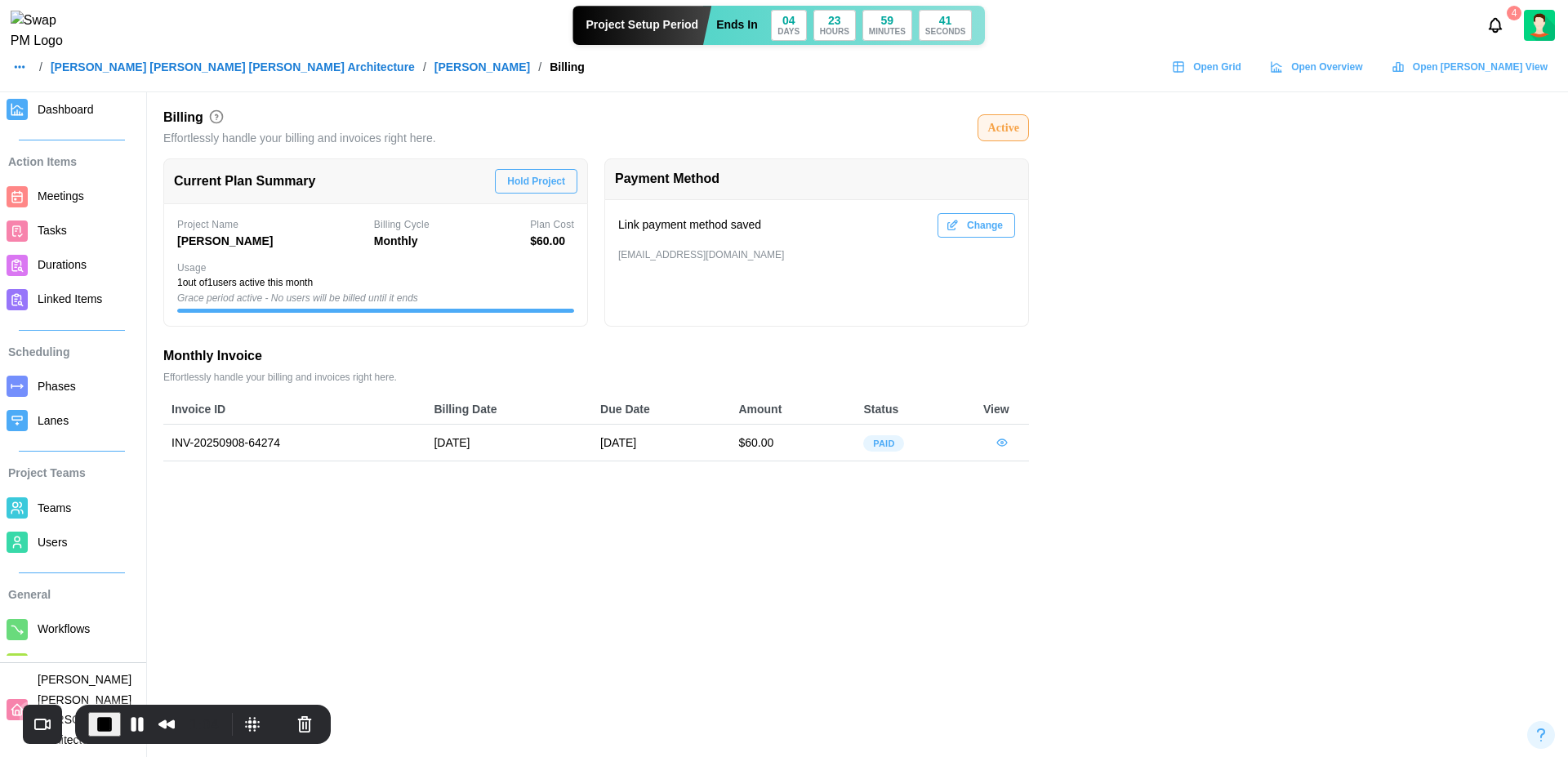
drag, startPoint x: 813, startPoint y: 259, endPoint x: 590, endPoint y: 223, distance: 225.9
click at [590, 223] on div "Current Plan Summary Hold Project Project Name Jeanette Sanders Billing Cycle M…" at bounding box center [596, 239] width 866 height 177
click at [678, 260] on div "zulqarnain.khalil@codingcops.com" at bounding box center [817, 255] width 397 height 16
drag, startPoint x: 785, startPoint y: 256, endPoint x: 608, endPoint y: 227, distance: 179.4
click at [608, 227] on div "Link payment method saved Change zulqarnain.khalil@codingcops.com" at bounding box center [817, 263] width 424 height 126
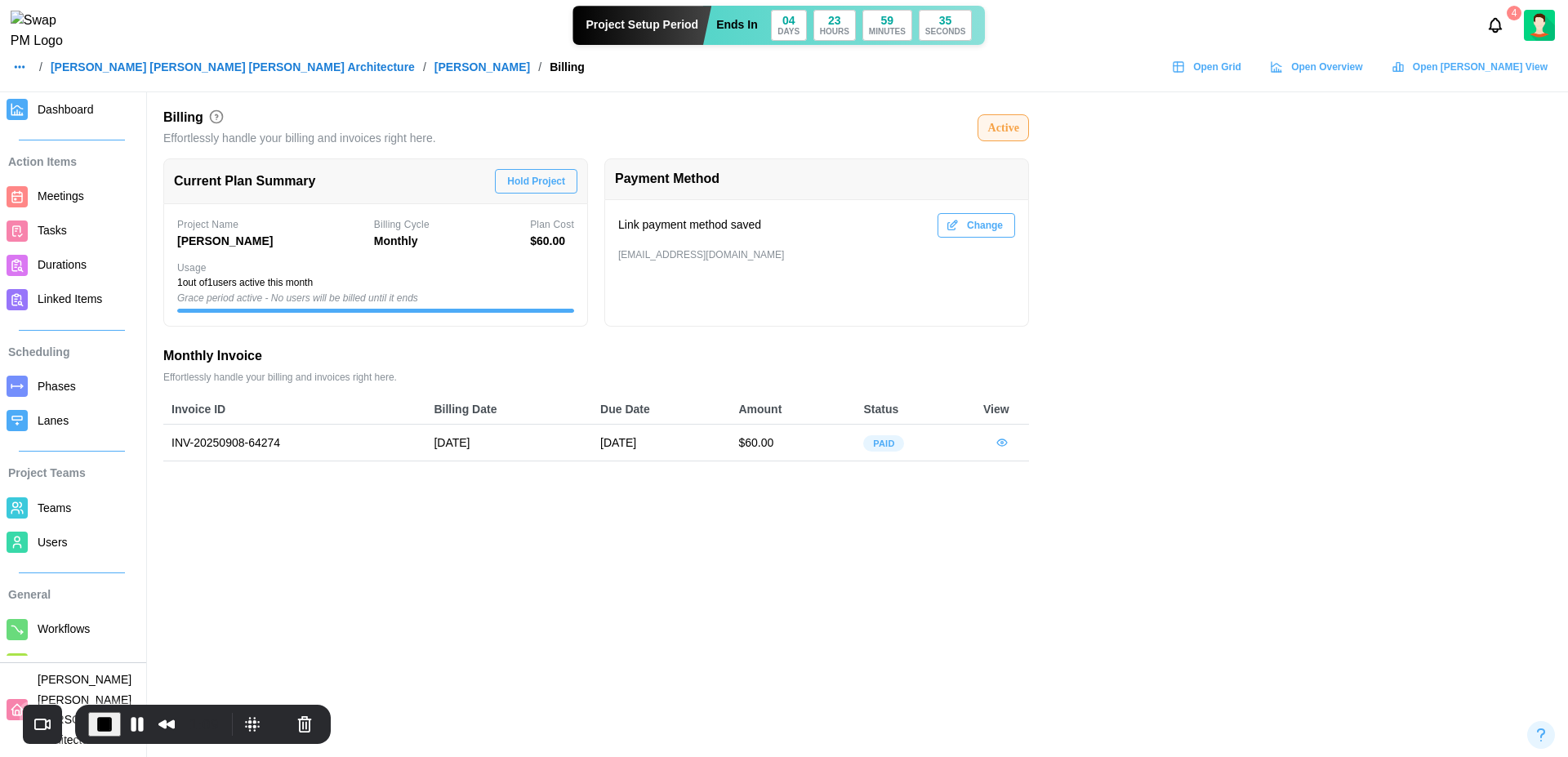
click at [1160, 218] on main "Billing Effortlessly handle your billing and invoices right here. Active Curren…" at bounding box center [784, 378] width 1568 height 757
click at [1546, 38] on img at bounding box center [1540, 25] width 31 height 31
click at [1515, 78] on div "My Profile" at bounding box center [1529, 70] width 50 height 18
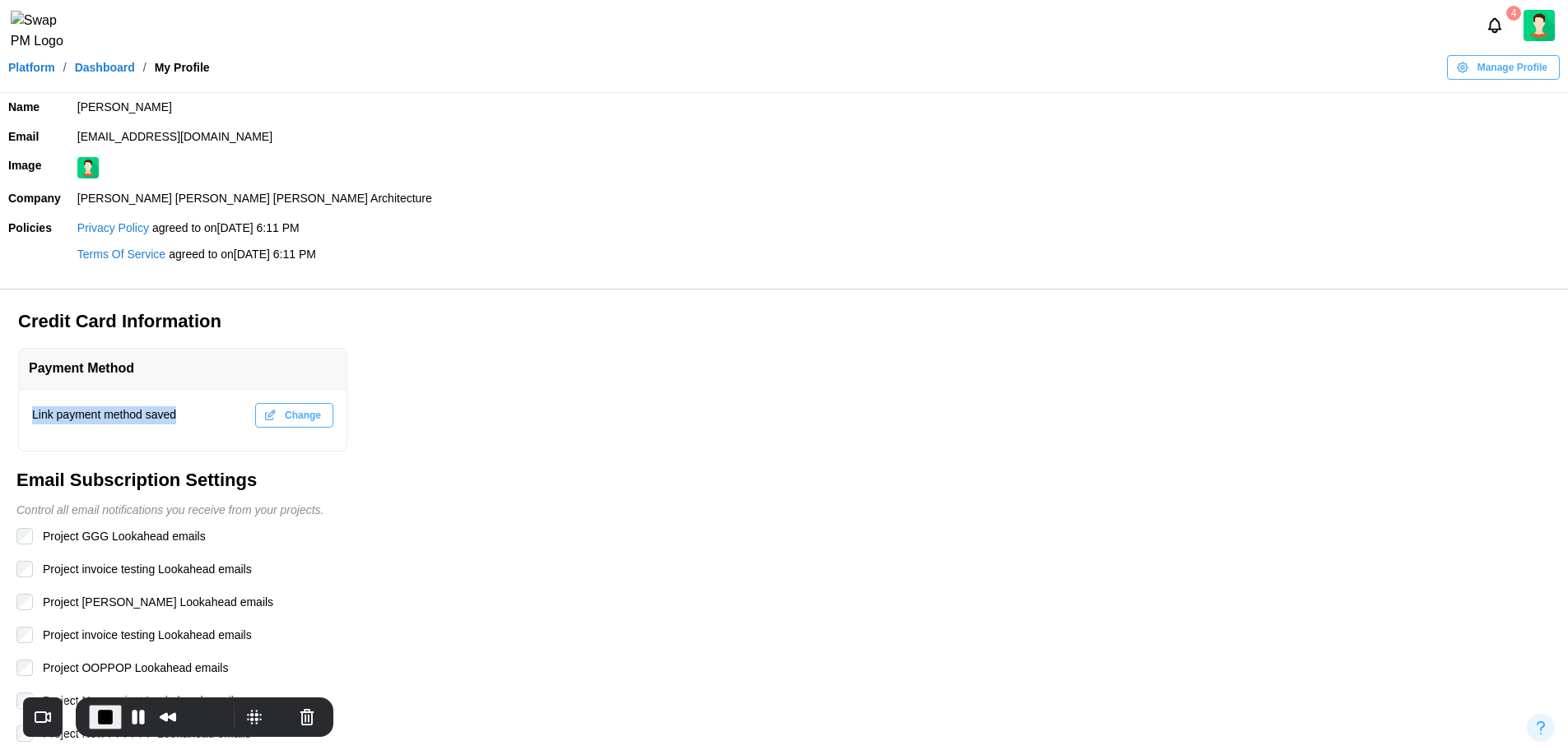
drag, startPoint x: 187, startPoint y: 414, endPoint x: 16, endPoint y: 412, distance: 171.0
click at [16, 412] on div "Credit Card Information Payment Method Link payment method saved Change" at bounding box center [786, 380] width 1563 height 143
click at [490, 422] on div "Credit Card Information Payment Method Link payment method saved Change" at bounding box center [786, 380] width 1563 height 143
click at [128, 727] on button "Pause Recording" at bounding box center [138, 717] width 26 height 26
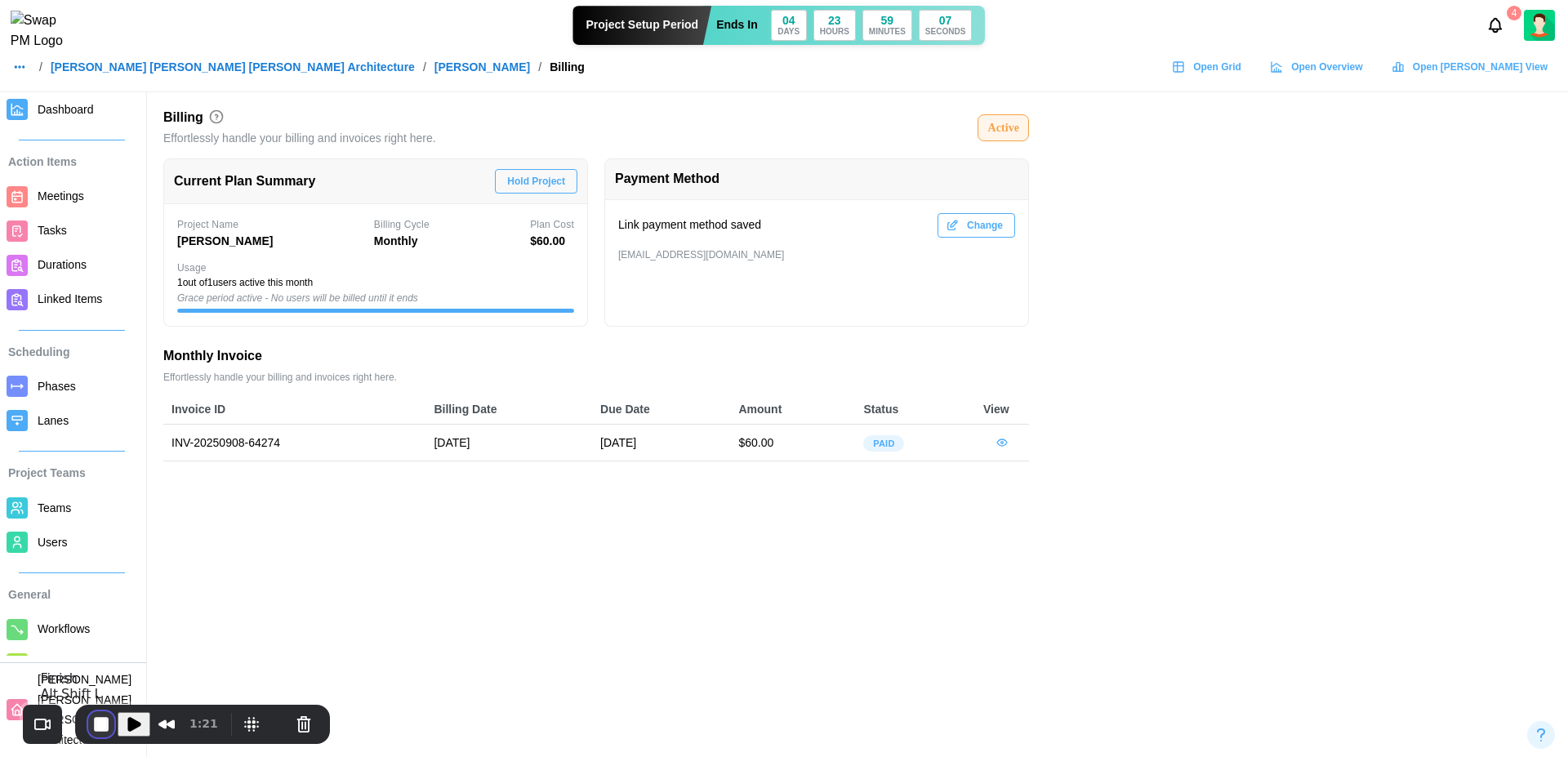
click at [95, 726] on button "End Recording" at bounding box center [101, 724] width 26 height 26
